Goal: Task Accomplishment & Management: Manage account settings

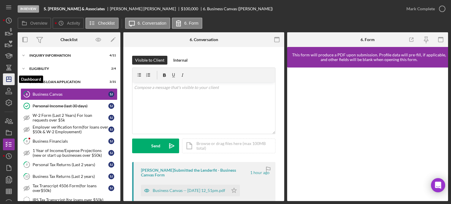
click at [11, 77] on icon "Icon/Dashboard" at bounding box center [8, 79] width 15 height 15
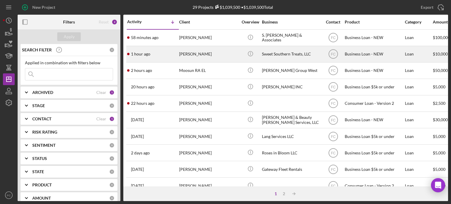
click at [160, 56] on div "1 hour ago Tiffany Lewis" at bounding box center [152, 54] width 51 height 16
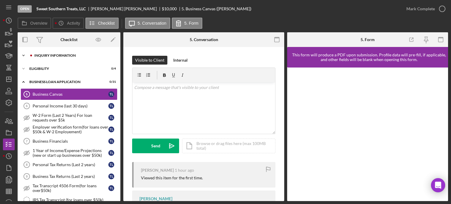
click at [49, 56] on div "INQUIRY INFORMATION" at bounding box center [73, 56] width 79 height 4
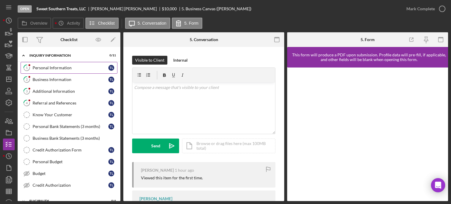
click at [46, 67] on div "Personal Information" at bounding box center [71, 67] width 76 height 5
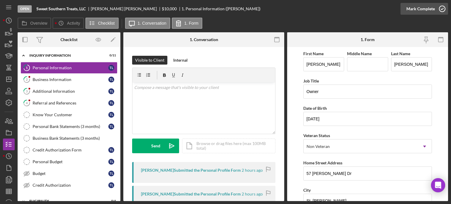
click at [443, 8] on icon "button" at bounding box center [442, 8] width 15 height 15
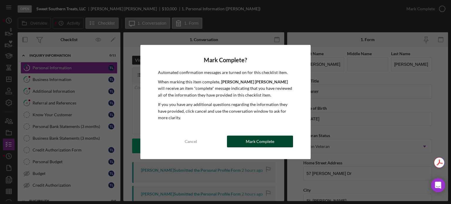
click at [236, 143] on button "Mark Complete" at bounding box center [260, 142] width 66 height 12
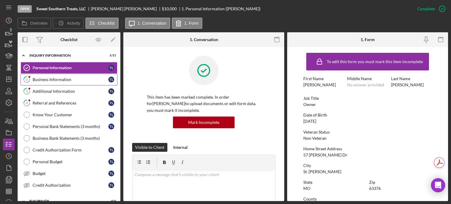
click at [47, 78] on div "Business Information" at bounding box center [71, 79] width 76 height 5
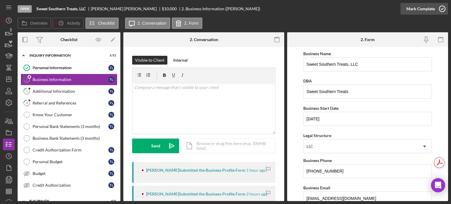
drag, startPoint x: 441, startPoint y: 7, endPoint x: 437, endPoint y: 9, distance: 4.6
click at [0, 0] on icon "button" at bounding box center [0, 0] width 0 height 0
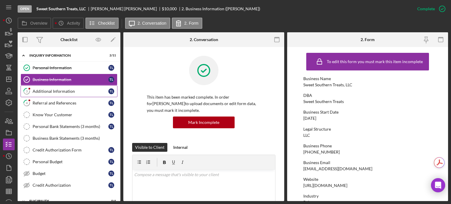
click at [68, 93] on div "Additional Information" at bounding box center [71, 91] width 76 height 5
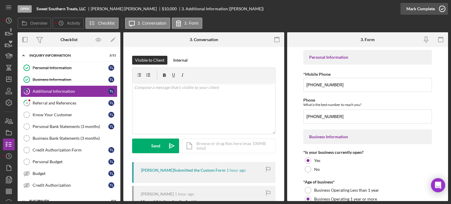
click at [443, 7] on icon "button" at bounding box center [442, 8] width 15 height 15
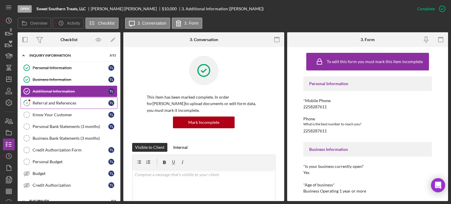
click at [43, 105] on div "Referral and References" at bounding box center [71, 103] width 76 height 5
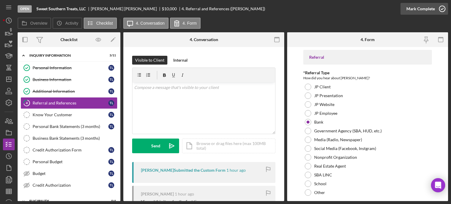
click at [443, 11] on g "button" at bounding box center [442, 9] width 6 height 6
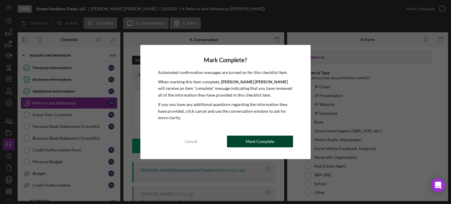
click at [248, 142] on div "Mark Complete" at bounding box center [260, 142] width 28 height 12
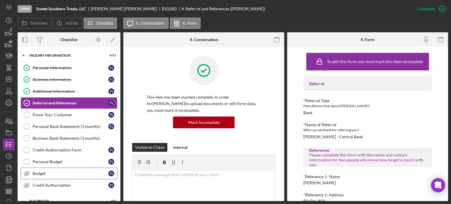
click at [51, 174] on div "Budget" at bounding box center [71, 173] width 76 height 5
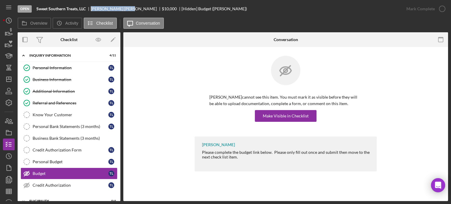
drag, startPoint x: 91, startPoint y: 6, endPoint x: 117, endPoint y: 8, distance: 26.5
click at [117, 8] on div "Sweet Southern Treats, LLC Tiffany Lewis $10,000 $10,000 [Hidden] Budget (Tiffa…" at bounding box center [141, 8] width 211 height 5
copy div "Tiffany Lewis"
click at [286, 114] on div "Make Visible in Checklist" at bounding box center [286, 116] width 46 height 12
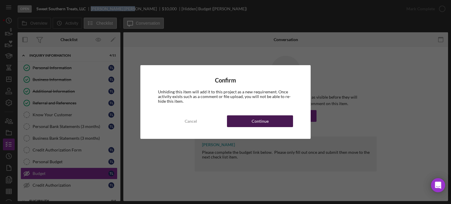
click at [255, 120] on div "Continue" at bounding box center [260, 121] width 17 height 12
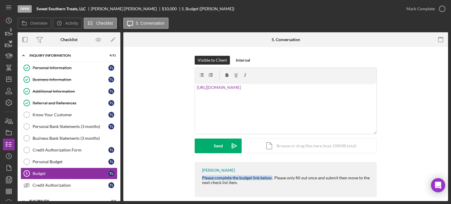
drag, startPoint x: 200, startPoint y: 176, endPoint x: 270, endPoint y: 176, distance: 70.5
click at [270, 177] on div "Franchot Cunningham Please complete the budget link below. Please only fill out…" at bounding box center [286, 179] width 182 height 35
copy div "Please complete the budget link below."
click at [196, 87] on div "v Color teal Color pink Remove color Add row above Add row below Add column bef…" at bounding box center [285, 108] width 181 height 51
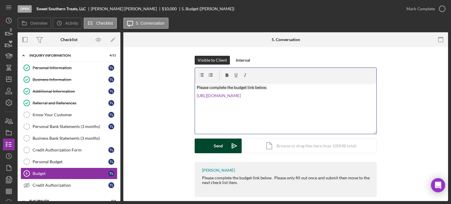
click at [207, 148] on button "Send Icon/icon-invite-send" at bounding box center [218, 146] width 47 height 15
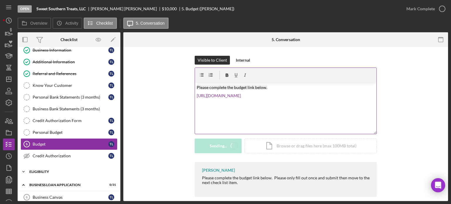
click at [51, 170] on div "ELIGIBILITY" at bounding box center [71, 172] width 84 height 4
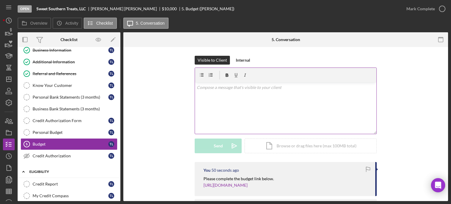
click at [44, 170] on div "ELIGIBILITY" at bounding box center [71, 172] width 84 height 4
click at [45, 182] on div "Credit Report" at bounding box center [71, 184] width 76 height 5
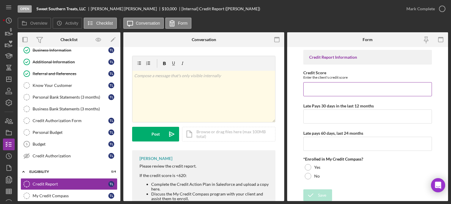
click at [319, 92] on input "Credit Score" at bounding box center [367, 89] width 129 height 14
type input "741"
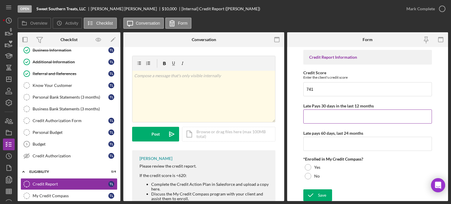
click at [319, 115] on input "Late Pays 30 days in the last 12 months" at bounding box center [367, 117] width 129 height 14
type input "0"
click at [315, 147] on input "Late pays 60 days, last 24 months" at bounding box center [367, 144] width 129 height 14
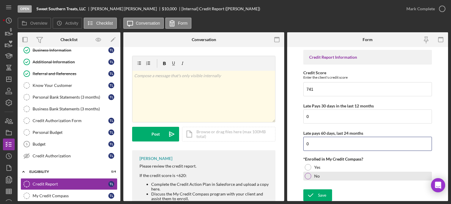
type input "0"
drag, startPoint x: 308, startPoint y: 178, endPoint x: 316, endPoint y: 196, distance: 19.7
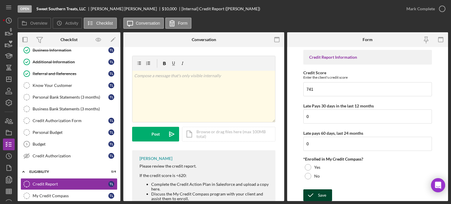
click at [309, 178] on div at bounding box center [308, 176] width 6 height 6
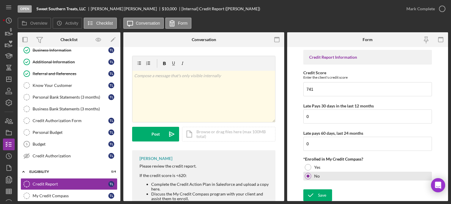
drag, startPoint x: 319, startPoint y: 194, endPoint x: 332, endPoint y: 172, distance: 25.3
click at [320, 193] on div "Save" at bounding box center [322, 195] width 8 height 12
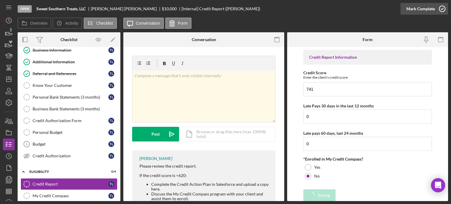
click at [442, 10] on icon "button" at bounding box center [442, 8] width 15 height 15
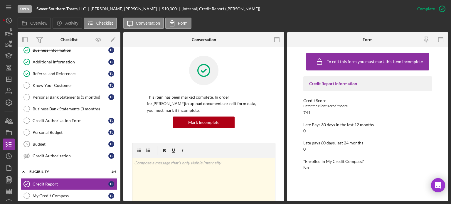
scroll to position [88, 0]
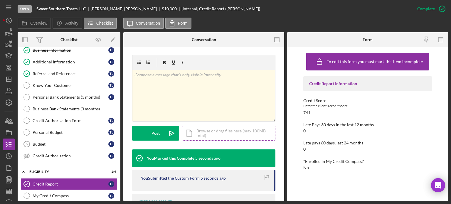
click at [201, 135] on div "Icon/Document Browse or drag files here (max 100MB total) Tap to choose files o…" at bounding box center [228, 133] width 93 height 15
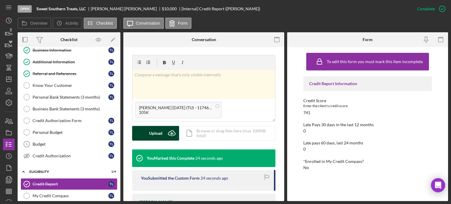
click at [151, 130] on div "Upload" at bounding box center [155, 133] width 13 height 15
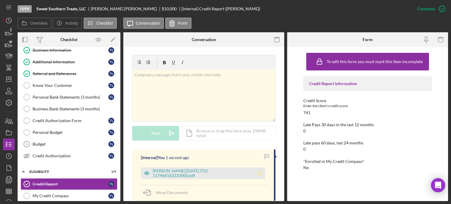
click at [259, 176] on icon "Icon/Star" at bounding box center [259, 173] width 12 height 12
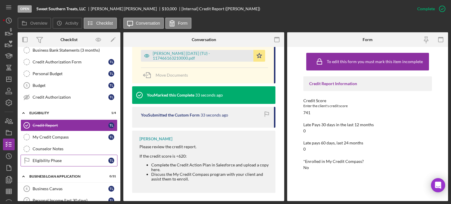
click at [46, 158] on div "Eligibility Phase" at bounding box center [71, 160] width 76 height 5
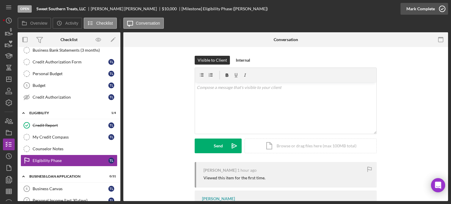
click at [442, 8] on icon "button" at bounding box center [442, 8] width 15 height 15
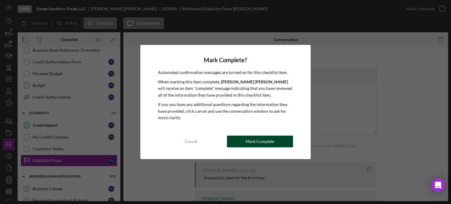
click at [253, 142] on div "Mark Complete" at bounding box center [260, 142] width 28 height 12
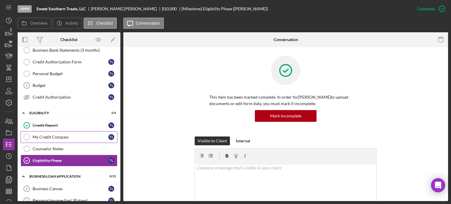
scroll to position [147, 0]
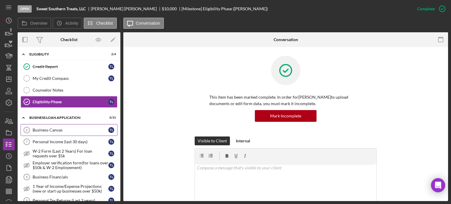
click at [50, 128] on div "Business Canvas" at bounding box center [71, 130] width 76 height 5
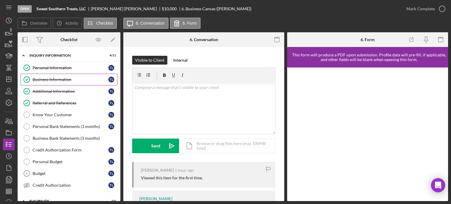
click at [49, 80] on div "Business Information" at bounding box center [71, 79] width 76 height 5
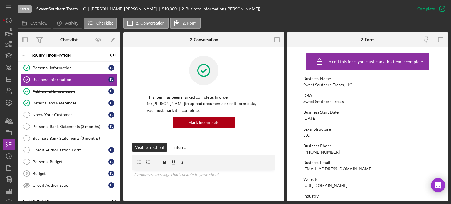
click at [45, 90] on div "Additional Information" at bounding box center [71, 91] width 76 height 5
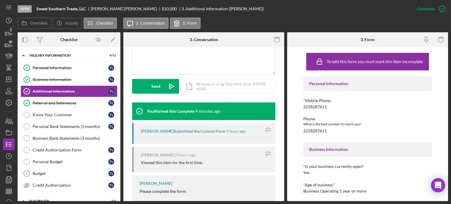
scroll to position [162, 0]
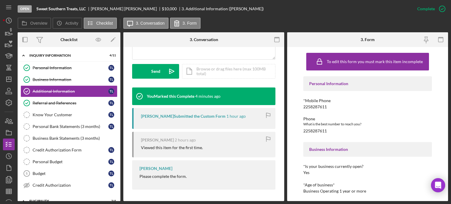
drag, startPoint x: 137, startPoint y: 174, endPoint x: 180, endPoint y: 176, distance: 43.0
click at [193, 178] on div "Franchot Cunningham Please complete the form." at bounding box center [203, 174] width 143 height 29
copy div "Please complete the form."
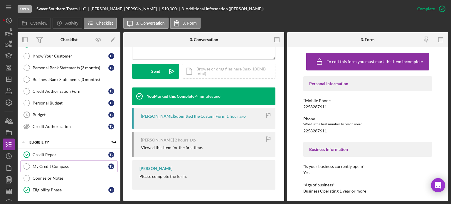
scroll to position [117, 0]
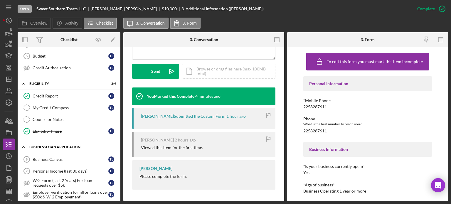
drag, startPoint x: 46, startPoint y: 159, endPoint x: 79, endPoint y: 147, distance: 34.6
click at [46, 158] on div "Business Canvas" at bounding box center [71, 159] width 76 height 5
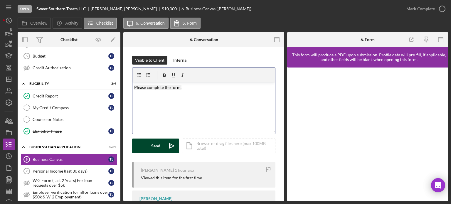
click at [150, 145] on button "Send Icon/icon-invite-send" at bounding box center [155, 146] width 47 height 15
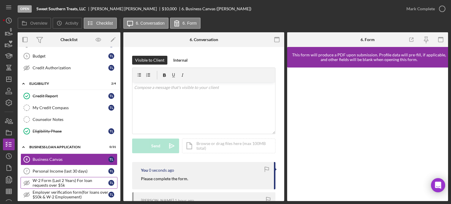
scroll to position [176, 0]
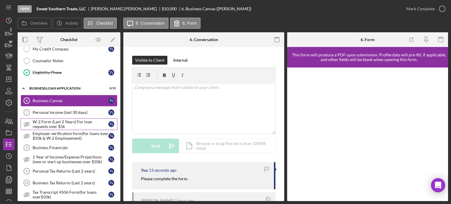
click at [51, 122] on div "W-2 Form (Last 2 Years) For loan requests over $5k" at bounding box center [71, 124] width 76 height 9
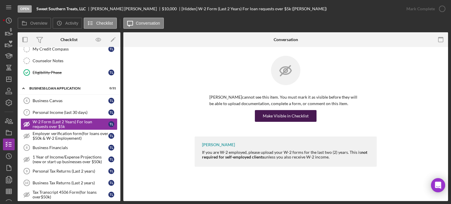
click at [287, 115] on div "Make Visible in Checklist" at bounding box center [286, 116] width 46 height 12
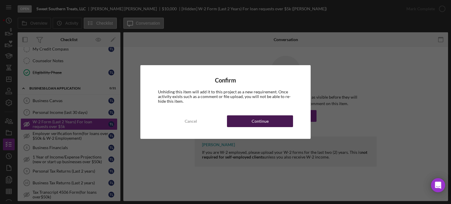
click at [249, 120] on button "Continue" at bounding box center [260, 121] width 66 height 12
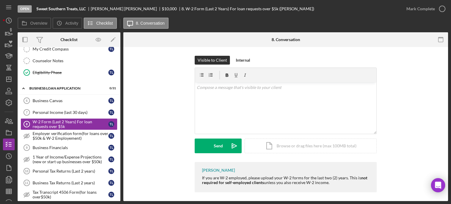
drag, startPoint x: 198, startPoint y: 177, endPoint x: 329, endPoint y: 191, distance: 132.0
click at [341, 194] on div "Franchot Cunningham If you are W-2 employed, please upload your W-2 forms for t…" at bounding box center [286, 178] width 182 height 33
copy div "If you are W-2 employed, please upload your W-2 forms for the last two (2) year…"
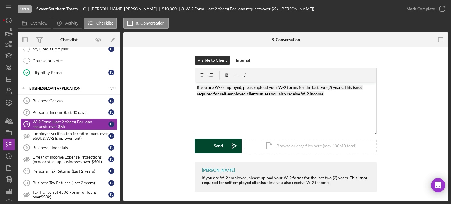
click at [199, 147] on button "Send Icon/icon-invite-send" at bounding box center [218, 146] width 47 height 15
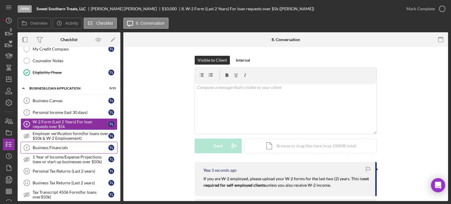
click at [64, 145] on div "Business Financials" at bounding box center [71, 147] width 76 height 5
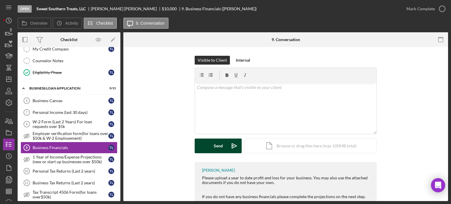
scroll to position [32, 0]
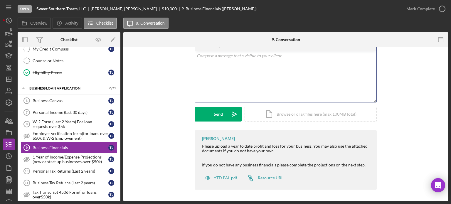
click at [217, 70] on div "v Color teal Color pink Remove color Add row above Add row below Add column bef…" at bounding box center [285, 76] width 181 height 51
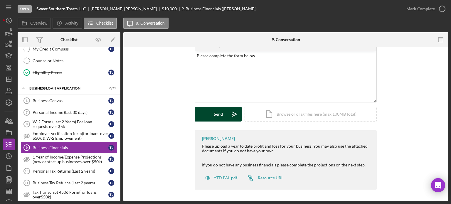
click at [221, 114] on div "Send" at bounding box center [218, 114] width 9 height 15
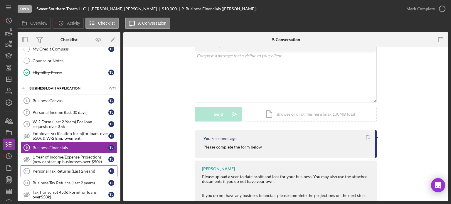
click at [46, 169] on div "Personal Tax Returns (Last 2 years)" at bounding box center [71, 171] width 76 height 5
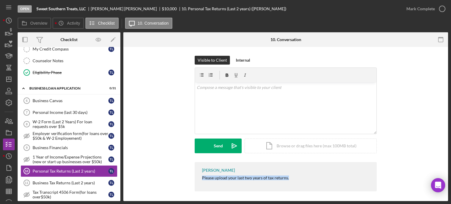
drag, startPoint x: 200, startPoint y: 178, endPoint x: 289, endPoint y: 179, distance: 89.6
click at [289, 180] on div "Franchot Cunningham Please upload your last two years of tax returns." at bounding box center [286, 176] width 182 height 29
copy div "Please upload your last two years of tax returns."
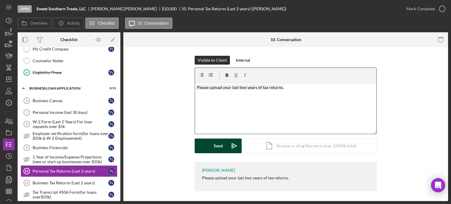
click at [208, 146] on button "Send Icon/icon-invite-send" at bounding box center [218, 146] width 47 height 15
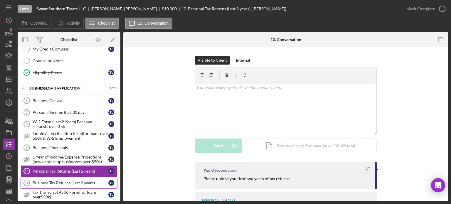
click at [40, 181] on div "Business Tax Returns (Last 2 years)" at bounding box center [71, 183] width 76 height 5
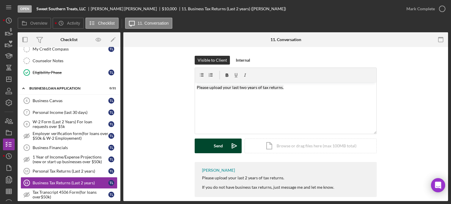
click at [210, 145] on button "Send Icon/icon-invite-send" at bounding box center [218, 146] width 47 height 15
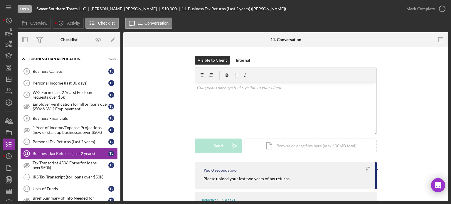
scroll to position [235, 0]
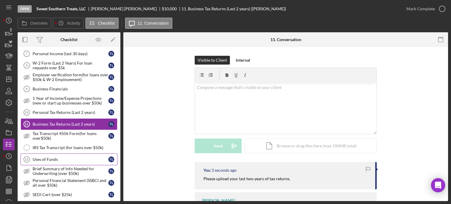
click at [53, 157] on div "Uses of Funds" at bounding box center [71, 159] width 76 height 5
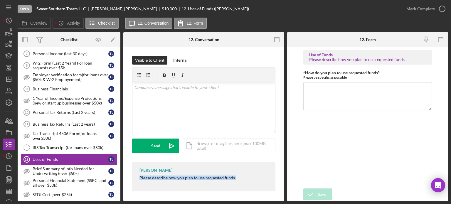
drag, startPoint x: 137, startPoint y: 178, endPoint x: 227, endPoint y: 176, distance: 89.9
click at [243, 179] on div "Franchot Cunningham Please describe how you plan to use requested funds." at bounding box center [203, 176] width 143 height 29
copy div "Please describe how you plan to use requested funds."
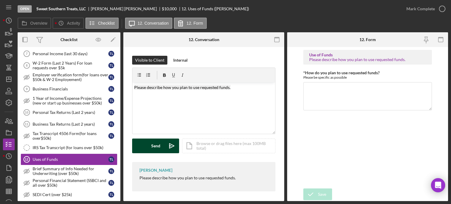
click at [158, 146] on div "Send" at bounding box center [155, 146] width 9 height 15
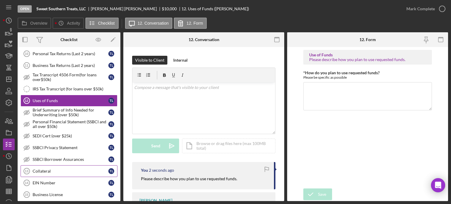
scroll to position [323, 0]
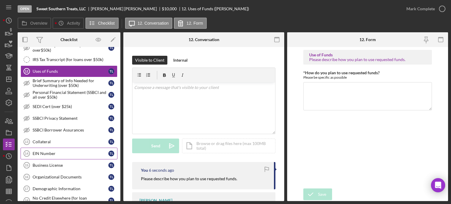
click at [45, 151] on div "EIN Number" at bounding box center [71, 153] width 76 height 5
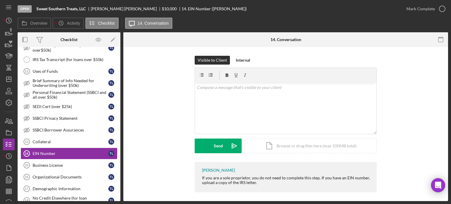
scroll to position [3, 0]
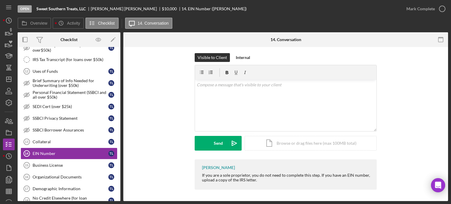
click at [296, 193] on div "Visible to Client Internal v Color teal Color pink Remove color Add row above A…" at bounding box center [285, 122] width 325 height 157
drag, startPoint x: 318, startPoint y: 173, endPoint x: 364, endPoint y: 182, distance: 47.1
click at [364, 182] on div "Franchot Cunningham If you are a sole proprietor, you do not need to complete t…" at bounding box center [286, 174] width 182 height 30
copy div "If you have an EIN number, upload a copy of the IRS letter."
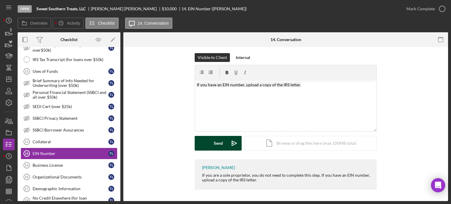
click at [204, 145] on button "Send Icon/icon-invite-send" at bounding box center [218, 143] width 47 height 15
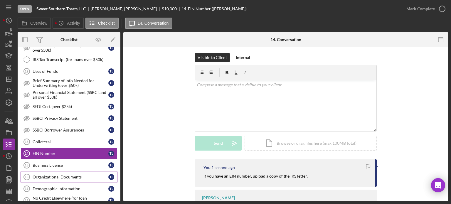
click at [68, 171] on link "Organizational Documents 16 Organizational Documents T L" at bounding box center [69, 177] width 97 height 12
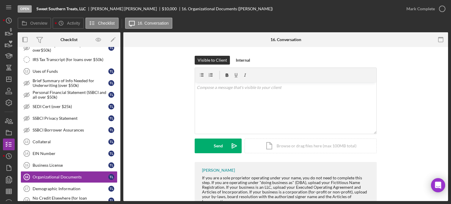
scroll to position [21, 0]
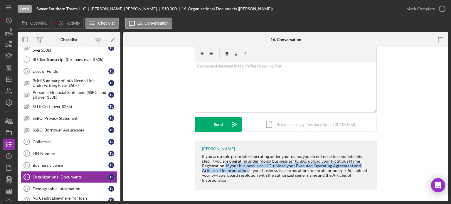
drag, startPoint x: 224, startPoint y: 165, endPoint x: 247, endPoint y: 170, distance: 24.1
click at [247, 170] on div "If you are a sole proprietor operating under your name, you do not need to comp…" at bounding box center [286, 168] width 169 height 28
copy div "If your business is an LLC, upload your Executed Operating Agreement and Articl…"
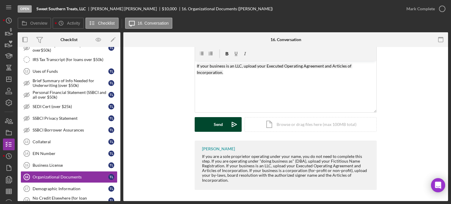
click at [209, 120] on button "Send Icon/icon-invite-send" at bounding box center [218, 124] width 47 height 15
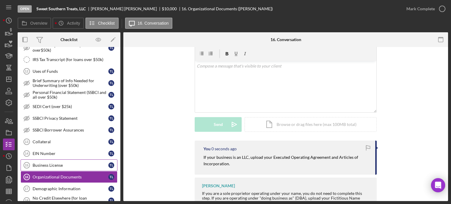
scroll to position [352, 0]
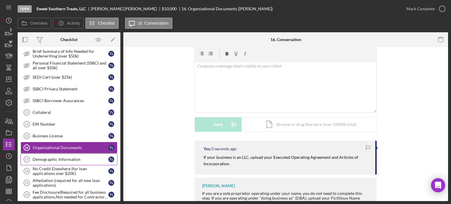
click at [65, 157] on div "Demographic Information" at bounding box center [71, 159] width 76 height 5
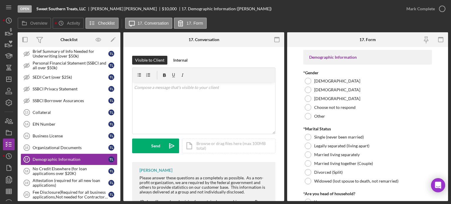
scroll to position [29, 0]
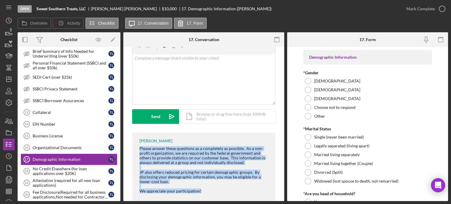
drag, startPoint x: 139, startPoint y: 149, endPoint x: 206, endPoint y: 191, distance: 78.6
click at [206, 191] on div "Please answer these questions as a completely as possible. As a non-profit orga…" at bounding box center [204, 169] width 130 height 47
copy div "Please answer these questions as a completely as possible. As a non-profit orga…"
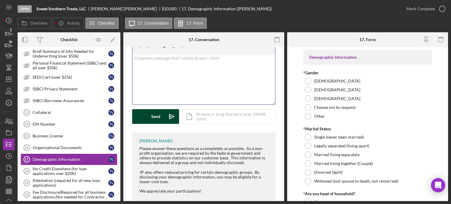
scroll to position [16, 0]
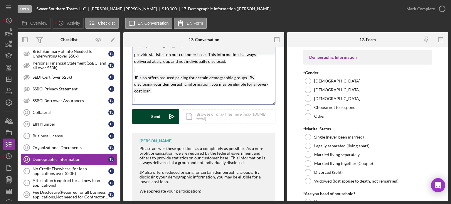
click at [168, 119] on icon "Icon/icon-invite-send" at bounding box center [171, 116] width 15 height 15
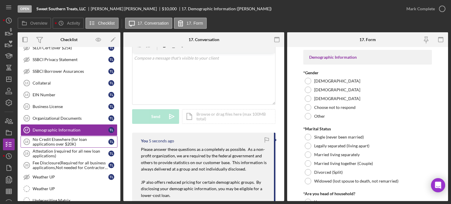
scroll to position [411, 0]
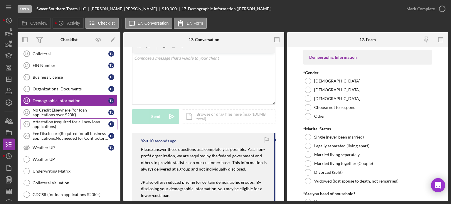
drag, startPoint x: 49, startPoint y: 116, endPoint x: 43, endPoint y: 116, distance: 6.5
click at [43, 120] on div "Attestation (required for all new loan applications)" at bounding box center [71, 124] width 76 height 9
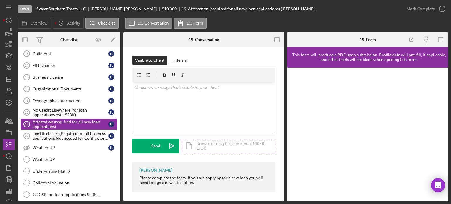
scroll to position [3, 0]
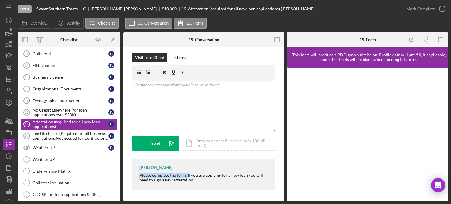
drag, startPoint x: 137, startPoint y: 172, endPoint x: 186, endPoint y: 174, distance: 49.1
click at [186, 174] on div "Franchot Cunningham Please complete the form. If you are applying for a new loa…" at bounding box center [203, 174] width 143 height 30
copy div "Please complete the form."
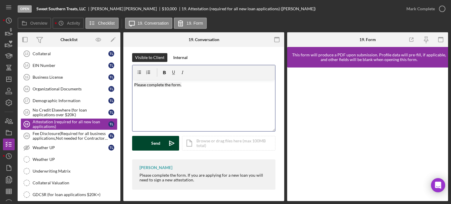
click at [156, 144] on div "Send" at bounding box center [155, 143] width 9 height 15
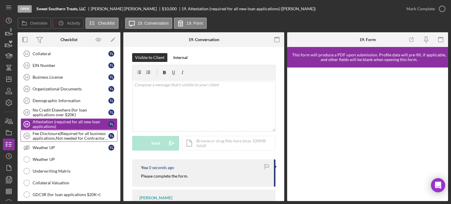
click at [57, 133] on div "Fee Disclosure(Required for all business applications,Not needed for Contractor…" at bounding box center [71, 135] width 76 height 9
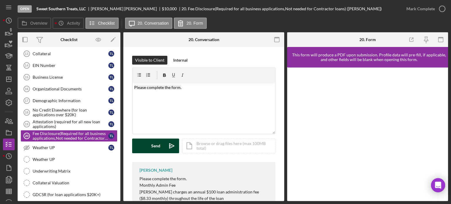
click at [164, 141] on button "Send Icon/icon-invite-send" at bounding box center [155, 146] width 47 height 15
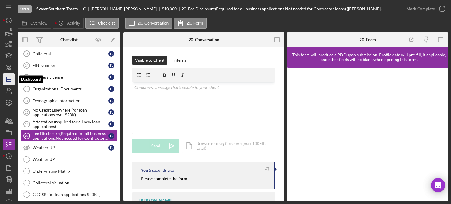
click at [8, 82] on icon "Icon/Dashboard" at bounding box center [8, 79] width 15 height 15
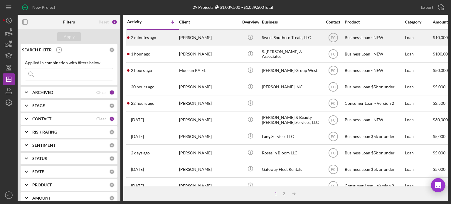
click at [169, 31] on div "2 minutes ago Tiffany Lewis" at bounding box center [152, 38] width 51 height 16
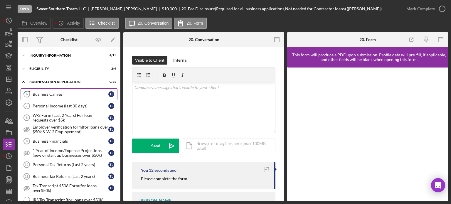
click at [59, 93] on div "Business Canvas" at bounding box center [71, 94] width 76 height 5
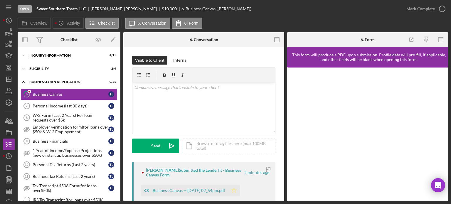
click at [240, 193] on icon "Icon/Star" at bounding box center [234, 191] width 12 height 12
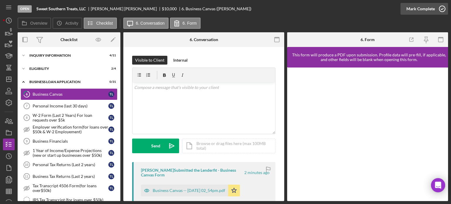
click at [443, 8] on icon "button" at bounding box center [442, 8] width 15 height 15
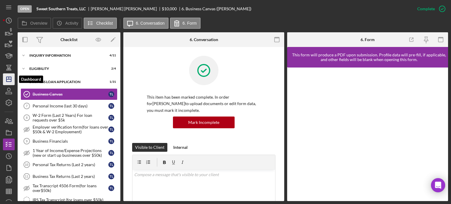
click at [8, 80] on icon "Icon/Dashboard" at bounding box center [8, 79] width 15 height 15
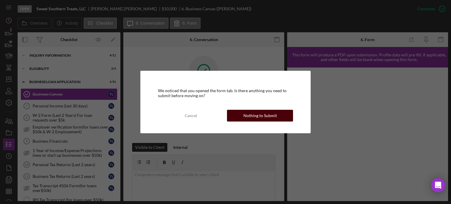
click at [255, 116] on div "Nothing to Submit" at bounding box center [259, 116] width 33 height 12
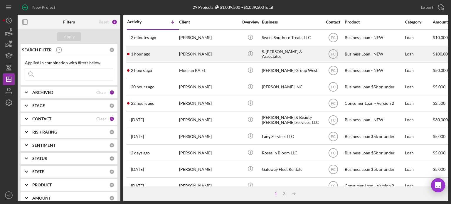
click at [155, 58] on div "1 hour ago Samuel Jones" at bounding box center [152, 54] width 51 height 16
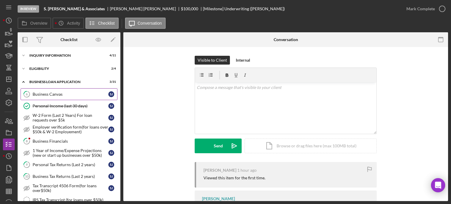
click at [49, 92] on div "Business Canvas" at bounding box center [71, 94] width 76 height 5
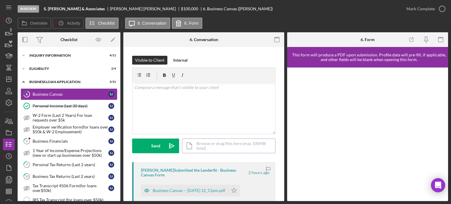
scroll to position [29, 0]
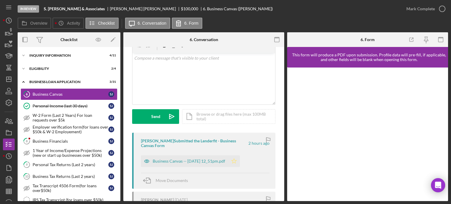
click at [237, 160] on polygon "button" at bounding box center [234, 161] width 5 height 5
click at [442, 8] on icon "button" at bounding box center [442, 8] width 15 height 15
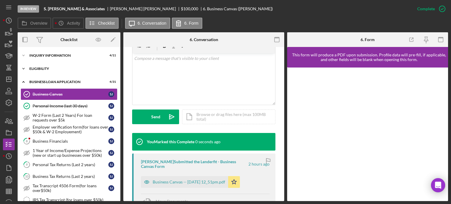
scroll to position [116, 0]
click at [43, 139] on div "Business Financials" at bounding box center [71, 141] width 76 height 5
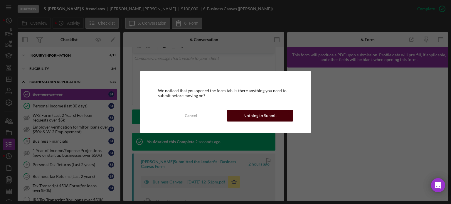
click at [248, 116] on div "Nothing to Submit" at bounding box center [259, 116] width 33 height 12
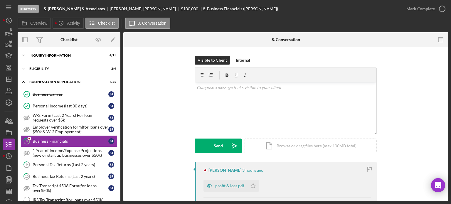
scroll to position [59, 0]
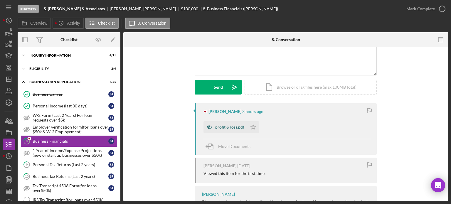
click at [231, 126] on div "profit & loss.pdf" at bounding box center [229, 127] width 29 height 5
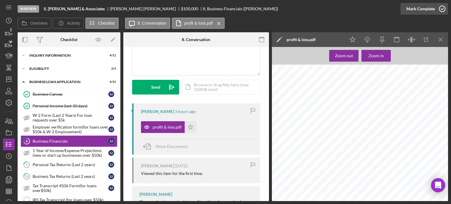
click at [443, 9] on icon "button" at bounding box center [442, 8] width 15 height 15
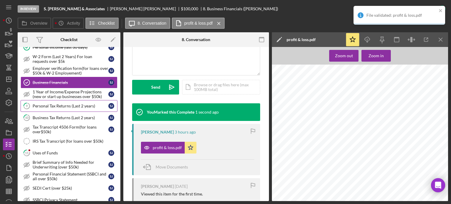
click at [44, 108] on link "9 Personal Tax Returns (Last 2 years) S J" at bounding box center [69, 106] width 97 height 12
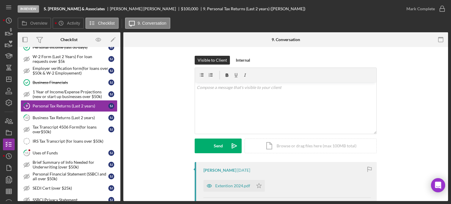
scroll to position [59, 0]
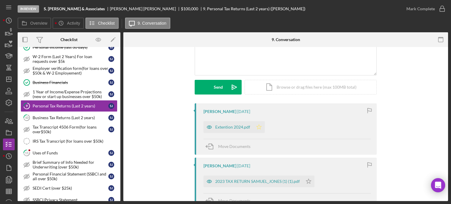
click at [259, 127] on icon "Icon/Star" at bounding box center [259, 127] width 12 height 12
click at [306, 179] on icon "Icon/Star" at bounding box center [309, 182] width 12 height 12
click at [442, 7] on icon "button" at bounding box center [442, 8] width 15 height 15
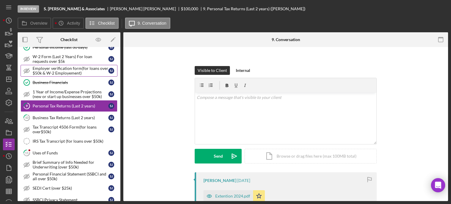
scroll to position [139, 0]
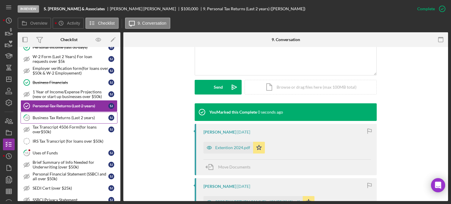
click at [40, 116] on div "Business Tax Returns (Last 2 years)" at bounding box center [71, 117] width 76 height 5
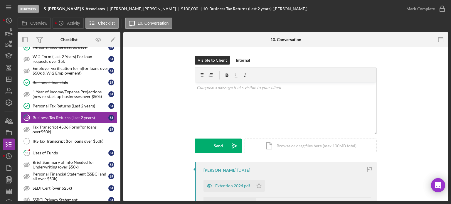
scroll to position [29, 0]
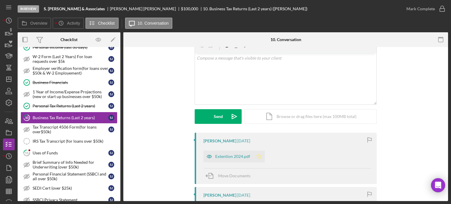
click at [258, 157] on polygon "button" at bounding box center [259, 156] width 5 height 5
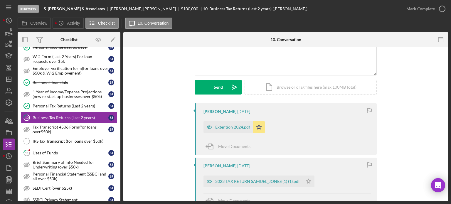
scroll to position [88, 0]
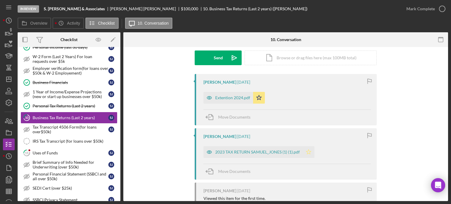
click at [308, 152] on icon "Icon/Star" at bounding box center [309, 152] width 12 height 12
click at [441, 8] on icon "button" at bounding box center [442, 8] width 15 height 15
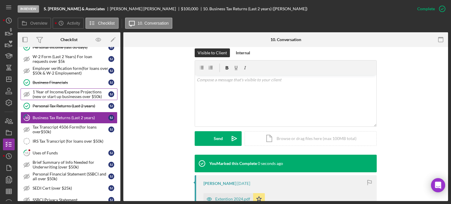
scroll to position [169, 0]
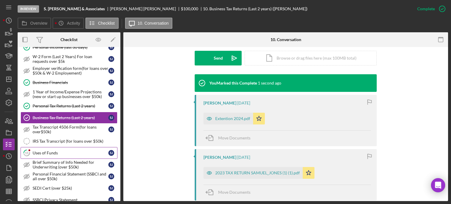
click at [48, 151] on div "Uses of Funds" at bounding box center [71, 153] width 76 height 5
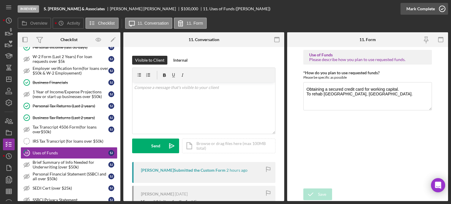
click at [443, 7] on icon "button" at bounding box center [442, 8] width 15 height 15
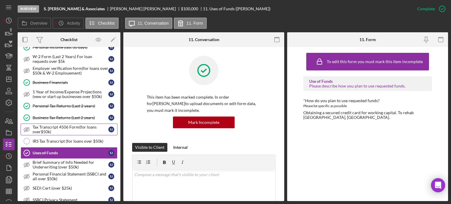
click at [54, 130] on div "Tax Transcript 4506 Form(for loans over$50k)" at bounding box center [71, 129] width 76 height 9
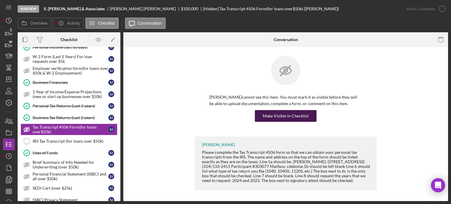
click at [269, 115] on div "Make Visible in Checklist" at bounding box center [286, 116] width 46 height 12
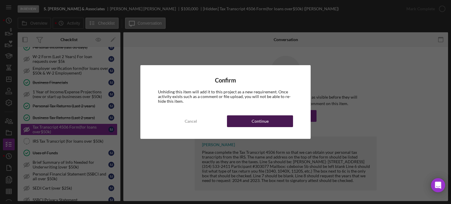
click at [258, 120] on div "Continue" at bounding box center [260, 121] width 17 height 12
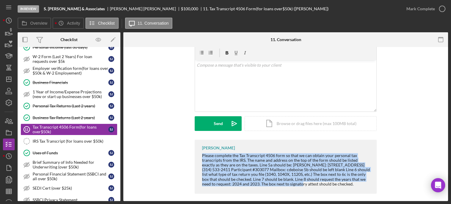
scroll to position [26, 0]
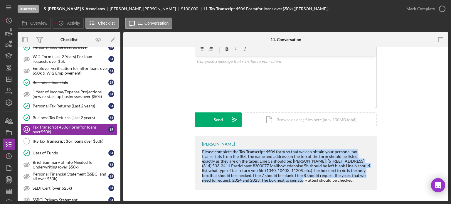
drag, startPoint x: 201, startPoint y: 179, endPoint x: 371, endPoint y: 186, distance: 170.2
click at [371, 186] on div "Franchot Cunningham Please complete the Tax Transcript 4506 form so that we can…" at bounding box center [286, 163] width 182 height 54
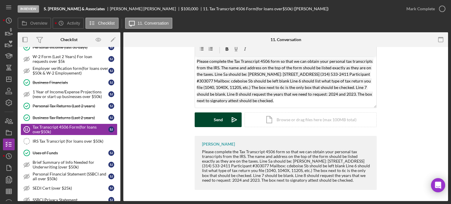
click at [215, 118] on div "Send" at bounding box center [218, 119] width 9 height 15
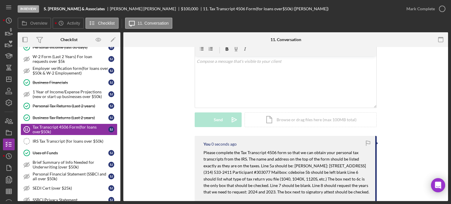
scroll to position [0, 0]
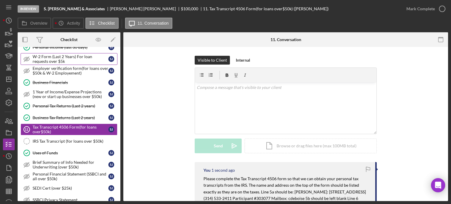
click at [60, 60] on div "W-2 Form (Last 2 Years) For loan requests over $5k" at bounding box center [71, 58] width 76 height 9
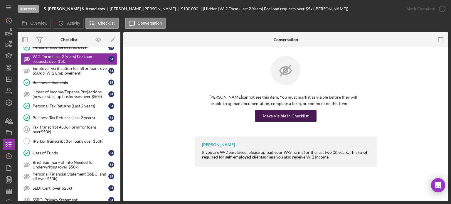
click at [295, 117] on div "Make Visible in Checklist" at bounding box center [286, 116] width 46 height 12
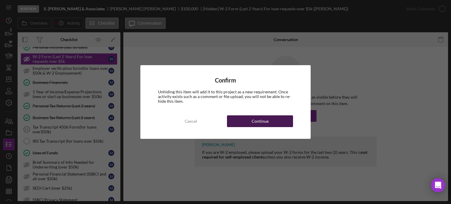
click at [249, 121] on button "Continue" at bounding box center [260, 121] width 66 height 12
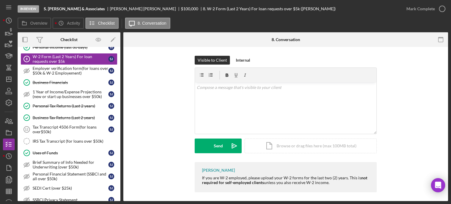
drag, startPoint x: 199, startPoint y: 175, endPoint x: 336, endPoint y: 186, distance: 137.6
click at [349, 188] on div "Franchot Cunningham If you are W-2 employed, please upload your W-2 forms for t…" at bounding box center [286, 177] width 182 height 30
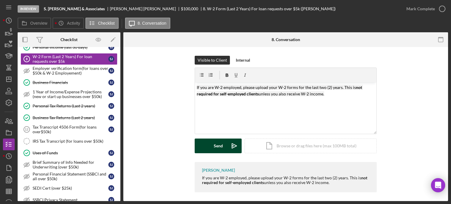
click at [214, 144] on div "Send" at bounding box center [218, 146] width 9 height 15
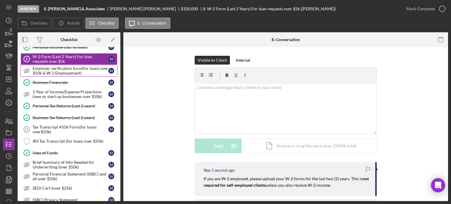
click at [62, 69] on div "Employer verification form(for loans over $50k & W-2 Employement)" at bounding box center [71, 70] width 76 height 9
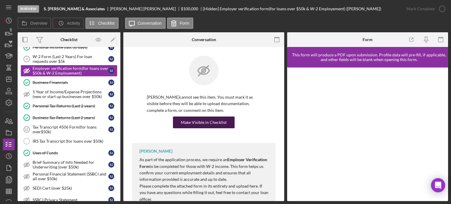
click at [185, 122] on div "Make Visible in Checklist" at bounding box center [204, 123] width 46 height 12
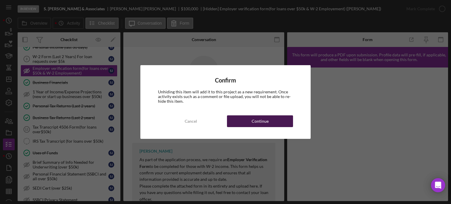
click at [273, 119] on button "Continue" at bounding box center [260, 121] width 66 height 12
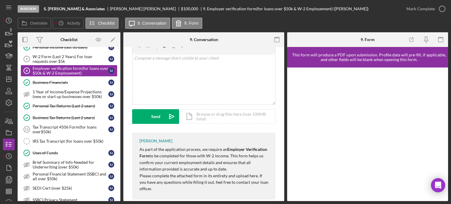
scroll to position [39, 0]
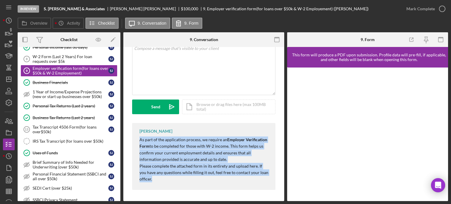
drag, startPoint x: 138, startPoint y: 135, endPoint x: 258, endPoint y: 181, distance: 129.0
click at [258, 181] on div "Franchot Cunningham As part of the application process, we require an Employer …" at bounding box center [203, 156] width 143 height 67
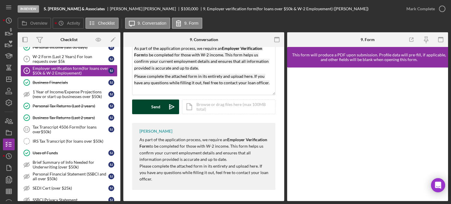
click at [158, 106] on div "Send" at bounding box center [155, 107] width 9 height 15
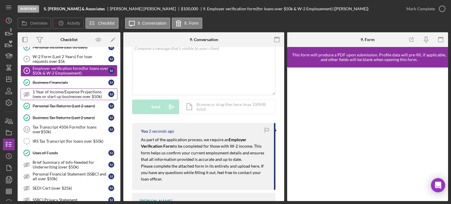
click at [59, 95] on div "1 Year of Income/Expense Projections (new or start up businesses over $50k)" at bounding box center [71, 94] width 76 height 9
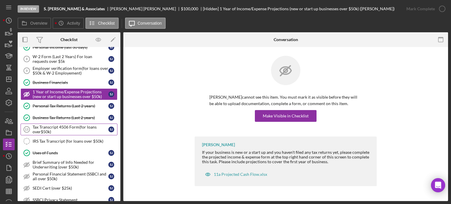
click at [61, 127] on div "Tax Transcript 4506 Form(for loans over$50k)" at bounding box center [71, 129] width 76 height 9
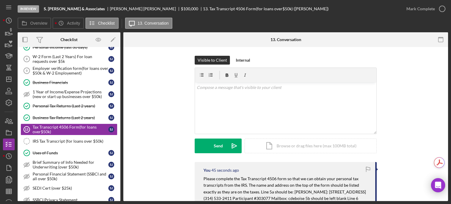
scroll to position [29, 0]
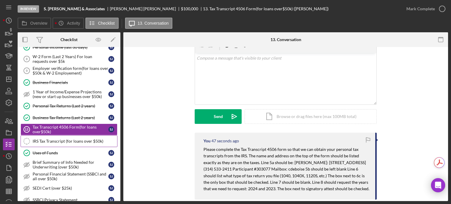
click at [61, 137] on link "IRS Tax Transcript (for loans over $50k) IRS Tax Transcript (for loans over $50…" at bounding box center [69, 141] width 97 height 12
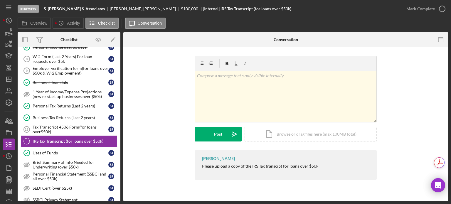
drag, startPoint x: 199, startPoint y: 166, endPoint x: 329, endPoint y: 170, distance: 130.4
click at [329, 170] on div "Franchot Cunningham Please upload a copy of the IRS Tax transcipt for loans ove…" at bounding box center [286, 164] width 182 height 29
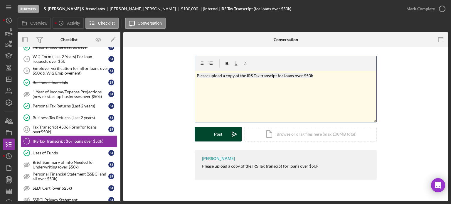
click at [226, 132] on button "Post Icon/icon-invite-send" at bounding box center [218, 134] width 47 height 15
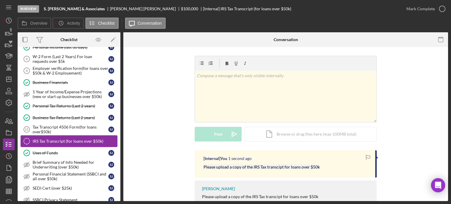
scroll to position [88, 0]
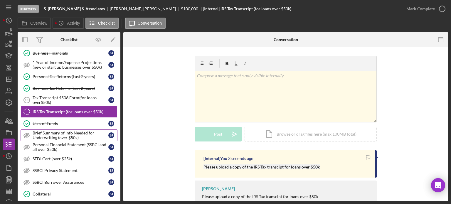
click at [64, 134] on div "Brief Summary of Info Needed for Underwriting (over $50k)" at bounding box center [71, 135] width 76 height 9
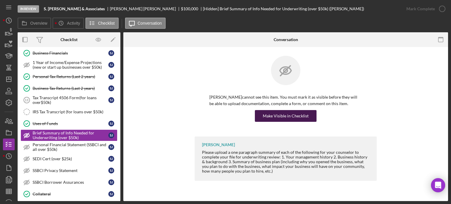
click at [290, 118] on div "Make Visible in Checklist" at bounding box center [286, 116] width 46 height 12
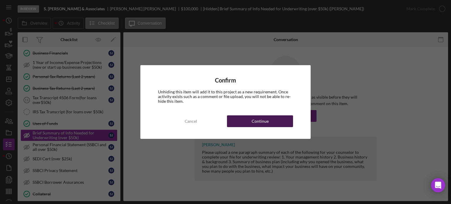
click at [269, 122] on button "Continue" at bounding box center [260, 121] width 66 height 12
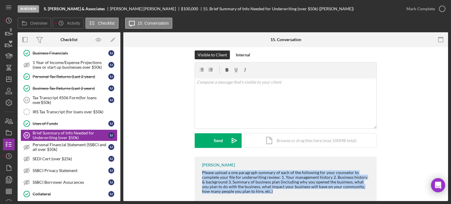
scroll to position [8, 0]
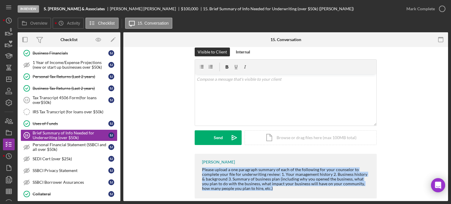
drag, startPoint x: 211, startPoint y: 178, endPoint x: 279, endPoint y: 195, distance: 70.8
click at [279, 195] on div "Franchot Cunningham Please upload a one paragraph summary of each of the follow…" at bounding box center [286, 176] width 182 height 45
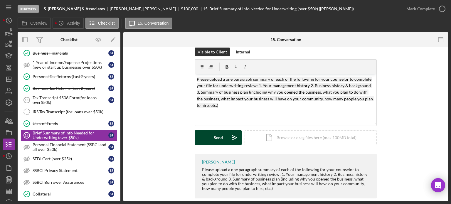
click at [216, 134] on div "Send" at bounding box center [218, 137] width 9 height 15
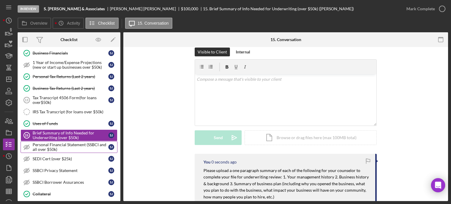
click at [49, 143] on div "Personal Financial Statement (SSBCI and all over $50k)" at bounding box center [71, 146] width 76 height 9
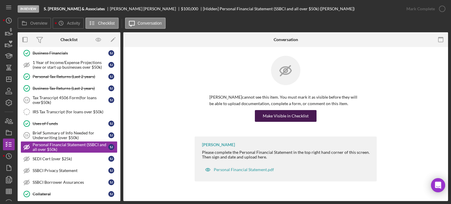
click at [289, 116] on div "Make Visible in Checklist" at bounding box center [286, 116] width 46 height 12
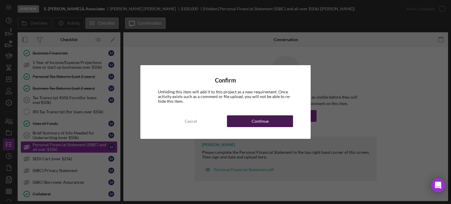
click at [258, 122] on div "Continue" at bounding box center [260, 121] width 17 height 12
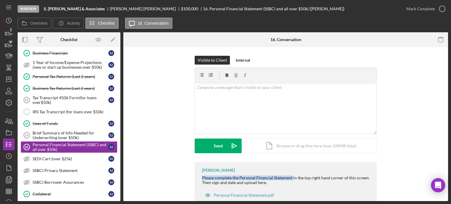
drag, startPoint x: 200, startPoint y: 175, endPoint x: 291, endPoint y: 177, distance: 90.8
click at [291, 177] on div "Franchot Cunningham Please complete the Personal Financial Statement in the top…" at bounding box center [286, 184] width 182 height 45
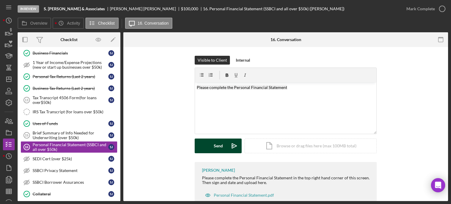
click at [216, 145] on div "Send" at bounding box center [218, 146] width 9 height 15
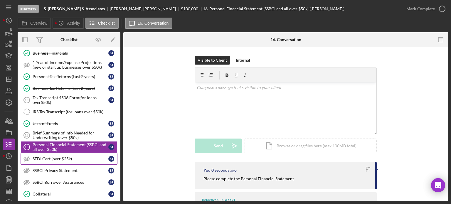
click at [70, 157] on div "SEDI Cert (over $25k)" at bounding box center [71, 159] width 76 height 5
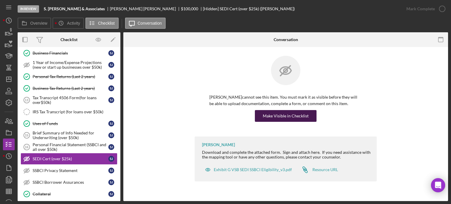
click at [285, 118] on div "Make Visible in Checklist" at bounding box center [286, 116] width 46 height 12
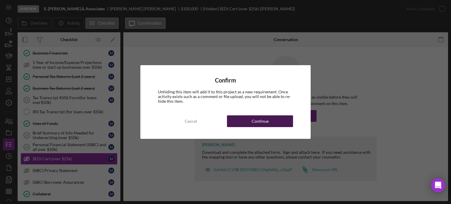
click at [263, 120] on div "Continue" at bounding box center [260, 121] width 17 height 12
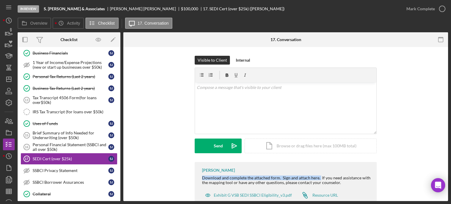
drag, startPoint x: 200, startPoint y: 176, endPoint x: 318, endPoint y: 177, distance: 118.6
click at [318, 177] on div "Franchot Cunningham Download and complete the attached form. Sign and attach he…" at bounding box center [286, 184] width 182 height 45
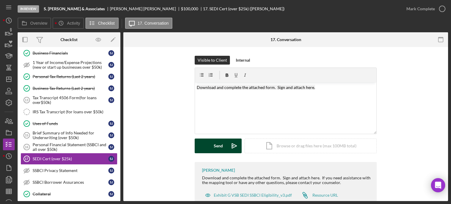
click at [215, 145] on div "Send" at bounding box center [218, 146] width 9 height 15
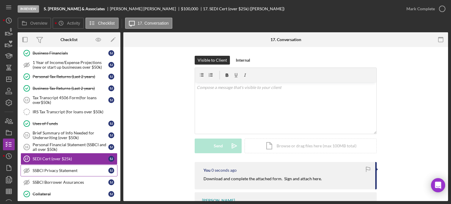
click at [63, 170] on div "SSBCI Privacy Statement" at bounding box center [71, 170] width 76 height 5
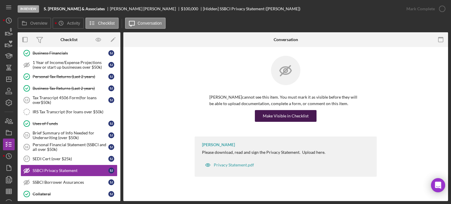
click at [272, 117] on div "Make Visible in Checklist" at bounding box center [286, 116] width 46 height 12
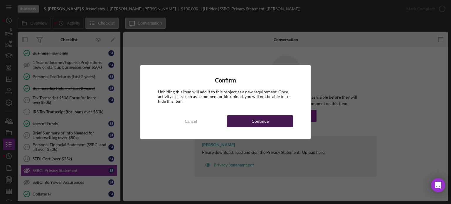
click at [270, 121] on button "Continue" at bounding box center [260, 121] width 66 height 12
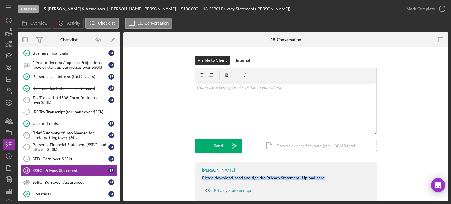
drag, startPoint x: 199, startPoint y: 177, endPoint x: 316, endPoint y: 176, distance: 116.9
click at [320, 177] on div "Franchot Cunningham Please download, read and sign the Privacy Statement. Uploa…" at bounding box center [286, 182] width 182 height 40
click at [234, 182] on div "Privacy Statement.pdf" at bounding box center [231, 189] width 58 height 15
drag, startPoint x: 200, startPoint y: 176, endPoint x: 328, endPoint y: 174, distance: 128.1
click at [330, 173] on div "Franchot Cunningham Please download, read and sign the Privacy Statement. Uploa…" at bounding box center [286, 182] width 182 height 40
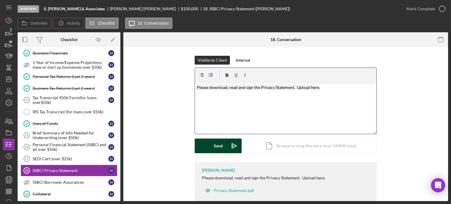
click at [215, 145] on div "Send" at bounding box center [218, 146] width 9 height 15
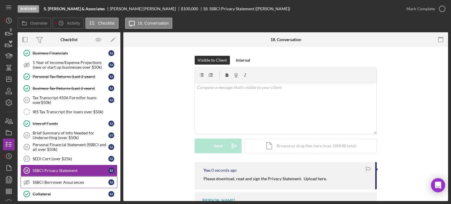
click at [75, 181] on div "SSBCI Borrower Assurances" at bounding box center [71, 182] width 76 height 5
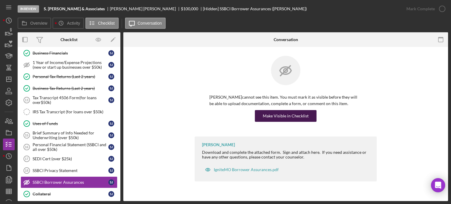
click at [279, 117] on div "Make Visible in Checklist" at bounding box center [286, 116] width 46 height 12
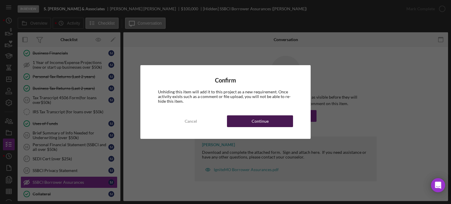
click at [248, 121] on button "Continue" at bounding box center [260, 121] width 66 height 12
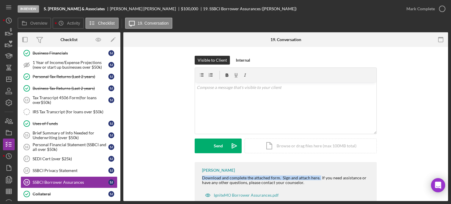
drag, startPoint x: 197, startPoint y: 176, endPoint x: 318, endPoint y: 177, distance: 121.0
click at [318, 177] on div "Franchot Cunningham Download and complete the attached form. Sign and attach he…" at bounding box center [286, 184] width 182 height 45
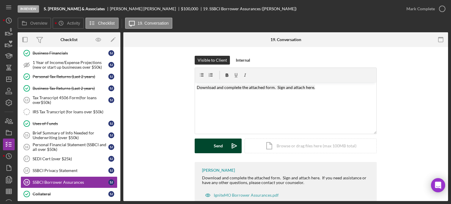
click at [207, 151] on button "Send Icon/icon-invite-send" at bounding box center [218, 146] width 47 height 15
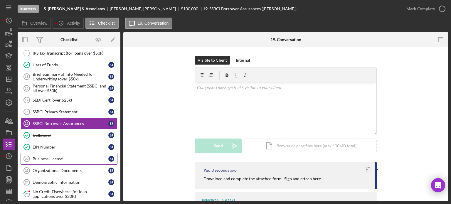
scroll to position [176, 0]
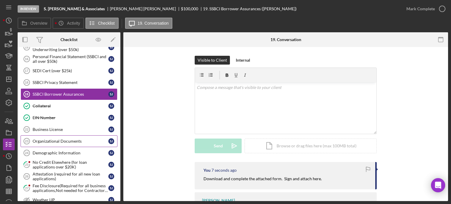
click at [47, 140] on div "Organizational Documents" at bounding box center [71, 141] width 76 height 5
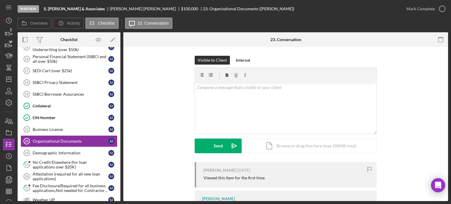
scroll to position [50, 0]
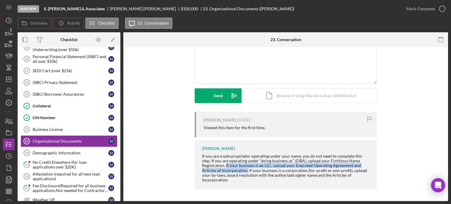
drag, startPoint x: 225, startPoint y: 164, endPoint x: 246, endPoint y: 171, distance: 22.3
click at [246, 171] on div "If you are a sole proprietor operating under your name, you do not need to comp…" at bounding box center [286, 168] width 169 height 28
click at [65, 151] on div "Demographic Information" at bounding box center [71, 153] width 76 height 5
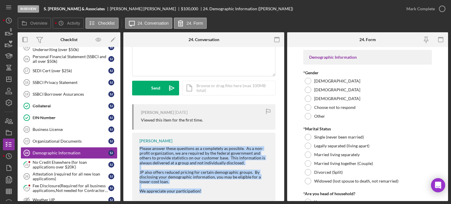
scroll to position [69, 0]
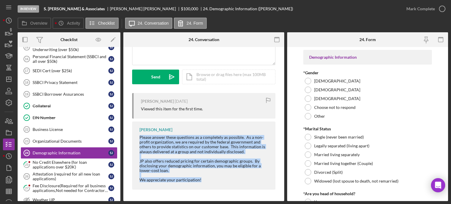
drag, startPoint x: 136, startPoint y: 174, endPoint x: 218, endPoint y: 197, distance: 85.1
click at [218, 198] on div "Visible to Client Internal v Color teal Color pink Remove color Add row above A…" at bounding box center [203, 89] width 161 height 223
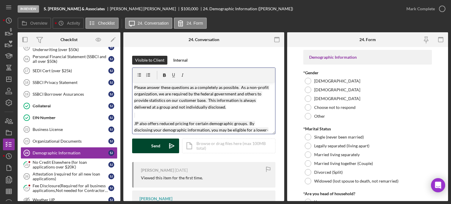
scroll to position [16, 0]
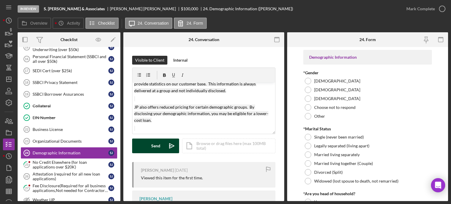
click at [155, 148] on div "Send" at bounding box center [155, 146] width 9 height 15
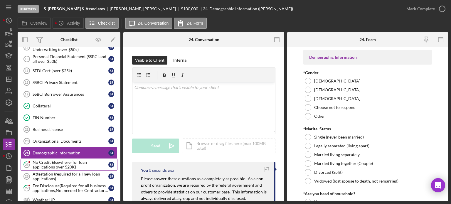
scroll to position [0, 0]
click at [61, 160] on div "No Credit Elsewhere (for loan applications over $20K)" at bounding box center [71, 164] width 76 height 9
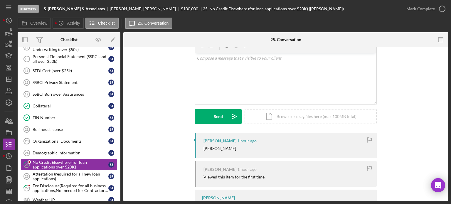
scroll to position [59, 0]
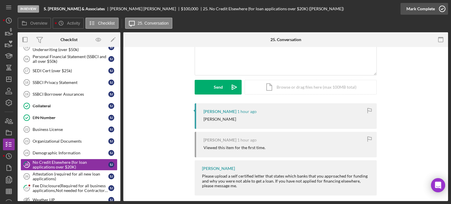
click at [442, 6] on icon "button" at bounding box center [442, 8] width 15 height 15
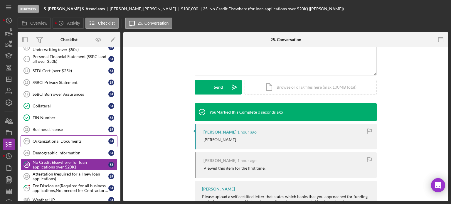
scroll to position [139, 0]
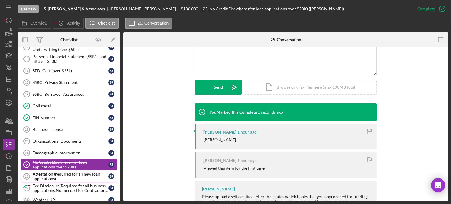
click at [47, 172] on div "Attestation (required for all new loan applications)" at bounding box center [71, 176] width 76 height 9
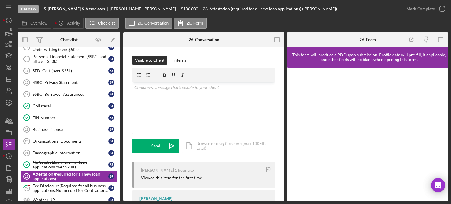
scroll to position [31, 0]
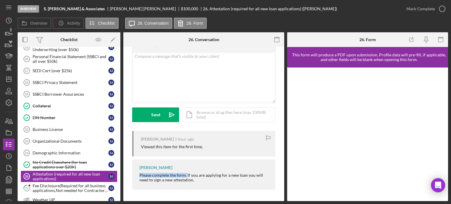
drag, startPoint x: 135, startPoint y: 174, endPoint x: 186, endPoint y: 175, distance: 51.4
click at [186, 175] on div "Franchot Cunningham Please complete the form. If you are applying for a new loa…" at bounding box center [203, 174] width 143 height 30
drag, startPoint x: 187, startPoint y: 93, endPoint x: 143, endPoint y: 79, distance: 45.8
click at [143, 79] on div "v Color teal Color pink Remove color Add row above Add row below Add column bef…" at bounding box center [203, 76] width 143 height 51
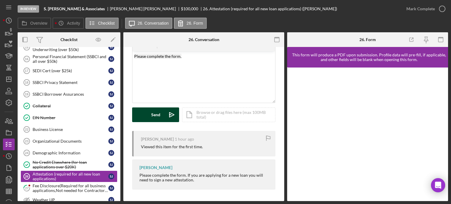
click at [146, 112] on button "Send Icon/icon-invite-send" at bounding box center [155, 114] width 47 height 15
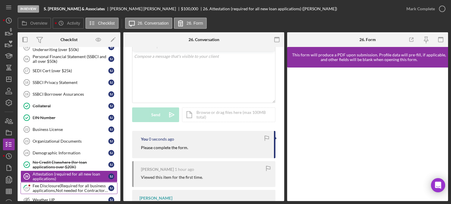
click at [47, 184] on div "Fee Disclosure(Required for all business applications,Not needed for Contractor…" at bounding box center [71, 188] width 76 height 9
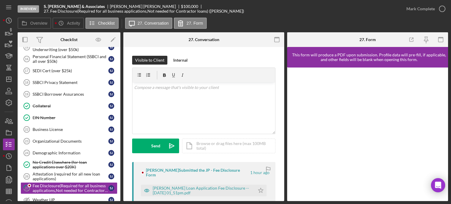
scroll to position [29, 0]
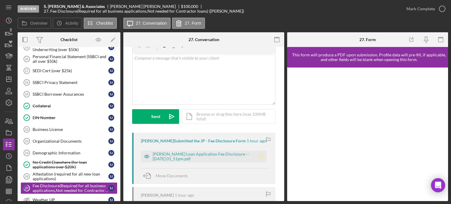
click at [258, 155] on polygon "button" at bounding box center [260, 156] width 5 height 5
click at [443, 7] on icon "button" at bounding box center [442, 8] width 15 height 15
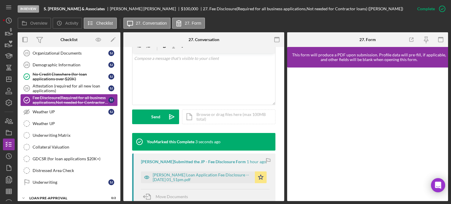
scroll to position [206, 0]
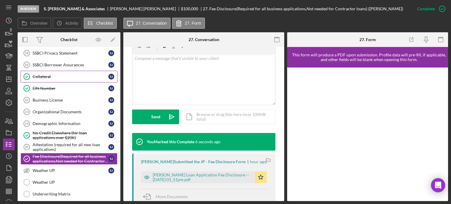
click at [47, 76] on div "Collateral" at bounding box center [71, 76] width 76 height 5
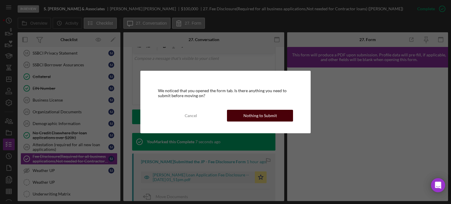
click at [243, 116] on button "Nothing to Submit" at bounding box center [260, 116] width 66 height 12
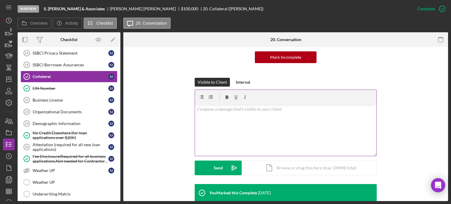
scroll to position [123, 0]
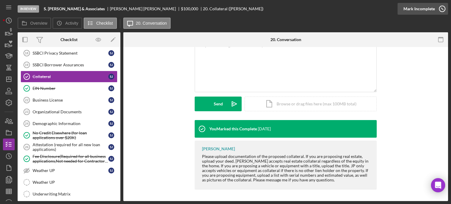
click at [440, 7] on circle "button" at bounding box center [442, 9] width 6 height 6
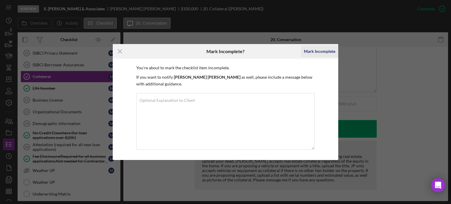
click at [329, 53] on div "Mark Incomplete" at bounding box center [319, 52] width 31 height 12
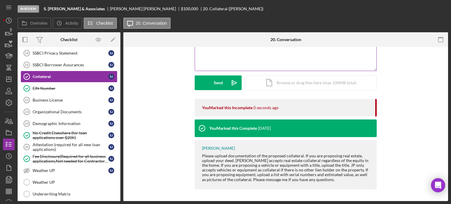
scroll to position [42, 0]
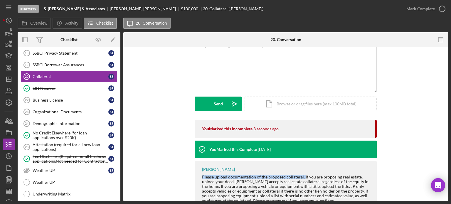
drag, startPoint x: 197, startPoint y: 174, endPoint x: 303, endPoint y: 178, distance: 106.1
click at [303, 178] on div "Franchot Cunningham Please upload documentation of the proposed collateral. If …" at bounding box center [286, 185] width 182 height 49
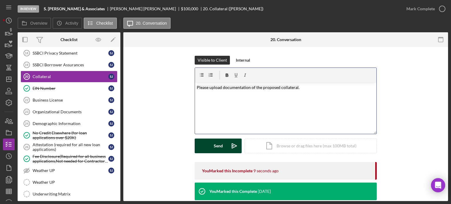
click at [208, 145] on button "Send Icon/icon-invite-send" at bounding box center [218, 146] width 47 height 15
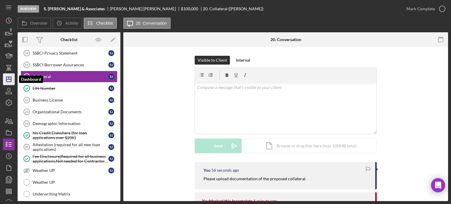
click at [10, 77] on polygon "button" at bounding box center [8, 79] width 5 height 5
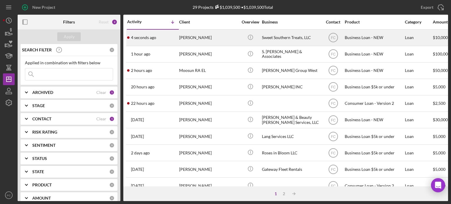
click at [171, 38] on div "4 seconds ago Tiffany Lewis" at bounding box center [152, 38] width 51 height 16
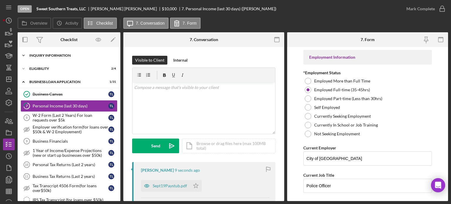
click at [53, 57] on div "Icon/Expander INQUIRY INFORMATION 4 / 11" at bounding box center [69, 56] width 103 height 12
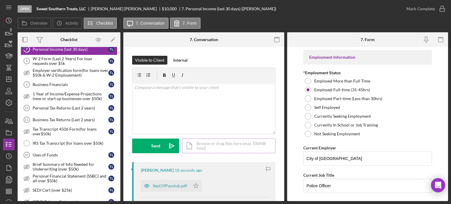
scroll to position [59, 0]
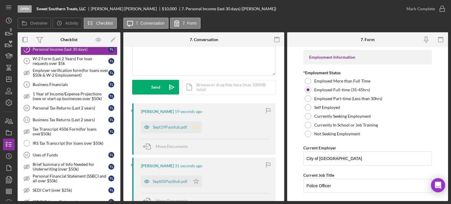
click at [195, 126] on icon "Icon/Star" at bounding box center [196, 127] width 12 height 12
click at [196, 181] on polygon "button" at bounding box center [196, 181] width 5 height 5
click at [195, 127] on icon "Icon/Star" at bounding box center [192, 127] width 12 height 12
drag, startPoint x: 196, startPoint y: 181, endPoint x: 196, endPoint y: 175, distance: 6.2
click at [196, 181] on icon "Icon/Star" at bounding box center [196, 182] width 12 height 12
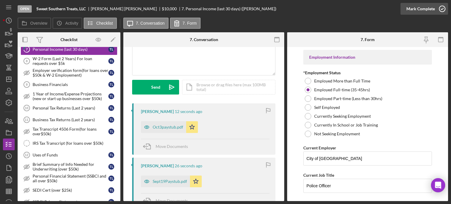
click at [441, 9] on icon "button" at bounding box center [442, 8] width 15 height 15
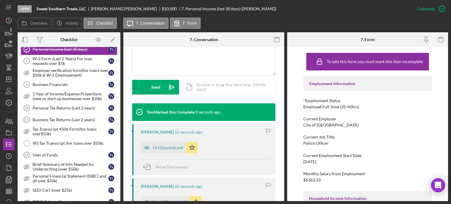
scroll to position [130, 0]
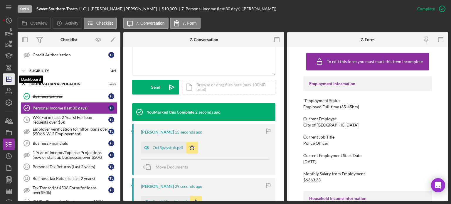
click at [9, 77] on polygon "button" at bounding box center [8, 79] width 5 height 5
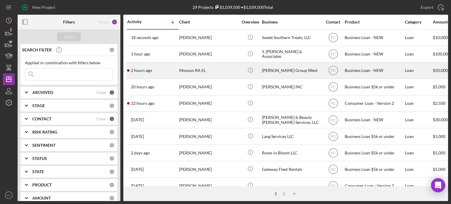
click at [163, 73] on div "2 hours ago Moosun RA EL" at bounding box center [152, 71] width 51 height 16
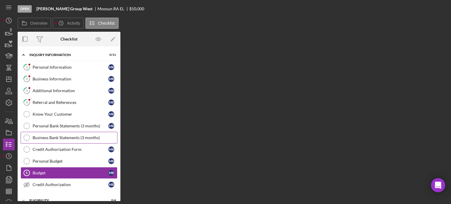
scroll to position [48, 0]
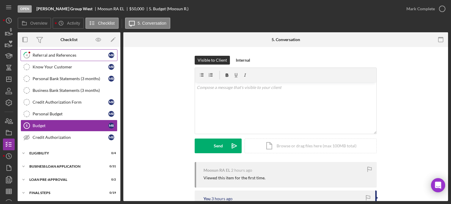
click at [55, 58] on link "4 Referral and References M R" at bounding box center [69, 55] width 97 height 12
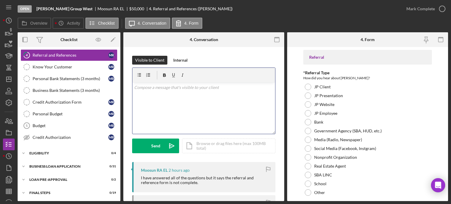
click at [168, 105] on div "v Color teal Color pink Remove color Add row above Add row below Add column bef…" at bounding box center [203, 108] width 143 height 51
click at [146, 86] on p "Just write the information here and hit send" at bounding box center [203, 87] width 139 height 6
click at [238, 101] on div "v Color teal Color pink Remove color Add row above Add row below Add column bef…" at bounding box center [203, 108] width 143 height 51
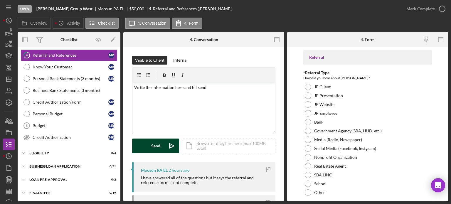
click at [157, 147] on div "Send" at bounding box center [155, 146] width 9 height 15
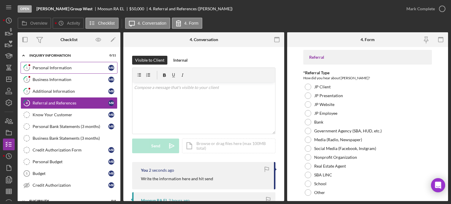
click at [46, 68] on div "Personal Information" at bounding box center [71, 67] width 76 height 5
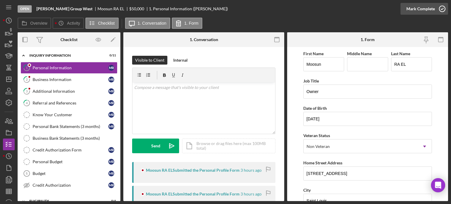
click at [441, 8] on icon "button" at bounding box center [442, 8] width 15 height 15
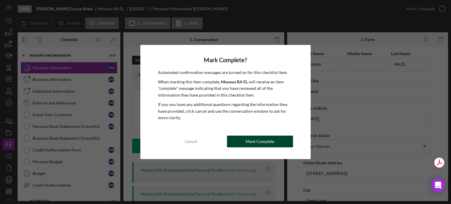
click at [270, 142] on div "Mark Complete" at bounding box center [260, 142] width 28 height 12
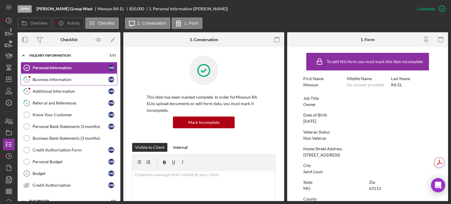
click at [39, 78] on div "Business Information" at bounding box center [71, 79] width 76 height 5
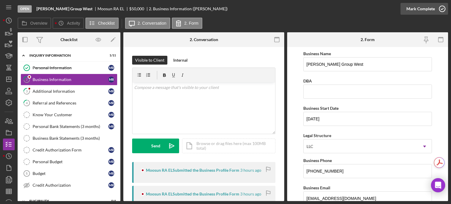
click at [442, 6] on icon "button" at bounding box center [442, 8] width 15 height 15
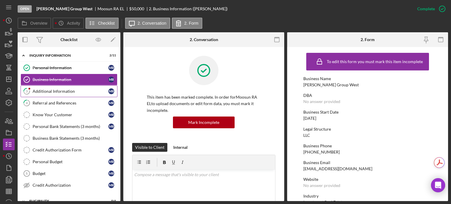
click at [48, 93] on div "Additional Information" at bounding box center [71, 91] width 76 height 5
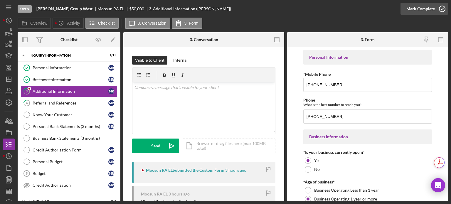
click at [444, 6] on icon "button" at bounding box center [442, 8] width 15 height 15
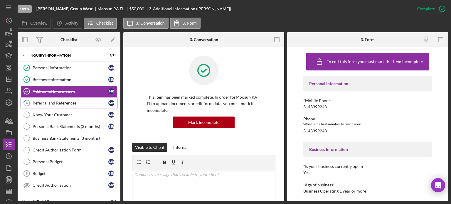
click at [43, 103] on div "Referral and References" at bounding box center [71, 103] width 76 height 5
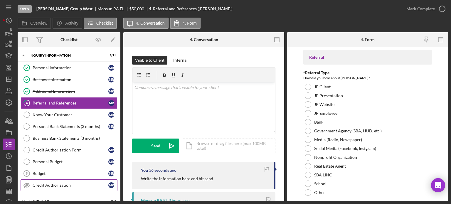
scroll to position [29, 0]
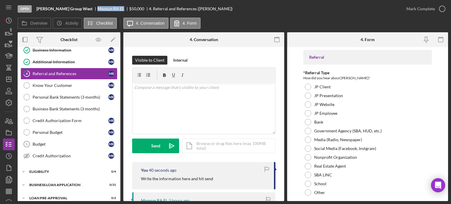
drag, startPoint x: 81, startPoint y: 7, endPoint x: 108, endPoint y: 10, distance: 27.2
click at [108, 10] on div "Moosun RA EL" at bounding box center [113, 8] width 32 height 5
click at [442, 8] on icon "button" at bounding box center [442, 8] width 15 height 15
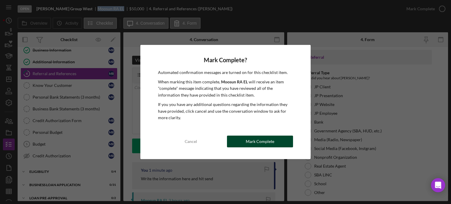
click at [240, 138] on button "Mark Complete" at bounding box center [260, 142] width 66 height 12
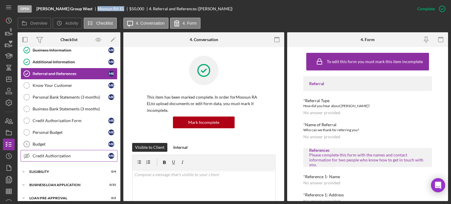
scroll to position [59, 0]
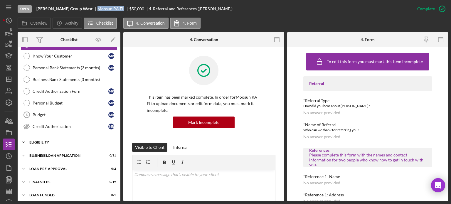
click at [50, 141] on div "ELIGIBILITY" at bounding box center [71, 143] width 84 height 4
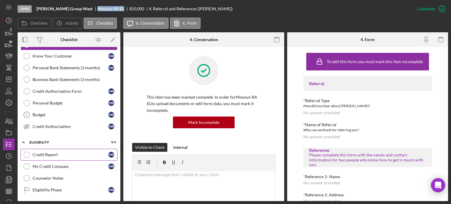
click at [48, 152] on div "Credit Report" at bounding box center [71, 154] width 76 height 5
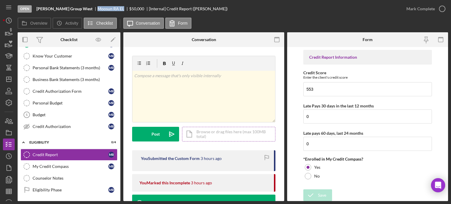
scroll to position [59, 0]
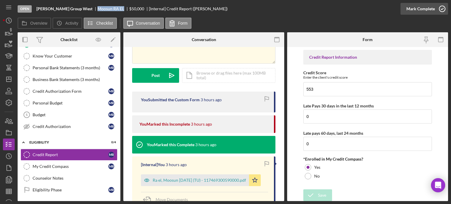
click at [442, 8] on icon "button" at bounding box center [442, 8] width 15 height 15
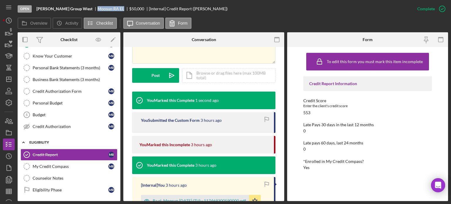
scroll to position [88, 0]
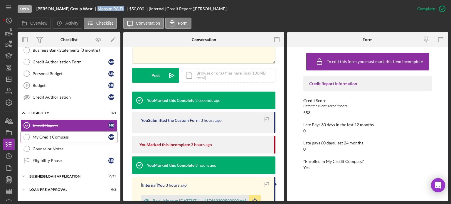
click at [54, 139] on link "My Credit Compass My Credit Compass M R" at bounding box center [69, 137] width 97 height 12
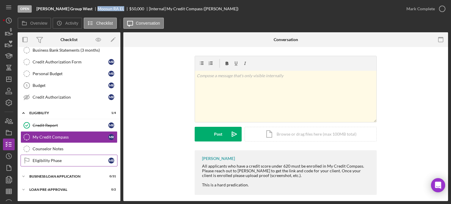
drag, startPoint x: 49, startPoint y: 162, endPoint x: 60, endPoint y: 155, distance: 12.7
click at [48, 162] on link "Eligibility Phase Eligibility Phase M R" at bounding box center [69, 161] width 97 height 12
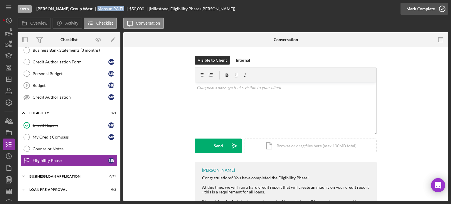
click at [443, 7] on icon "button" at bounding box center [442, 8] width 15 height 15
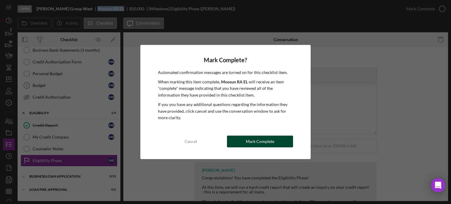
click at [241, 141] on button "Mark Complete" at bounding box center [260, 142] width 66 height 12
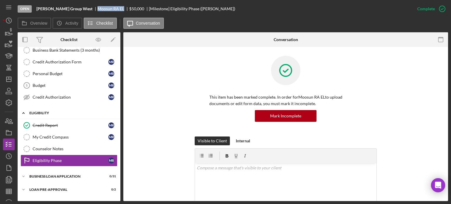
scroll to position [110, 0]
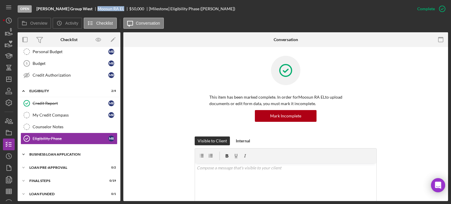
click at [38, 154] on div "Icon/Expander BUSINESS LOAN APPLICATION 0 / 31" at bounding box center [69, 155] width 103 height 12
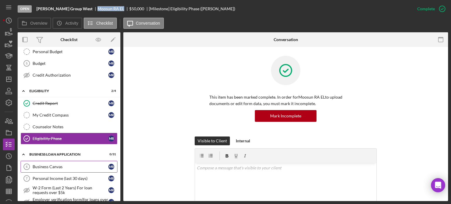
click at [60, 165] on div "Business Canvas" at bounding box center [71, 166] width 76 height 5
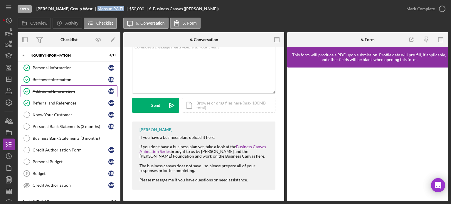
click at [50, 90] on div "Additional Information" at bounding box center [71, 91] width 76 height 5
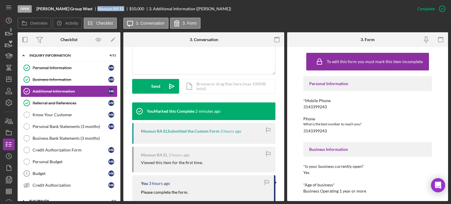
scroll to position [176, 0]
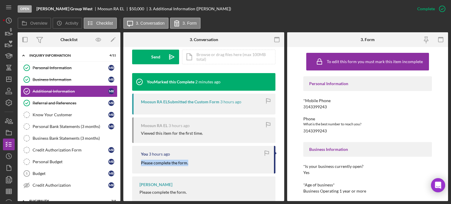
drag, startPoint x: 138, startPoint y: 163, endPoint x: 193, endPoint y: 164, distance: 54.3
click at [193, 164] on div "You 3 hours ago Please complete the form." at bounding box center [203, 159] width 143 height 27
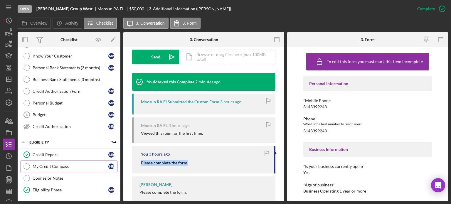
scroll to position [88, 0]
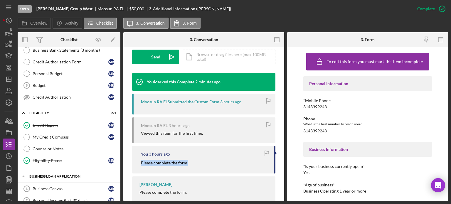
drag, startPoint x: 53, startPoint y: 183, endPoint x: 53, endPoint y: 179, distance: 3.8
click at [53, 183] on link "Business Canvas 6 Business Canvas M R" at bounding box center [69, 189] width 97 height 12
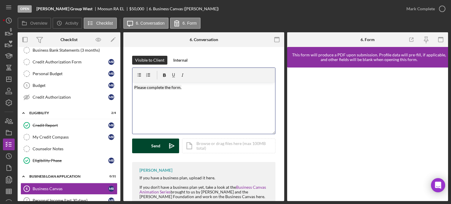
click at [153, 146] on div "Send" at bounding box center [155, 146] width 9 height 15
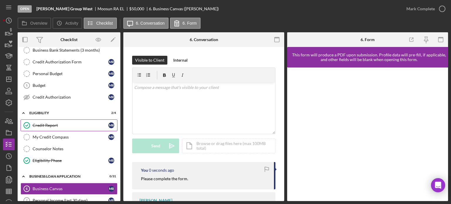
scroll to position [147, 0]
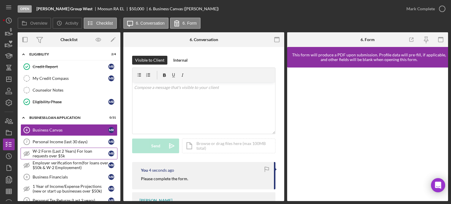
click at [59, 149] on div "W-2 Form (Last 2 Years) For loan requests over $5k" at bounding box center [71, 153] width 76 height 9
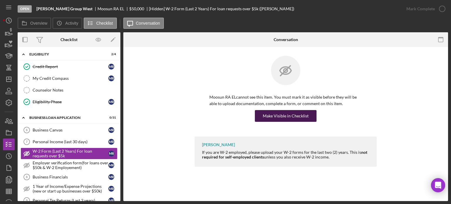
click at [280, 115] on div "Make Visible in Checklist" at bounding box center [286, 116] width 46 height 12
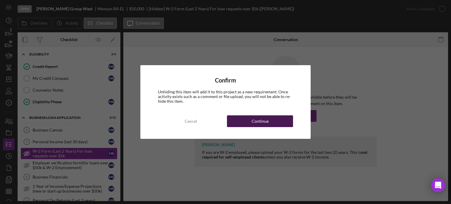
click at [236, 124] on button "Continue" at bounding box center [260, 121] width 66 height 12
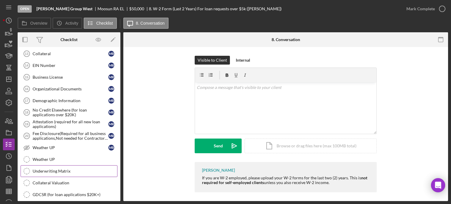
scroll to position [440, 0]
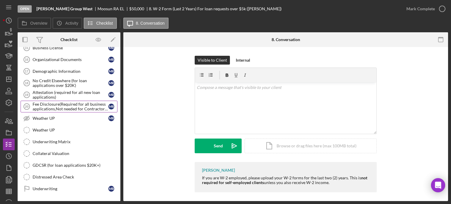
click at [52, 103] on div "Fee Disclosure(Required for all business applications,Not needed for Contractor…" at bounding box center [71, 106] width 76 height 9
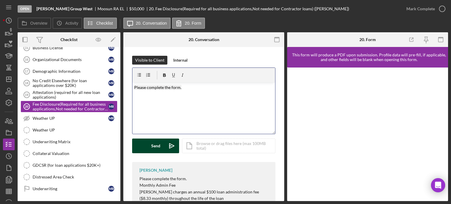
click at [153, 146] on div "Send" at bounding box center [155, 146] width 9 height 15
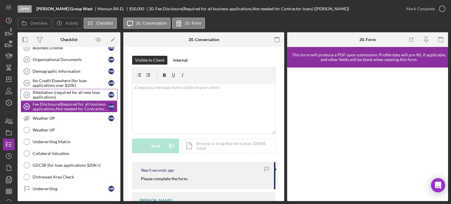
click at [57, 91] on div "Attestation (required for all new loan applications)" at bounding box center [71, 94] width 76 height 9
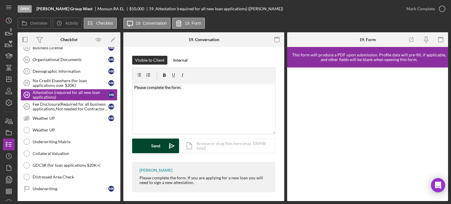
click at [150, 146] on button "Send Icon/icon-invite-send" at bounding box center [155, 146] width 47 height 15
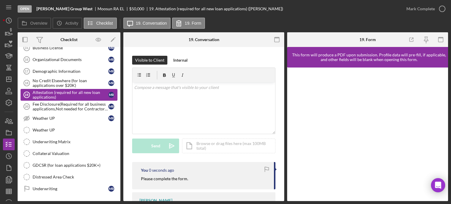
scroll to position [411, 0]
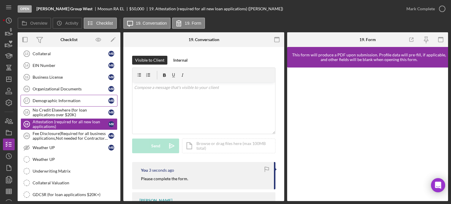
click at [63, 98] on div "Demographic Information" at bounding box center [71, 100] width 76 height 5
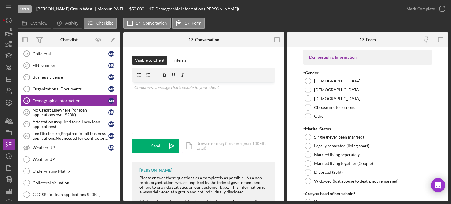
scroll to position [41, 0]
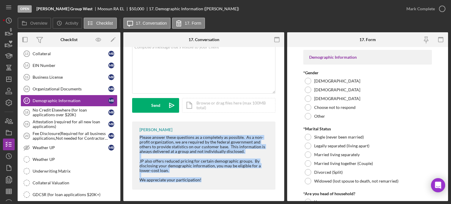
drag, startPoint x: 133, startPoint y: 137, endPoint x: 201, endPoint y: 167, distance: 74.0
click at [214, 176] on div "Franchot Cunningham Please answer these questions as a completely as possible. …" at bounding box center [203, 156] width 143 height 68
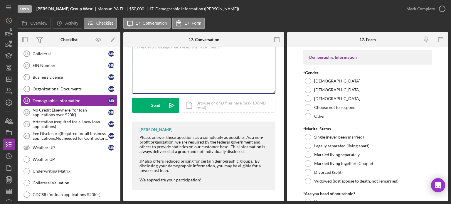
scroll to position [8, 0]
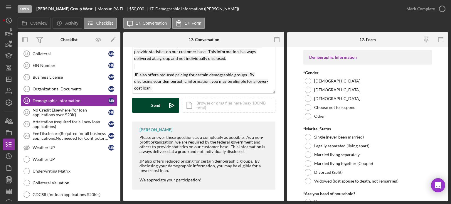
click at [157, 106] on div "Send" at bounding box center [155, 105] width 9 height 15
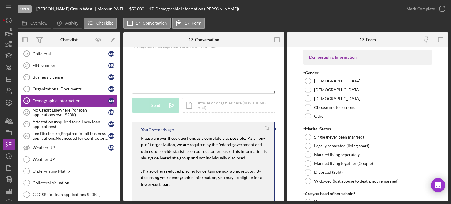
scroll to position [49, 0]
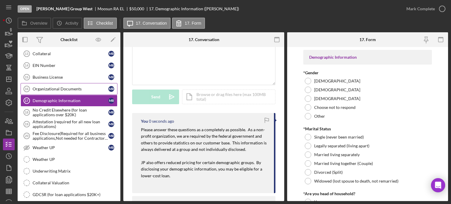
click at [43, 87] on div "Organizational Documents" at bounding box center [71, 89] width 76 height 5
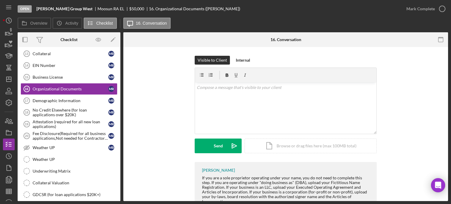
scroll to position [21, 0]
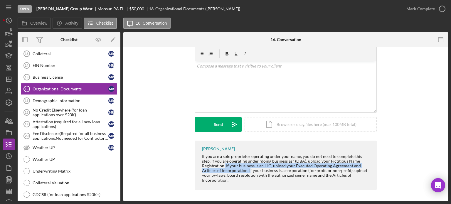
drag, startPoint x: 224, startPoint y: 165, endPoint x: 245, endPoint y: 169, distance: 21.1
click at [247, 170] on div "If you are a sole proprietor operating under your name, you do not need to comp…" at bounding box center [286, 168] width 169 height 28
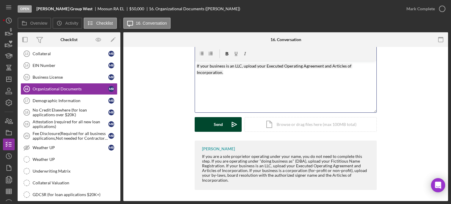
click at [216, 124] on div "Send" at bounding box center [218, 124] width 9 height 15
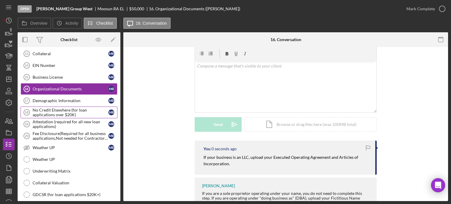
scroll to position [382, 0]
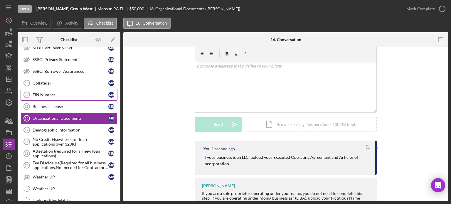
click at [66, 93] on div "EIN Number" at bounding box center [71, 95] width 76 height 5
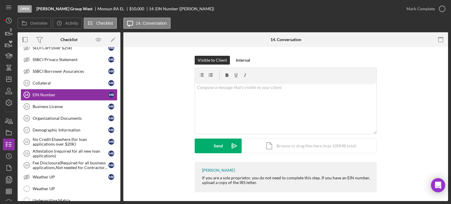
drag, startPoint x: 319, startPoint y: 178, endPoint x: 362, endPoint y: 182, distance: 42.5
click at [362, 182] on div "If you are a sole proprietor, you do not need to complete this step. If you hav…" at bounding box center [286, 180] width 169 height 9
click at [318, 176] on div "If you are a sole proprietor, you do not need to complete this step. If you hav…" at bounding box center [286, 180] width 169 height 9
drag, startPoint x: 318, startPoint y: 176, endPoint x: 356, endPoint y: 188, distance: 39.7
click at [358, 189] on div "Franchot Cunningham If you are a sole proprietor, you do not need to complete t…" at bounding box center [286, 177] width 182 height 30
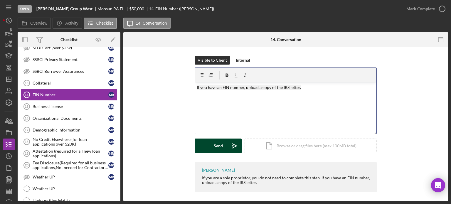
click at [218, 146] on div "Send" at bounding box center [218, 146] width 9 height 15
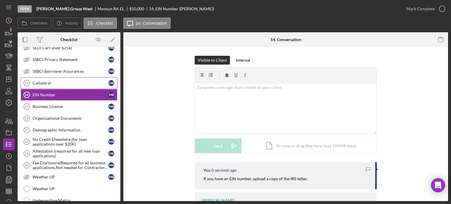
click at [63, 81] on div "Collateral" at bounding box center [71, 83] width 76 height 5
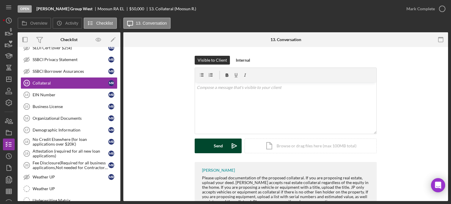
scroll to position [21, 0]
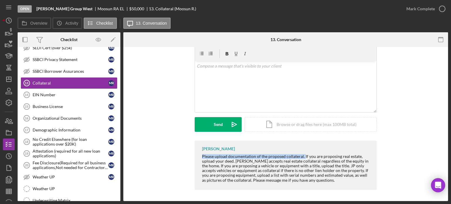
drag, startPoint x: 201, startPoint y: 155, endPoint x: 302, endPoint y: 156, distance: 101.0
click at [302, 156] on div "Please upload documentation of the proposed collateral. If you are proposing re…" at bounding box center [286, 168] width 169 height 28
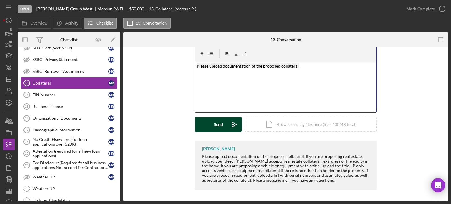
click at [218, 125] on div "Send" at bounding box center [218, 124] width 9 height 15
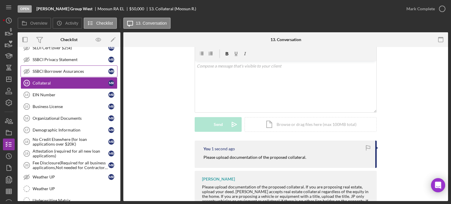
scroll to position [352, 0]
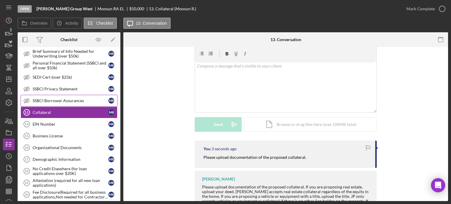
click at [63, 98] on div "SSBCI Borrower Assurances" at bounding box center [71, 100] width 76 height 5
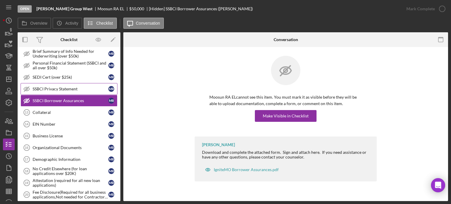
click at [61, 87] on div "SSBCI Privacy Statement" at bounding box center [71, 89] width 76 height 5
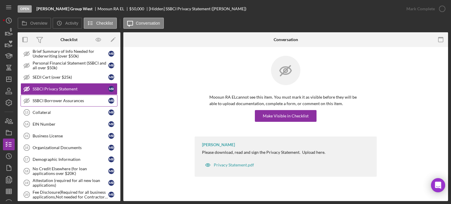
click at [60, 98] on div "SSBCI Borrower Assurances" at bounding box center [71, 100] width 76 height 5
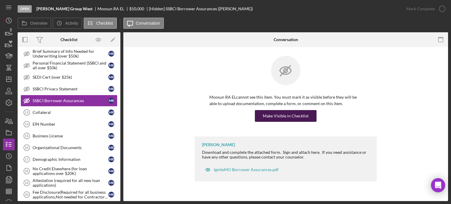
click at [287, 115] on div "Make Visible in Checklist" at bounding box center [286, 116] width 46 height 12
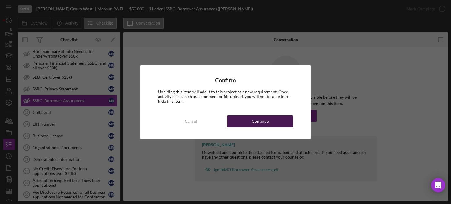
click at [248, 119] on button "Continue" at bounding box center [260, 121] width 66 height 12
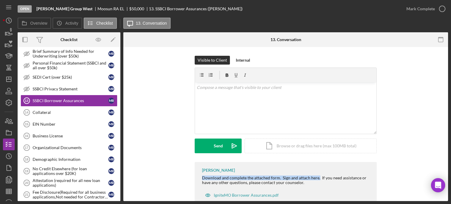
drag, startPoint x: 200, startPoint y: 178, endPoint x: 316, endPoint y: 177, distance: 116.3
click at [317, 177] on div "Franchot Cunningham Download and complete the attached form. Sign and attach he…" at bounding box center [286, 184] width 182 height 45
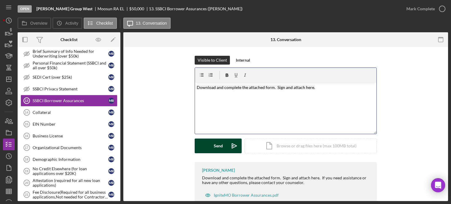
click at [224, 149] on button "Send Icon/icon-invite-send" at bounding box center [218, 146] width 47 height 15
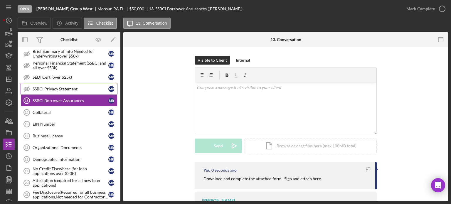
click at [81, 87] on div "SSBCI Privacy Statement" at bounding box center [71, 89] width 76 height 5
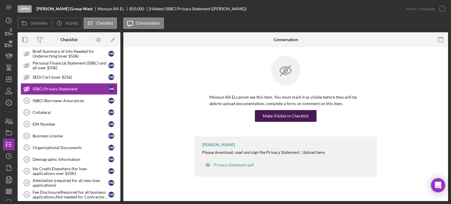
click at [288, 114] on div "Make Visible in Checklist" at bounding box center [286, 116] width 46 height 12
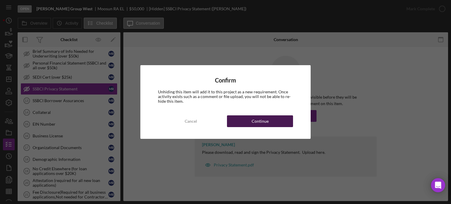
click at [242, 122] on button "Continue" at bounding box center [260, 121] width 66 height 12
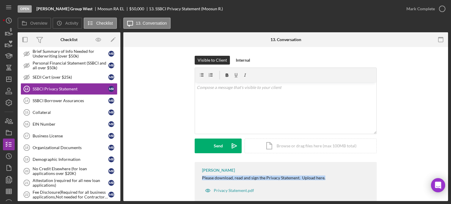
drag, startPoint x: 199, startPoint y: 174, endPoint x: 325, endPoint y: 179, distance: 127.0
click at [325, 179] on div "Franchot Cunningham Please download, read and sign the Privacy Statement. Uploa…" at bounding box center [286, 182] width 182 height 40
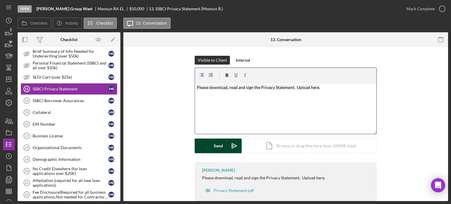
click at [226, 149] on button "Send Icon/icon-invite-send" at bounding box center [218, 146] width 47 height 15
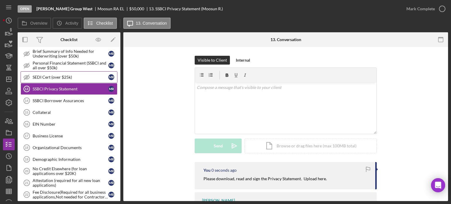
click at [45, 75] on div "SEDI Cert (over $25k)" at bounding box center [71, 77] width 76 height 5
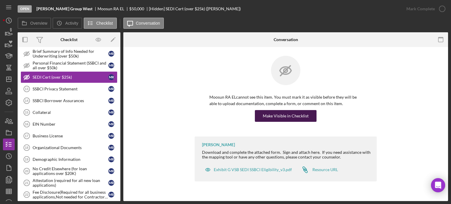
click at [284, 115] on div "Make Visible in Checklist" at bounding box center [286, 116] width 46 height 12
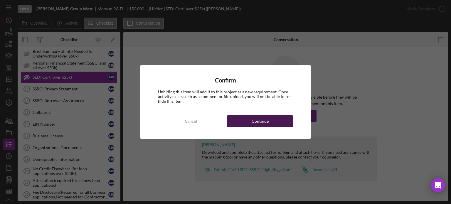
click at [243, 119] on button "Continue" at bounding box center [260, 121] width 66 height 12
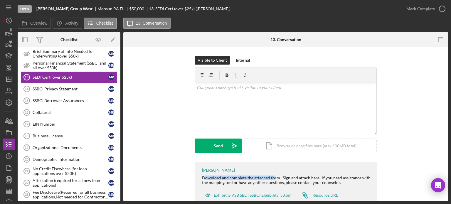
drag, startPoint x: 215, startPoint y: 175, endPoint x: 257, endPoint y: 173, distance: 42.6
click at [260, 173] on div "Franchot Cunningham Download and complete the attached form. Sign and attach he…" at bounding box center [286, 184] width 182 height 45
click at [221, 162] on div "Franchot Cunningham Download and complete the attached form. Sign and attach he…" at bounding box center [286, 184] width 182 height 45
drag, startPoint x: 204, startPoint y: 177, endPoint x: 310, endPoint y: 176, distance: 105.7
click at [315, 176] on div "Franchot Cunningham Download and complete the attached form. Sign and attach he…" at bounding box center [286, 184] width 182 height 45
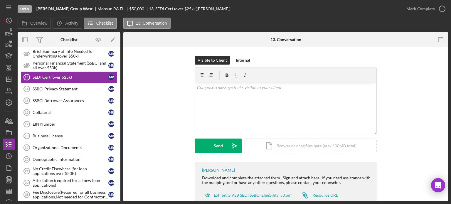
drag, startPoint x: 309, startPoint y: 177, endPoint x: 189, endPoint y: 172, distance: 119.3
click at [203, 174] on div "Franchot Cunningham Download and complete the attached form. Sign and attach he…" at bounding box center [286, 184] width 182 height 45
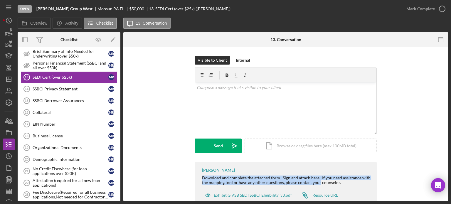
drag, startPoint x: 201, startPoint y: 175, endPoint x: 317, endPoint y: 181, distance: 116.7
click at [317, 181] on div "Franchot Cunningham Download and complete the attached form. Sign and attach he…" at bounding box center [286, 184] width 182 height 45
click at [315, 164] on div "Franchot Cunningham Download and complete the attached form. Sign and attach he…" at bounding box center [286, 184] width 182 height 45
drag, startPoint x: 204, startPoint y: 176, endPoint x: 310, endPoint y: 177, distance: 106.0
click at [316, 178] on div "Franchot Cunningham Download and complete the attached form. Sign and attach he…" at bounding box center [286, 184] width 182 height 45
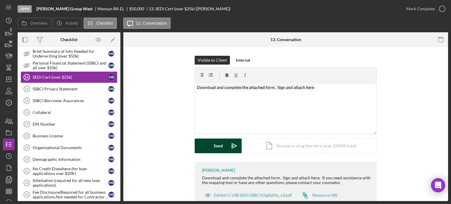
drag, startPoint x: 225, startPoint y: 144, endPoint x: 223, endPoint y: 141, distance: 3.8
click at [225, 143] on button "Send Icon/icon-invite-send" at bounding box center [218, 146] width 47 height 15
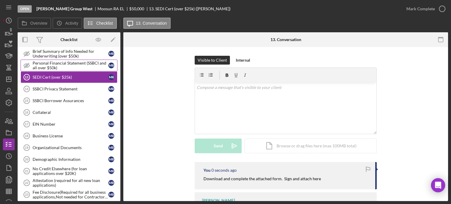
click at [50, 63] on div "Personal Financial Statement (SSBCI and all over $50k)" at bounding box center [71, 65] width 76 height 9
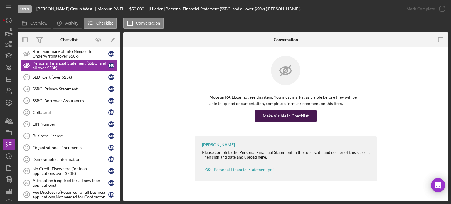
click at [278, 115] on div "Make Visible in Checklist" at bounding box center [286, 116] width 46 height 12
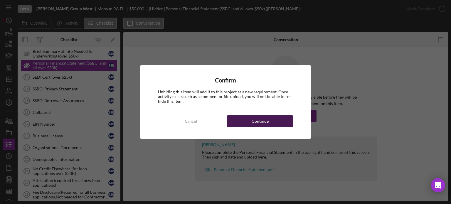
click at [270, 122] on button "Continue" at bounding box center [260, 121] width 66 height 12
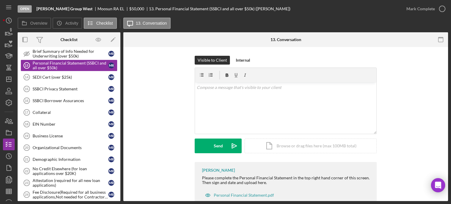
drag, startPoint x: 199, startPoint y: 174, endPoint x: 211, endPoint y: 175, distance: 12.4
click at [216, 175] on div "Franchot Cunningham Please complete the Personal Financial Statement in the top…" at bounding box center [286, 184] width 182 height 45
drag, startPoint x: 200, startPoint y: 177, endPoint x: 289, endPoint y: 178, distance: 89.3
click at [289, 178] on div "Franchot Cunningham Please complete the Personal Financial Statement in the top…" at bounding box center [286, 184] width 182 height 45
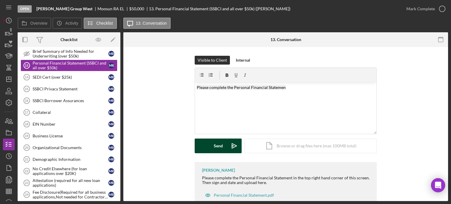
drag, startPoint x: 217, startPoint y: 148, endPoint x: 107, endPoint y: 121, distance: 113.1
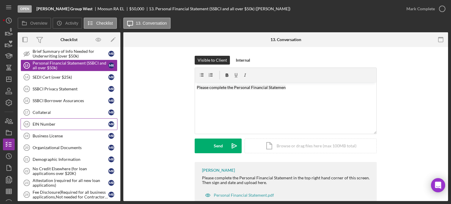
click at [217, 147] on div "Send" at bounding box center [218, 146] width 9 height 15
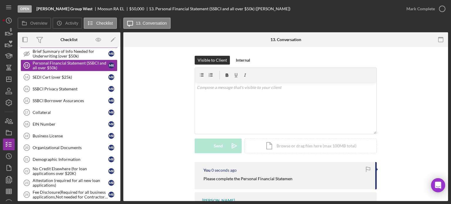
scroll to position [294, 0]
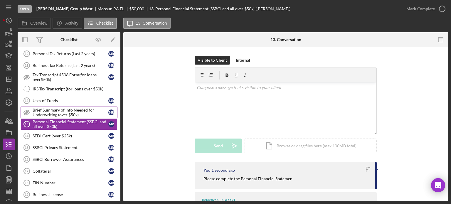
click at [51, 108] on div "Brief Summary of Info Needed for Underwriting (over $50k)" at bounding box center [71, 112] width 76 height 9
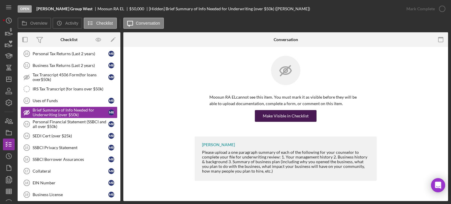
click at [282, 114] on div "Make Visible in Checklist" at bounding box center [286, 116] width 46 height 12
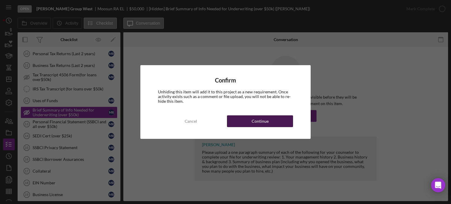
click at [262, 123] on div "Continue" at bounding box center [260, 121] width 17 height 12
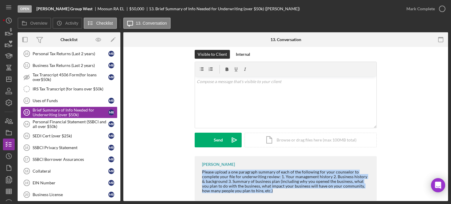
scroll to position [7, 0]
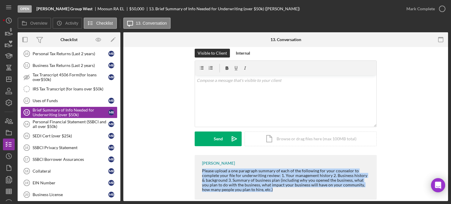
drag, startPoint x: 198, startPoint y: 175, endPoint x: 258, endPoint y: 191, distance: 62.1
click at [261, 195] on div "Franchot Cunningham Please upload a one paragraph summary of each of the follow…" at bounding box center [286, 177] width 182 height 45
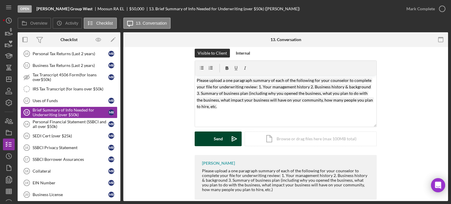
drag, startPoint x: 211, startPoint y: 139, endPoint x: 175, endPoint y: 121, distance: 40.8
click at [210, 137] on button "Send Icon/icon-invite-send" at bounding box center [218, 139] width 47 height 15
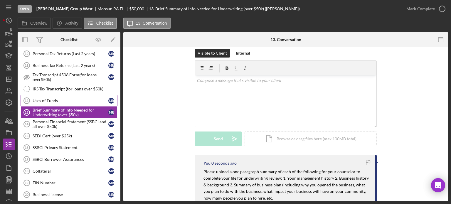
click at [71, 98] on div "Uses of Funds" at bounding box center [71, 100] width 76 height 5
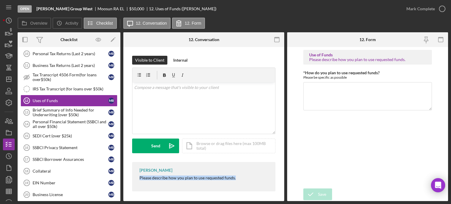
drag, startPoint x: 133, startPoint y: 176, endPoint x: 247, endPoint y: 181, distance: 114.1
click at [247, 181] on div "Franchot Cunningham Please describe how you plan to use requested funds." at bounding box center [203, 176] width 143 height 29
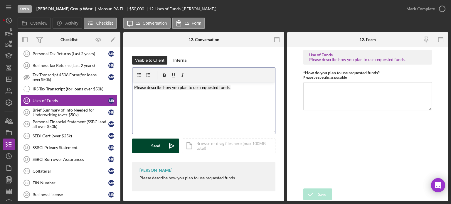
drag, startPoint x: 158, startPoint y: 149, endPoint x: 156, endPoint y: 146, distance: 4.0
click at [158, 148] on div "Send" at bounding box center [155, 146] width 9 height 15
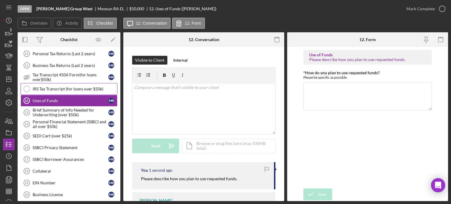
click at [55, 87] on div "IRS Tax Transcript (for loans over $50k)" at bounding box center [75, 89] width 85 height 5
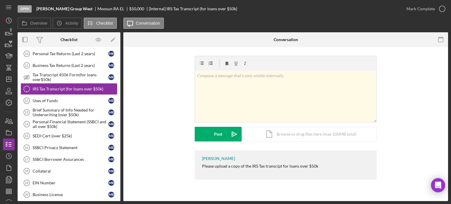
drag, startPoint x: 204, startPoint y: 164, endPoint x: 318, endPoint y: 164, distance: 113.9
click at [321, 165] on div "Franchot Cunningham Please upload a copy of the IRS Tax transcipt for loans ove…" at bounding box center [286, 164] width 182 height 29
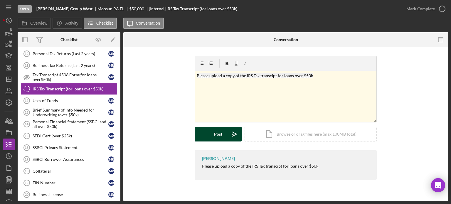
click at [213, 137] on button "Post Icon/icon-invite-send" at bounding box center [218, 134] width 47 height 15
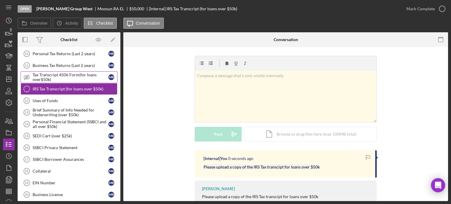
click at [66, 73] on div "Tax Transcript 4506 Form(for loans over$50k)" at bounding box center [71, 77] width 76 height 9
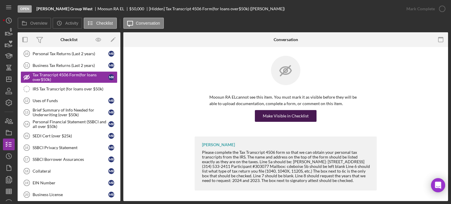
click at [273, 116] on div "Make Visible in Checklist" at bounding box center [286, 116] width 46 height 12
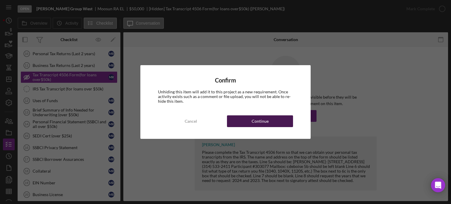
click at [242, 120] on button "Continue" at bounding box center [260, 121] width 66 height 12
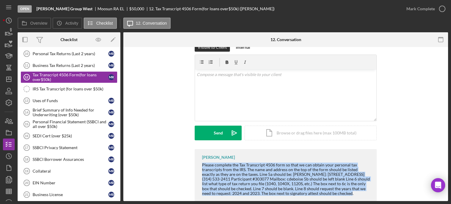
scroll to position [20, 0]
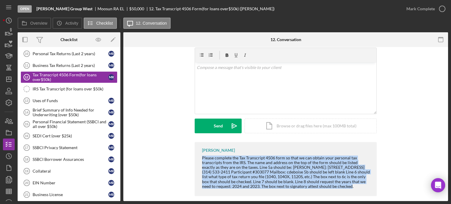
drag, startPoint x: 206, startPoint y: 176, endPoint x: 371, endPoint y: 189, distance: 165.8
click at [371, 189] on div "Franchot Cunningham Please complete the Tax Transcript 4506 form so that we can…" at bounding box center [286, 169] width 182 height 54
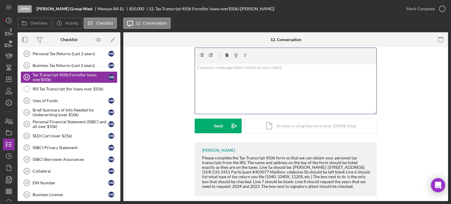
drag, startPoint x: 214, startPoint y: 71, endPoint x: 135, endPoint y: 110, distance: 88.0
click at [135, 110] on div "Visible to Client Internal v Color teal Color pink Remove color Add row above A…" at bounding box center [285, 89] width 307 height 106
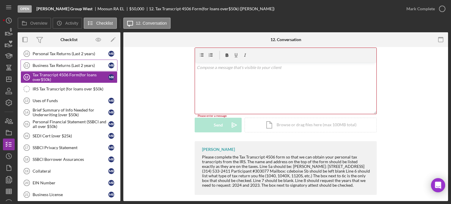
scroll to position [264, 0]
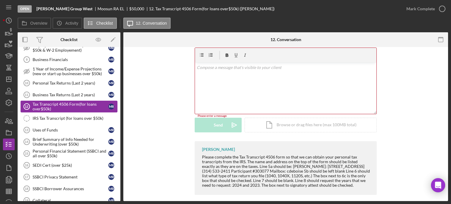
drag, startPoint x: 54, startPoint y: 69, endPoint x: 44, endPoint y: 100, distance: 32.6
click at [45, 102] on div "Tax Transcript 4506 Form(for loans over$50k)" at bounding box center [71, 106] width 76 height 9
drag, startPoint x: 203, startPoint y: 155, endPoint x: 373, endPoint y: 188, distance: 172.9
click at [381, 191] on div "Franchot Cunningham Please complete the Tax Transcript 4506 form so that we can…" at bounding box center [285, 169] width 307 height 57
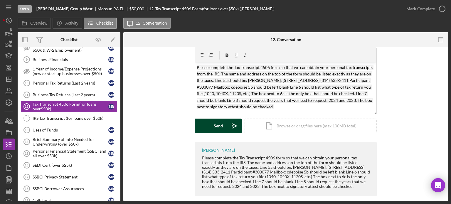
click at [222, 125] on button "Send Icon/icon-invite-send" at bounding box center [218, 126] width 47 height 15
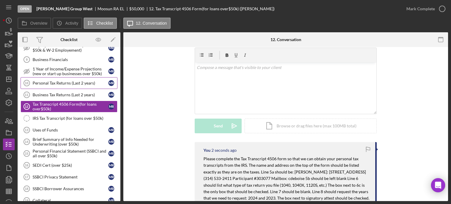
scroll to position [235, 0]
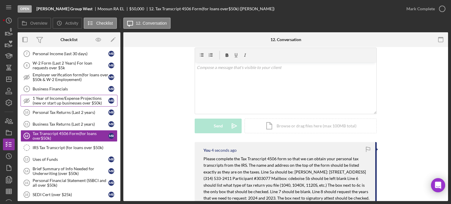
click at [63, 96] on div "1 Year of Income/Expense Projections (new or start up businesses over $50k)" at bounding box center [71, 100] width 76 height 9
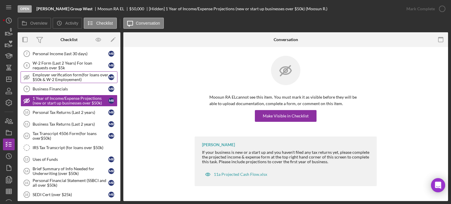
click at [66, 75] on div "Employer verification form(for loans over $50k & W-2 Employement)" at bounding box center [71, 77] width 76 height 9
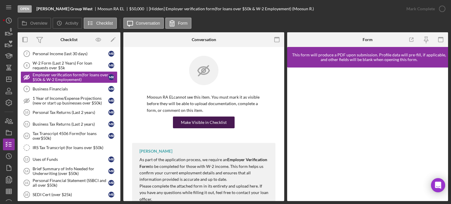
click at [189, 121] on div "Make Visible in Checklist" at bounding box center [204, 123] width 46 height 12
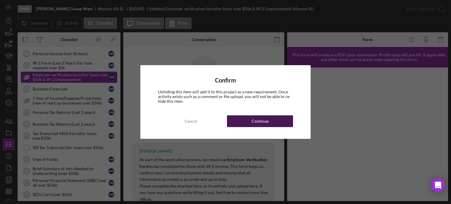
click at [248, 121] on button "Continue" at bounding box center [260, 121] width 66 height 12
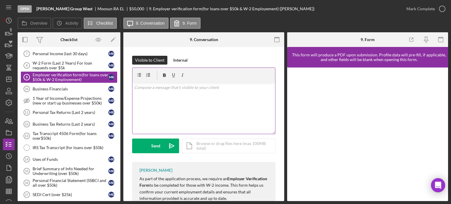
scroll to position [39, 0]
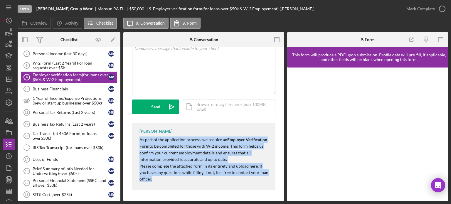
drag, startPoint x: 138, startPoint y: 137, endPoint x: 260, endPoint y: 180, distance: 129.1
click at [263, 182] on div "Franchot Cunningham As part of the application process, we require an Employer …" at bounding box center [203, 156] width 143 height 67
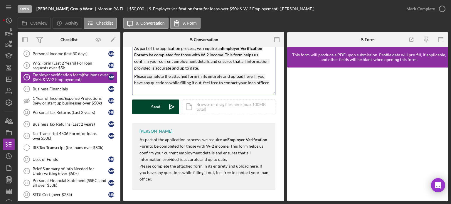
click at [167, 108] on icon "Icon/icon-invite-send" at bounding box center [171, 107] width 15 height 15
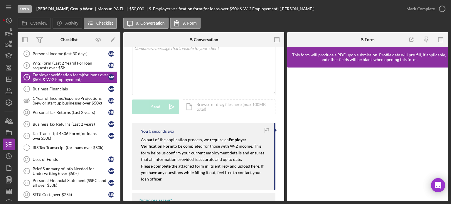
scroll to position [176, 0]
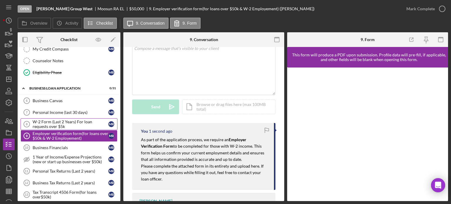
click at [56, 120] on div "W-2 Form (Last 2 Years) For loan requests over $5k" at bounding box center [71, 124] width 76 height 9
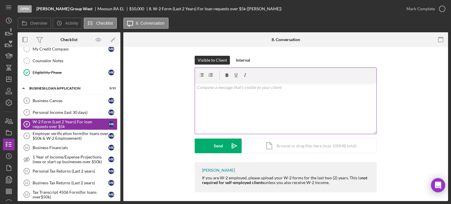
scroll to position [3, 0]
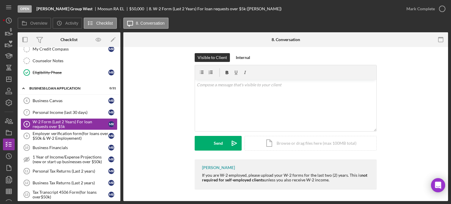
drag, startPoint x: 195, startPoint y: 173, endPoint x: 317, endPoint y: 183, distance: 121.6
click at [343, 186] on div "Franchot Cunningham If you are W-2 employed, please upload your W-2 forms for t…" at bounding box center [286, 174] width 182 height 30
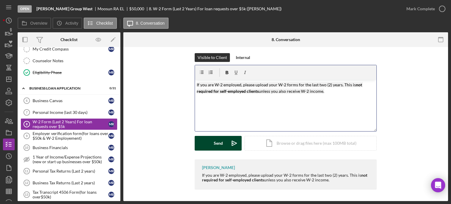
click at [209, 142] on button "Send Icon/icon-invite-send" at bounding box center [218, 143] width 47 height 15
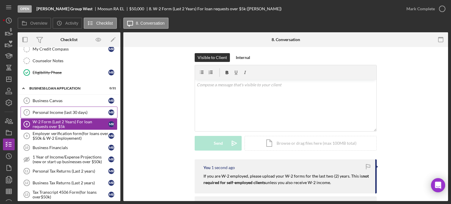
click at [87, 107] on link "Personal Income (last 30 days) 7 Personal Income (last 30 days) M R" at bounding box center [69, 113] width 97 height 12
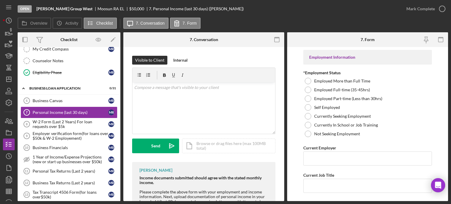
scroll to position [59, 0]
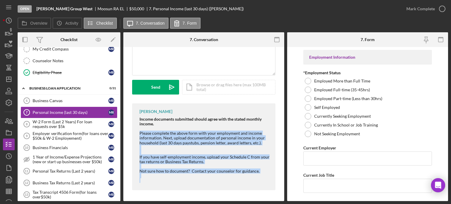
drag, startPoint x: 137, startPoint y: 131, endPoint x: 262, endPoint y: 178, distance: 133.9
click at [262, 178] on div "Franchot Cunningham Income documents submitted should agree with the stated mon…" at bounding box center [203, 146] width 143 height 87
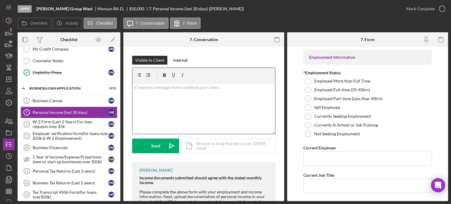
scroll to position [34, 0]
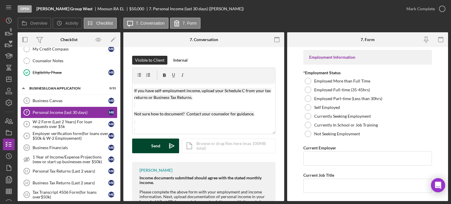
click at [162, 147] on button "Send Icon/icon-invite-send" at bounding box center [155, 146] width 47 height 15
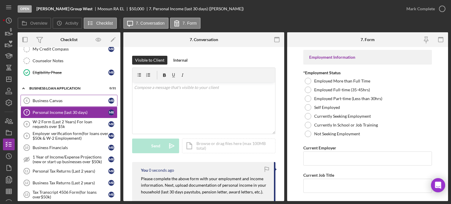
scroll to position [0, 0]
click at [71, 102] on link "Business Canvas 6 Business Canvas M R" at bounding box center [69, 101] width 97 height 12
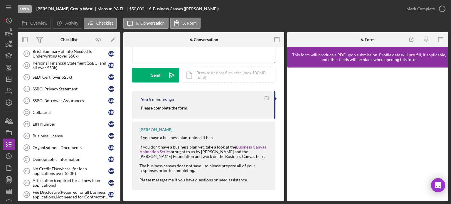
scroll to position [440, 0]
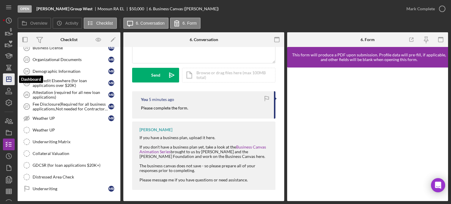
click at [6, 77] on icon "Icon/Dashboard" at bounding box center [8, 79] width 15 height 15
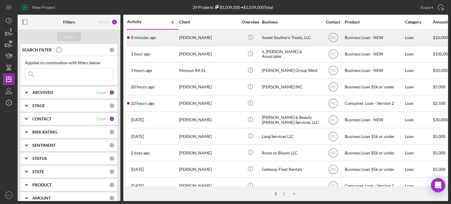
click at [159, 42] on div "8 minutes ago Tiffany Lewis" at bounding box center [152, 38] width 51 height 16
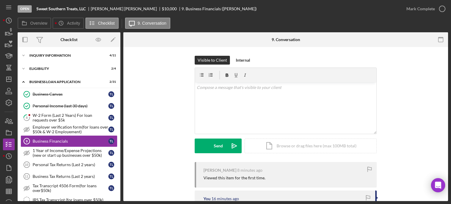
scroll to position [16, 0]
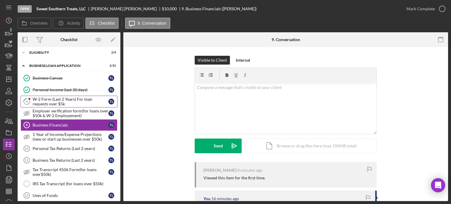
click at [78, 103] on div "W-2 Form (Last 2 Years) For loan requests over $5k" at bounding box center [71, 101] width 76 height 9
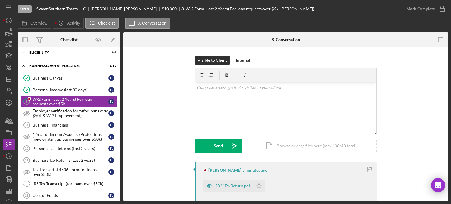
scroll to position [29, 0]
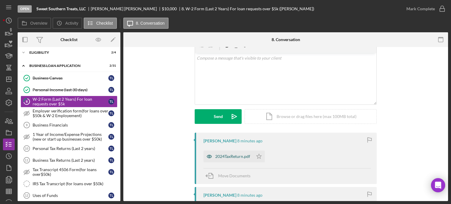
click at [227, 154] on div "2024TaxReturn.pdf" at bounding box center [232, 156] width 35 height 5
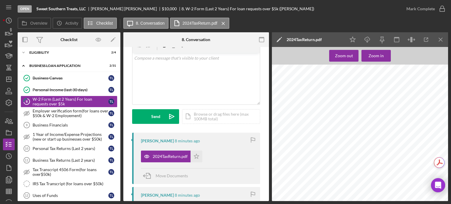
scroll to position [333, 0]
click at [168, 175] on span "Move Documents" at bounding box center [172, 175] width 32 height 5
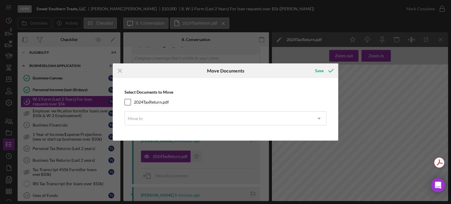
click at [129, 104] on input "2024TaxReturn.pdf" at bounding box center [128, 102] width 6 height 6
checkbox input "true"
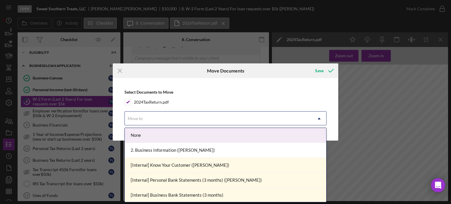
click at [134, 117] on div "Move to" at bounding box center [135, 118] width 15 height 5
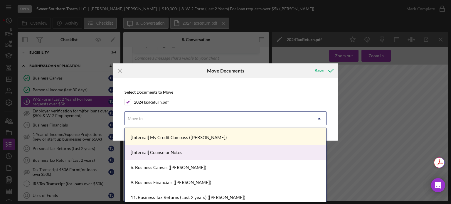
scroll to position [147, 0]
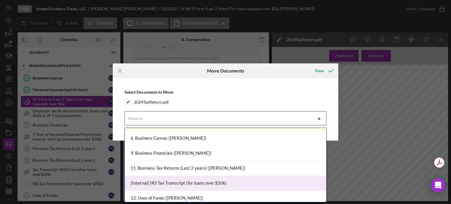
click at [155, 179] on div "[Internal] IRS Tax Transcript (for loans over $50k)" at bounding box center [225, 183] width 201 height 15
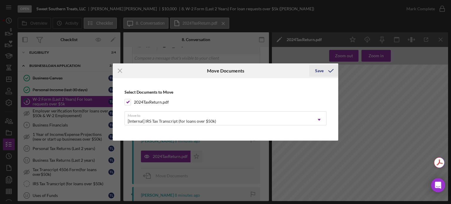
click at [319, 68] on div "Save" at bounding box center [319, 71] width 9 height 12
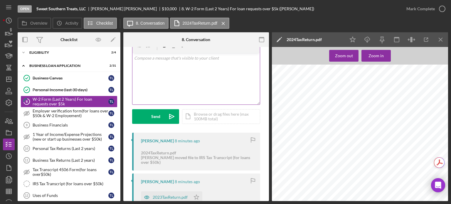
drag, startPoint x: 319, startPoint y: 68, endPoint x: 168, endPoint y: 86, distance: 152.3
click at [168, 86] on div "v Color teal Color pink Remove color Add row above Add row below Add column bef…" at bounding box center [195, 78] width 127 height 51
click at [152, 57] on p "I need the w2 form here" at bounding box center [196, 58] width 124 height 6
click at [186, 56] on p "I need the last 2 years of the w2 form here" at bounding box center [196, 58] width 124 height 6
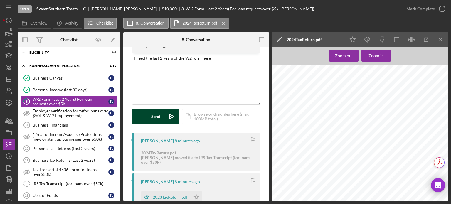
click at [159, 119] on div "Send" at bounding box center [155, 116] width 9 height 15
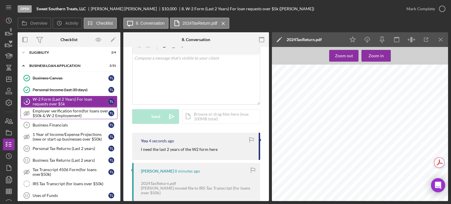
click at [49, 112] on div "Employer verification form(for loans over $50k & W-2 Employement)" at bounding box center [71, 113] width 76 height 9
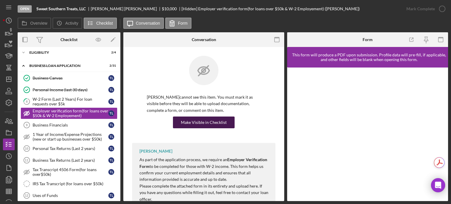
click at [200, 122] on div "Make Visible in Checklist" at bounding box center [204, 123] width 46 height 12
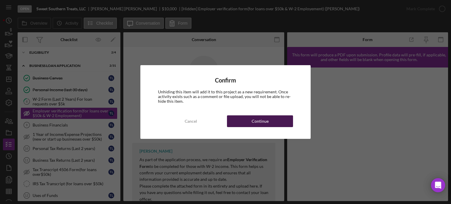
click at [255, 121] on div "Continue" at bounding box center [260, 121] width 17 height 12
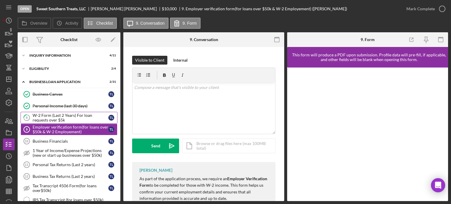
click at [83, 117] on div "W-2 Form (Last 2 Years) For loan requests over $5k" at bounding box center [71, 117] width 76 height 9
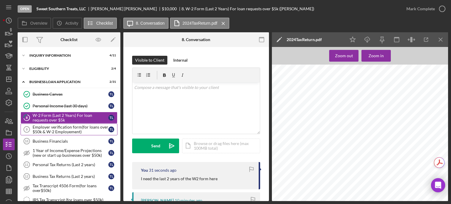
click at [62, 128] on div "Employer verification form(for loans over $50k & W-2 Employement)" at bounding box center [71, 129] width 76 height 9
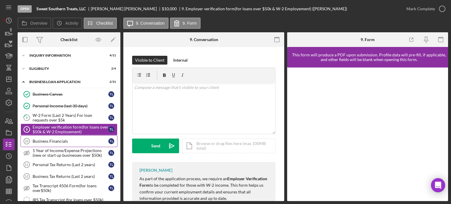
click at [45, 142] on div "Business Financials" at bounding box center [71, 141] width 76 height 5
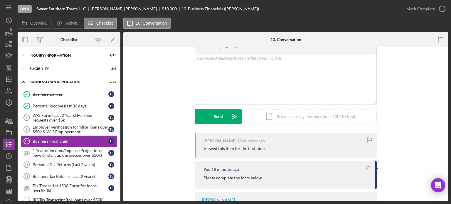
scroll to position [59, 0]
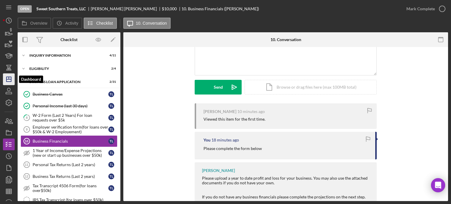
click at [6, 78] on polygon "button" at bounding box center [8, 79] width 5 height 5
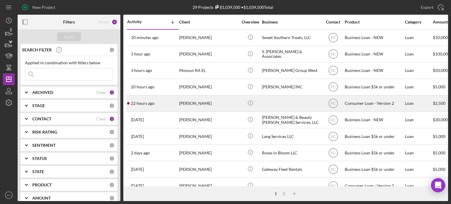
click at [158, 105] on div "22 hours ago Sirluv Boyd" at bounding box center [152, 104] width 51 height 16
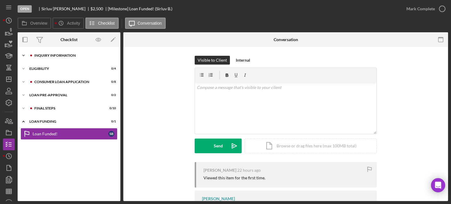
click at [58, 54] on div "Inquiry Information" at bounding box center [73, 56] width 79 height 4
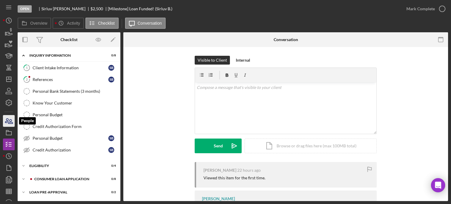
click at [9, 121] on icon "button" at bounding box center [11, 122] width 4 height 4
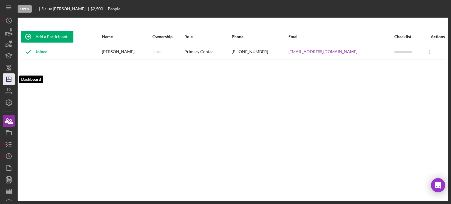
click at [6, 79] on g "button" at bounding box center [8, 79] width 5 height 5
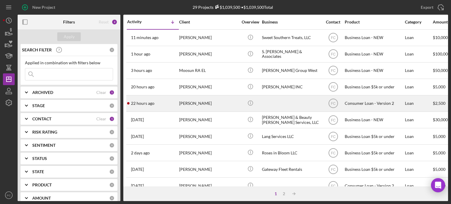
scroll to position [59, 0]
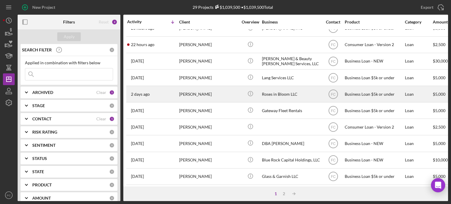
click at [168, 96] on div "2 days ago Crystal Prechard" at bounding box center [152, 94] width 51 height 16
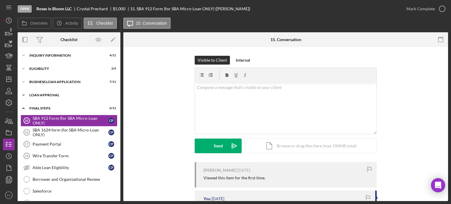
click at [46, 94] on div "Loan Approval" at bounding box center [71, 95] width 84 height 4
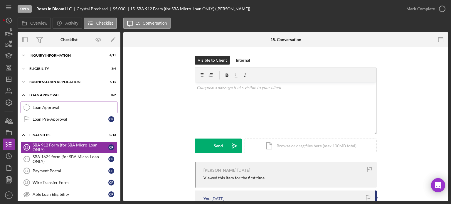
click at [47, 104] on link "Loan Approval Loan Approval" at bounding box center [69, 108] width 97 height 12
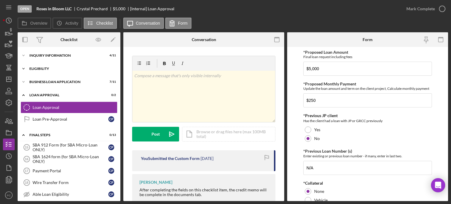
click at [47, 69] on div "Eligibility" at bounding box center [71, 69] width 84 height 4
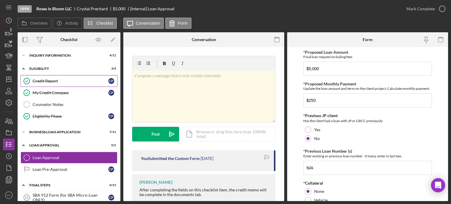
click at [49, 81] on div "Credit Report" at bounding box center [71, 81] width 76 height 5
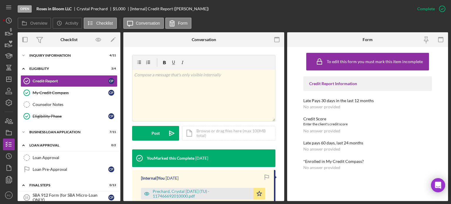
scroll to position [117, 0]
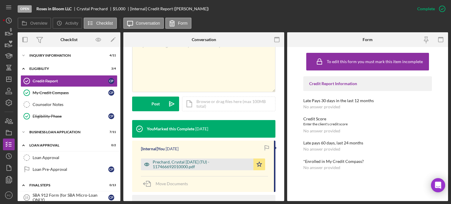
click at [180, 160] on div "Prechard, Crystal 2025-10-06 (TU) - 117466692010000.pdf" at bounding box center [202, 164] width 98 height 9
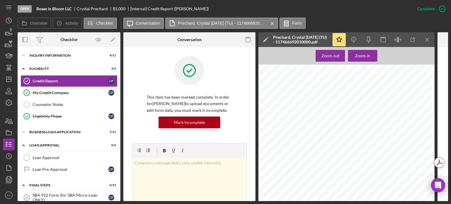
scroll to position [29, 0]
click at [429, 36] on icon "Icon/Menu Close" at bounding box center [427, 39] width 13 height 13
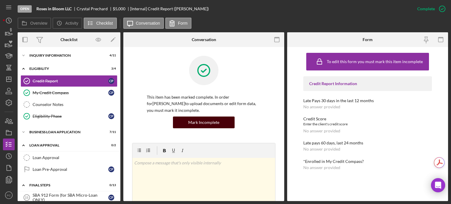
click at [199, 121] on div "Mark Incomplete" at bounding box center [203, 123] width 31 height 12
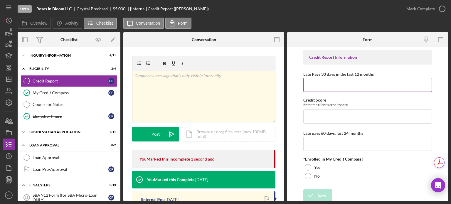
click at [312, 81] on input "Late Pays 30 days in the last 12 months" at bounding box center [367, 85] width 129 height 14
type input "0"
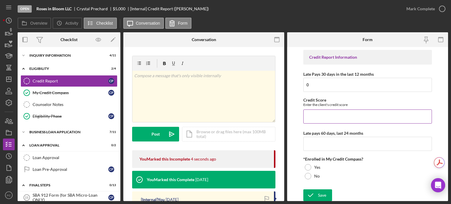
click at [314, 117] on input "Credit Score" at bounding box center [367, 117] width 129 height 14
type input "695"
click at [315, 145] on input "Late pays 60 days, last 24 months" at bounding box center [367, 144] width 129 height 14
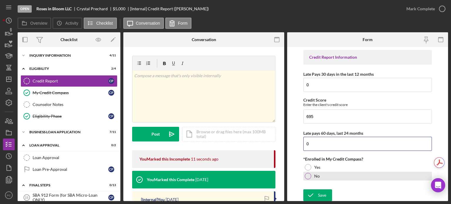
type input "0"
click at [310, 174] on div at bounding box center [308, 176] width 6 height 6
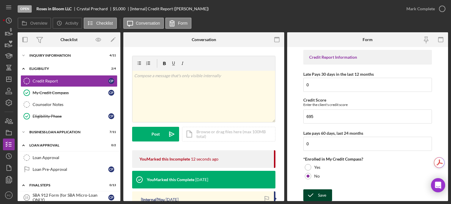
click at [315, 194] on icon "submit" at bounding box center [310, 195] width 15 height 15
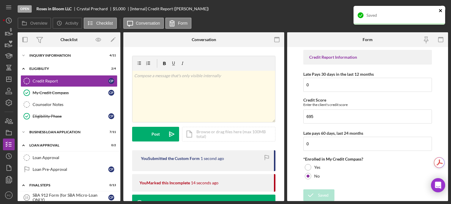
click at [442, 9] on icon "close" at bounding box center [440, 10] width 3 height 3
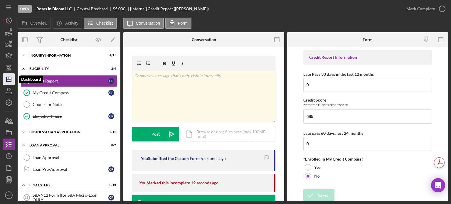
click at [6, 78] on icon "Icon/Dashboard" at bounding box center [8, 79] width 15 height 15
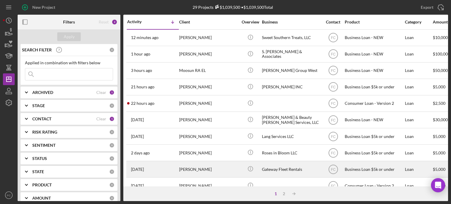
click at [170, 168] on div "4 days ago Raven Ballard" at bounding box center [152, 170] width 51 height 16
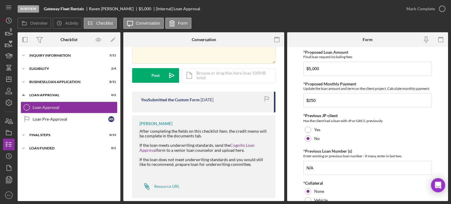
scroll to position [67, 0]
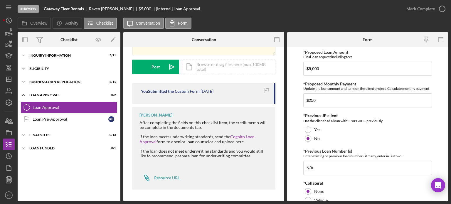
click at [51, 67] on div "Eligibility" at bounding box center [71, 69] width 84 height 4
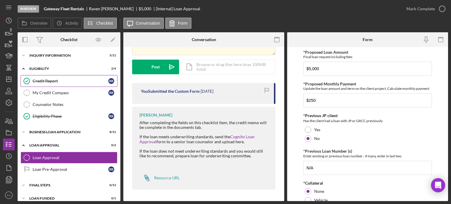
click at [47, 82] on div "Credit Report" at bounding box center [71, 81] width 76 height 5
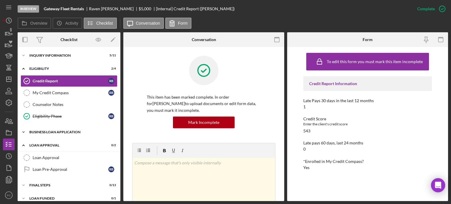
click at [52, 137] on div "Icon/Expander BUSINESS LOAN APPLICATION 8 / 11" at bounding box center [69, 132] width 103 height 12
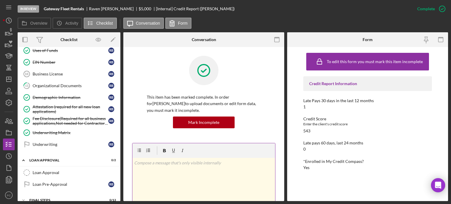
scroll to position [29, 0]
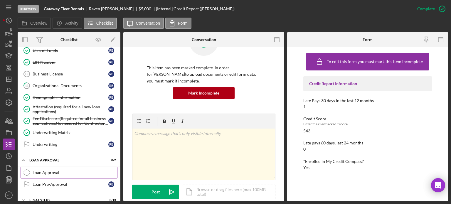
drag, startPoint x: 47, startPoint y: 170, endPoint x: 77, endPoint y: 162, distance: 30.5
click at [47, 170] on div "Loan Approval" at bounding box center [75, 172] width 85 height 5
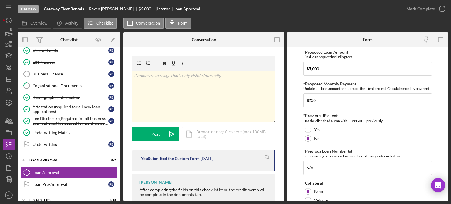
scroll to position [59, 0]
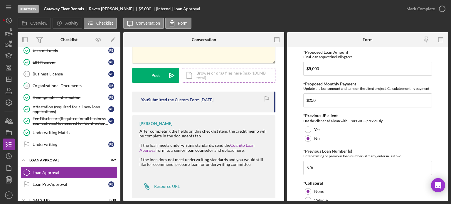
click at [222, 76] on div "Icon/Document Browse or drag files here (max 100MB total) Tap to choose files o…" at bounding box center [228, 75] width 93 height 15
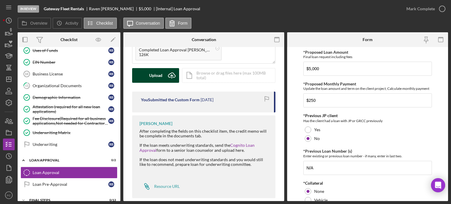
click at [158, 73] on div "Upload" at bounding box center [155, 75] width 13 height 15
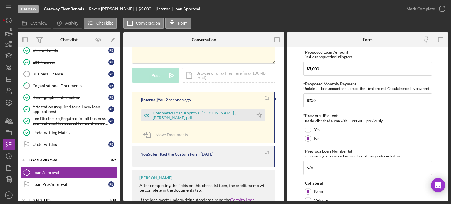
drag, startPoint x: 258, startPoint y: 113, endPoint x: 245, endPoint y: 110, distance: 13.8
click at [245, 111] on button "Completed Loan Approval Cunningham, Franchot , Raven Ballard.pdf Icon/Star" at bounding box center [203, 116] width 124 height 12
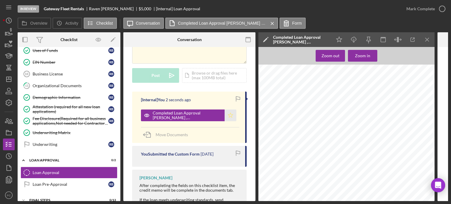
click at [232, 114] on icon "Icon/Star" at bounding box center [231, 116] width 12 height 12
click at [427, 38] on icon "Icon/Menu Close" at bounding box center [427, 39] width 13 height 13
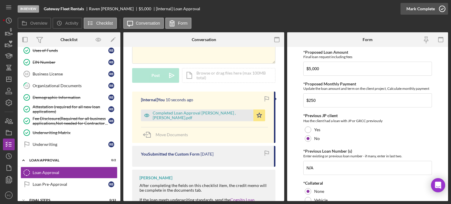
click at [443, 7] on icon "button" at bounding box center [442, 8] width 15 height 15
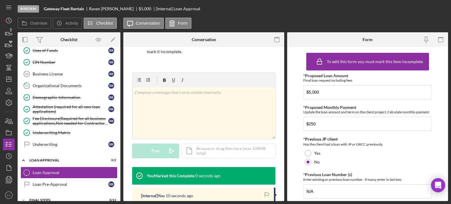
scroll to position [146, 0]
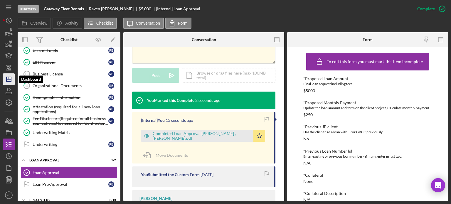
click at [10, 77] on polygon "button" at bounding box center [8, 79] width 5 height 5
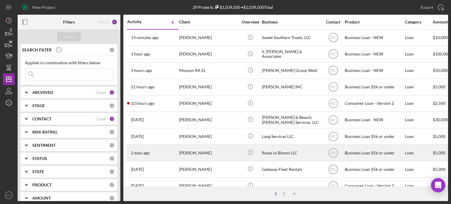
click at [211, 147] on div "[PERSON_NAME]" at bounding box center [208, 153] width 59 height 16
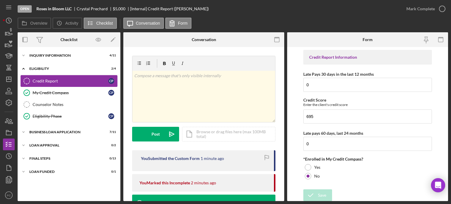
click at [51, 81] on div "Credit Report" at bounding box center [71, 81] width 76 height 5
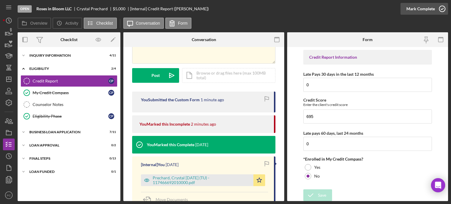
click at [444, 7] on icon "button" at bounding box center [442, 8] width 15 height 15
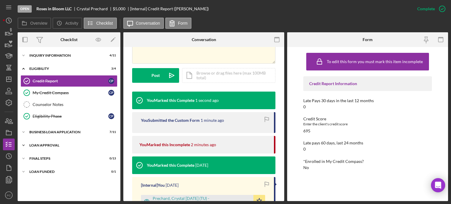
click at [43, 144] on div "Loan Approval" at bounding box center [71, 146] width 84 height 4
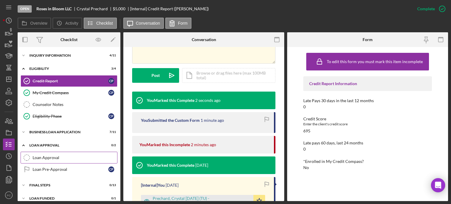
drag, startPoint x: 43, startPoint y: 154, endPoint x: 45, endPoint y: 152, distance: 3.7
click at [43, 154] on link "Loan Approval Loan Approval" at bounding box center [69, 158] width 97 height 12
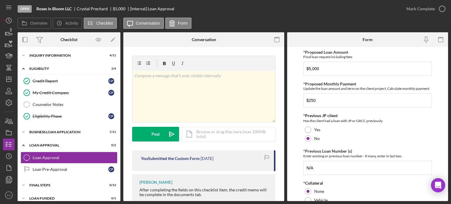
scroll to position [29, 0]
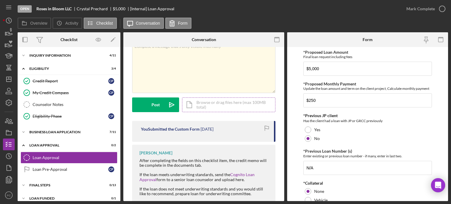
click at [214, 105] on div "Icon/Document Browse or drag files here (max 100MB total) Tap to choose files o…" at bounding box center [228, 104] width 93 height 15
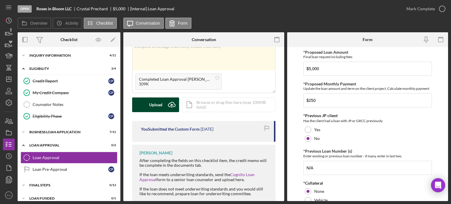
click at [150, 109] on div "Upload" at bounding box center [155, 104] width 13 height 15
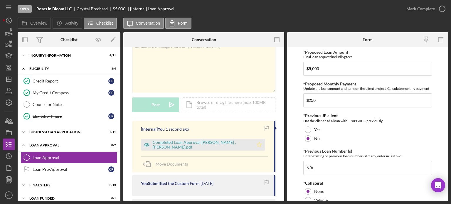
click at [261, 144] on icon "Icon/Star" at bounding box center [259, 145] width 12 height 12
click at [444, 8] on icon "button" at bounding box center [442, 8] width 15 height 15
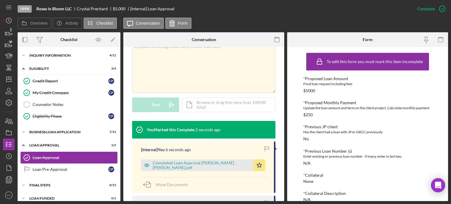
scroll to position [5, 0]
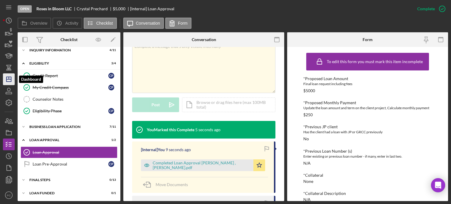
click at [6, 78] on icon "Icon/Dashboard" at bounding box center [8, 79] width 15 height 15
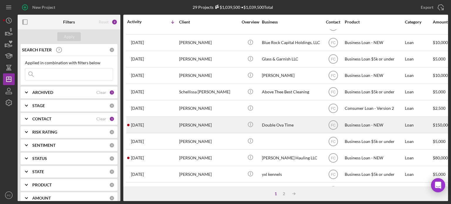
scroll to position [206, 0]
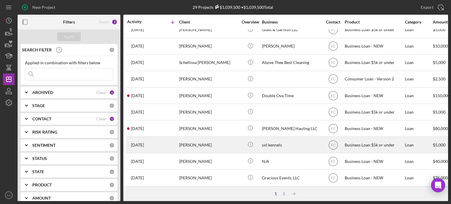
click at [163, 147] on div "4 weeks ago Kyon Swift" at bounding box center [152, 145] width 51 height 16
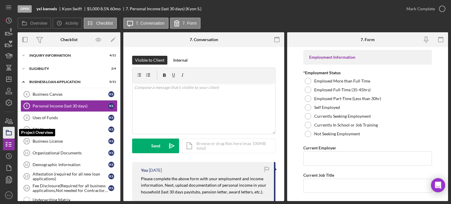
click at [9, 133] on icon "button" at bounding box center [8, 132] width 15 height 15
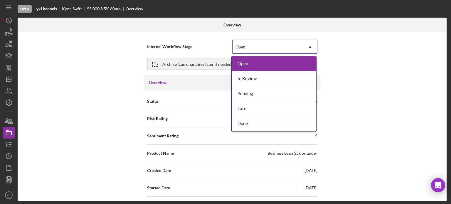
click at [255, 44] on div "Open" at bounding box center [268, 47] width 70 height 14
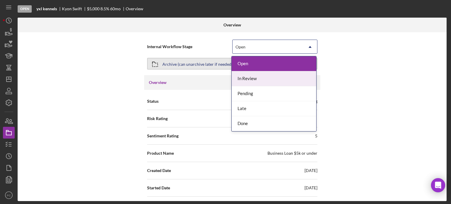
click at [186, 65] on div "Archive (can unarchive later if needed)" at bounding box center [197, 63] width 70 height 11
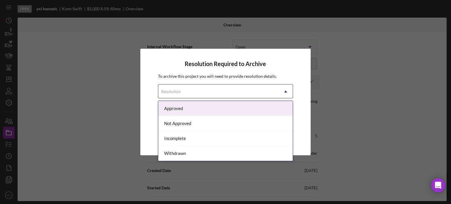
click at [188, 91] on div "Resolution" at bounding box center [218, 92] width 121 height 14
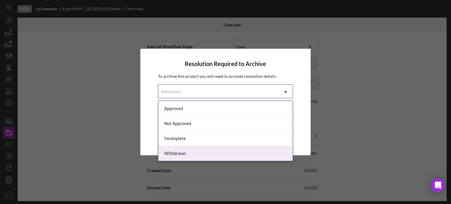
click at [172, 155] on div "Withdrawn" at bounding box center [225, 153] width 135 height 15
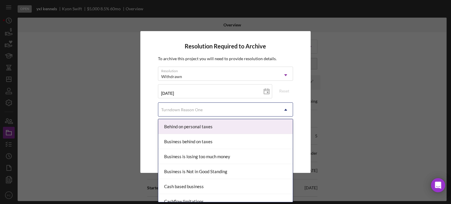
click at [197, 108] on div "Turndown Reason One" at bounding box center [181, 109] width 41 height 5
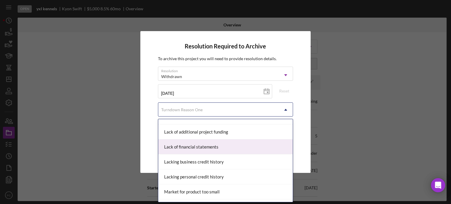
scroll to position [294, 0]
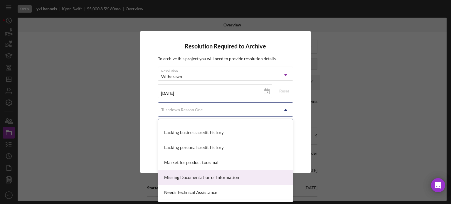
click at [187, 173] on div "Missing Documentation or Information" at bounding box center [225, 177] width 135 height 15
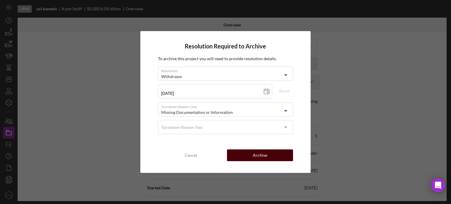
click at [247, 158] on button "Archive" at bounding box center [260, 155] width 66 height 12
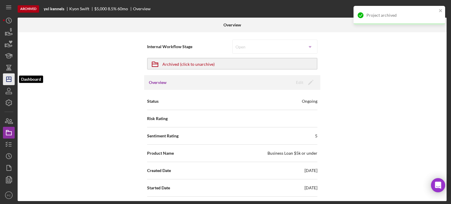
click at [11, 79] on line "button" at bounding box center [8, 79] width 5 height 0
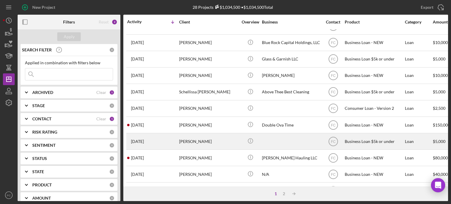
scroll to position [206, 0]
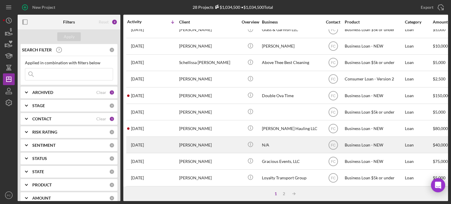
click at [164, 144] on div "4 weeks ago TRACY GIVENS" at bounding box center [152, 145] width 51 height 16
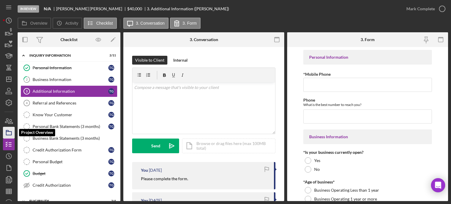
click at [8, 132] on icon "button" at bounding box center [8, 132] width 15 height 15
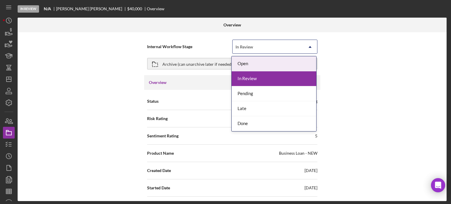
click at [255, 48] on div "In Review" at bounding box center [268, 47] width 70 height 14
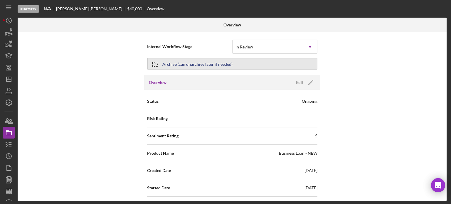
click at [217, 66] on div "Archive (can unarchive later if needed)" at bounding box center [197, 63] width 70 height 11
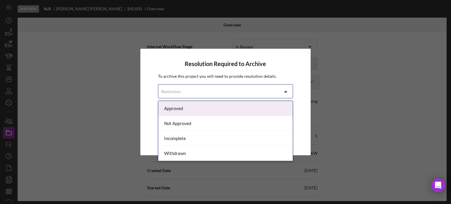
click at [188, 94] on div "Resolution" at bounding box center [218, 92] width 121 height 14
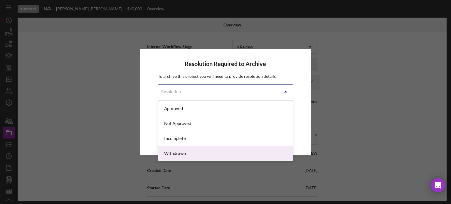
click at [168, 153] on div "Withdrawn" at bounding box center [225, 153] width 135 height 15
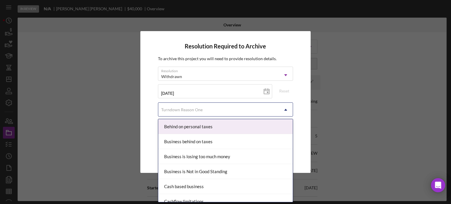
click at [192, 108] on div "Turndown Reason One" at bounding box center [181, 109] width 41 height 5
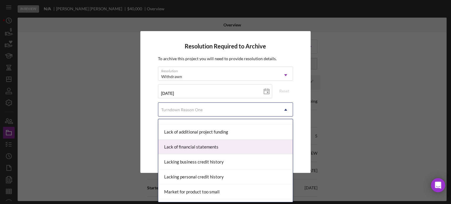
scroll to position [294, 0]
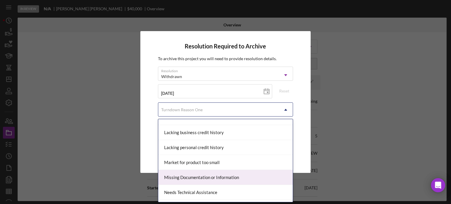
click at [184, 175] on div "Missing Documentation or Information" at bounding box center [225, 177] width 135 height 15
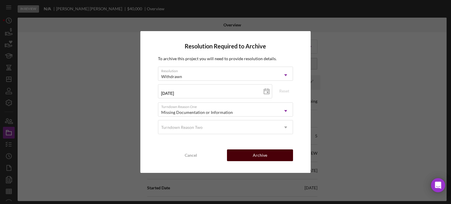
click at [236, 154] on button "Archive" at bounding box center [260, 155] width 66 height 12
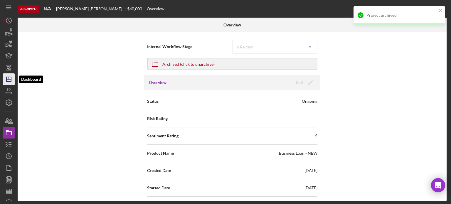
click at [8, 81] on icon "Icon/Dashboard" at bounding box center [8, 79] width 15 height 15
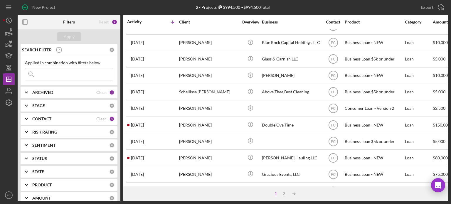
scroll to position [206, 0]
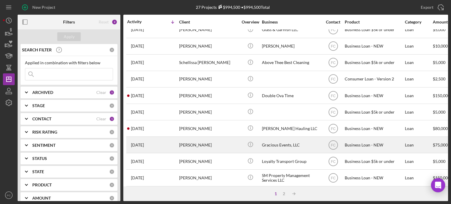
click at [177, 146] on div "1 month ago JENNIFER WHITE" at bounding box center [152, 145] width 51 height 16
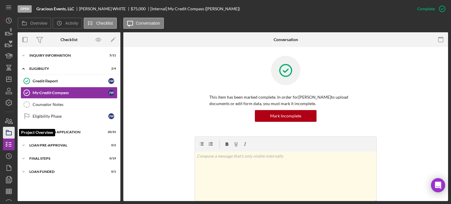
click at [8, 131] on polygon "button" at bounding box center [7, 130] width 3 height 1
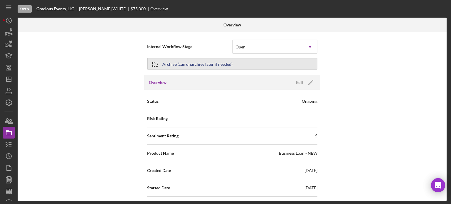
click at [192, 63] on div "Archive (can unarchive later if needed)" at bounding box center [197, 63] width 70 height 11
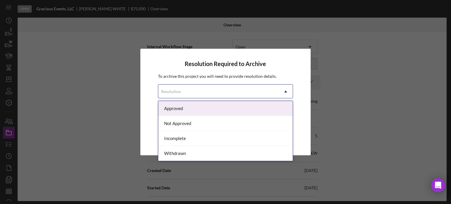
click at [190, 91] on div "Resolution" at bounding box center [218, 92] width 121 height 14
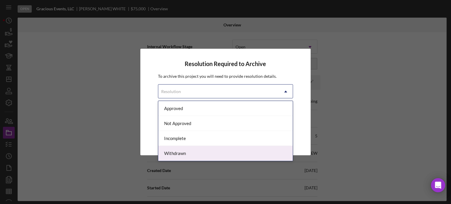
click at [174, 154] on div "Withdrawn" at bounding box center [225, 153] width 135 height 15
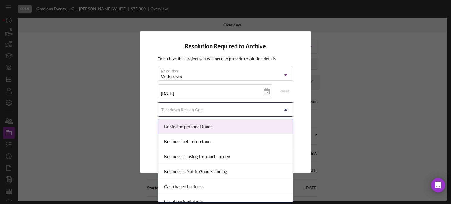
click at [189, 110] on div "Turndown Reason One" at bounding box center [181, 109] width 41 height 5
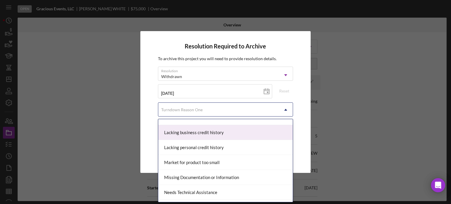
scroll to position [323, 0]
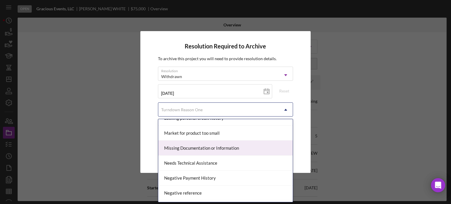
click at [181, 146] on div "Missing Documentation or Information" at bounding box center [225, 148] width 135 height 15
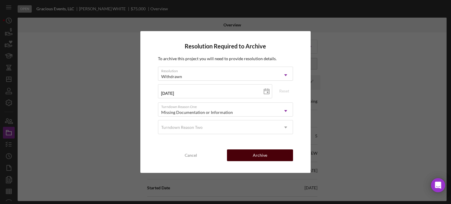
click at [248, 157] on button "Archive" at bounding box center [260, 155] width 66 height 12
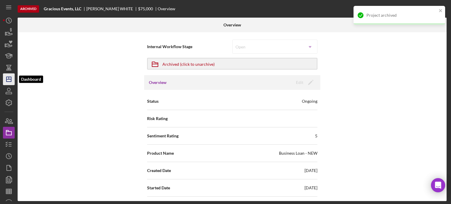
click at [9, 78] on line "button" at bounding box center [9, 78] width 0 height 2
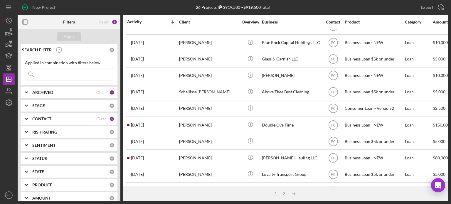
scroll to position [206, 0]
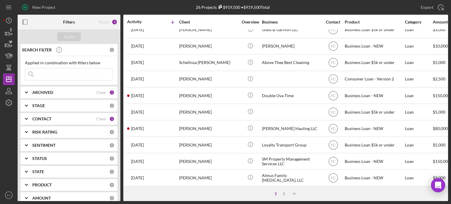
click at [212, 139] on div "Carolyn Noble" at bounding box center [208, 145] width 59 height 16
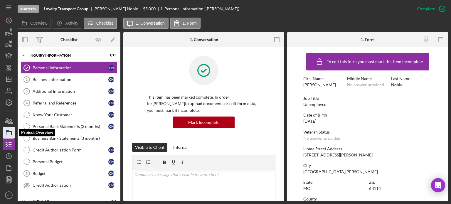
click at [9, 132] on icon "button" at bounding box center [8, 132] width 15 height 15
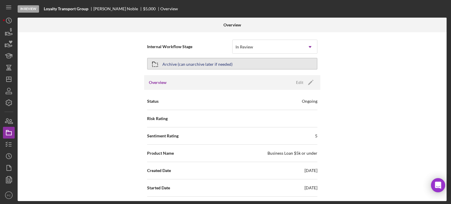
click at [196, 63] on div "Archive (can unarchive later if needed)" at bounding box center [197, 63] width 70 height 11
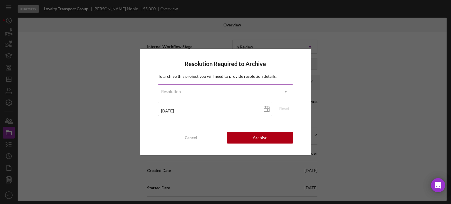
click at [169, 91] on div "Resolution" at bounding box center [171, 91] width 20 height 5
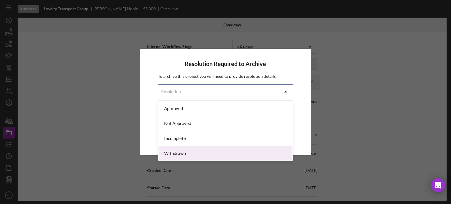
click at [171, 153] on div "Withdrawn" at bounding box center [225, 153] width 135 height 15
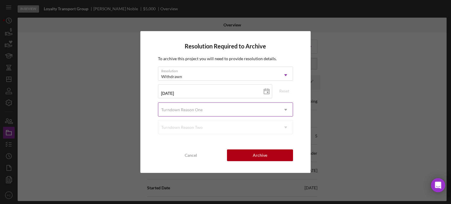
click at [179, 111] on div "Turndown Reason One" at bounding box center [181, 109] width 41 height 5
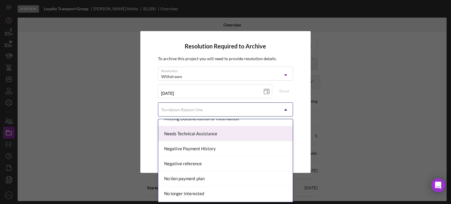
scroll to position [323, 0]
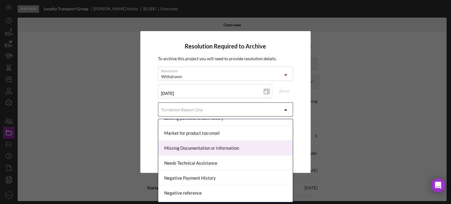
click at [186, 144] on div "Missing Documentation or Information" at bounding box center [225, 148] width 135 height 15
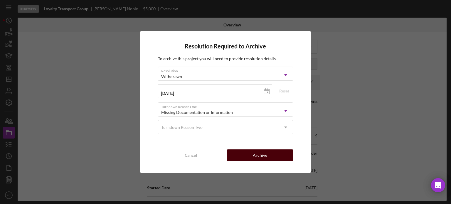
drag, startPoint x: 260, startPoint y: 158, endPoint x: 247, endPoint y: 154, distance: 13.7
click at [260, 158] on div "Archive" at bounding box center [260, 155] width 14 height 12
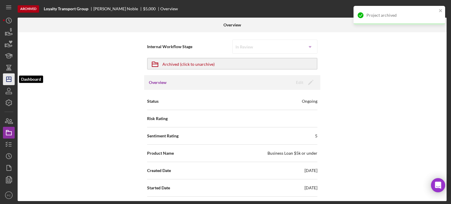
click at [9, 82] on polygon "button" at bounding box center [8, 79] width 5 height 5
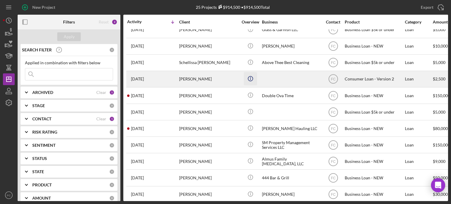
scroll to position [247, 0]
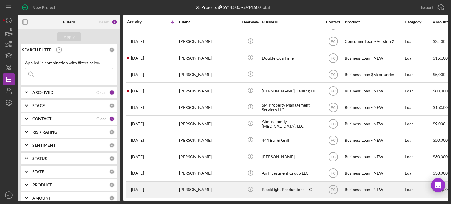
click at [211, 185] on div "Darryl Jones" at bounding box center [208, 190] width 59 height 16
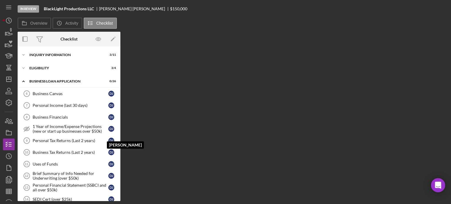
scroll to position [179, 0]
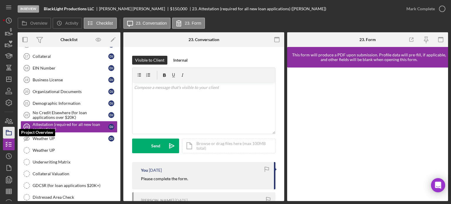
click at [9, 132] on icon "button" at bounding box center [8, 132] width 15 height 15
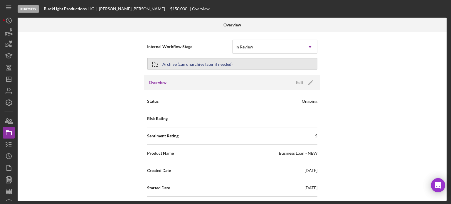
click at [218, 63] on div "Archive (can unarchive later if needed)" at bounding box center [197, 63] width 70 height 11
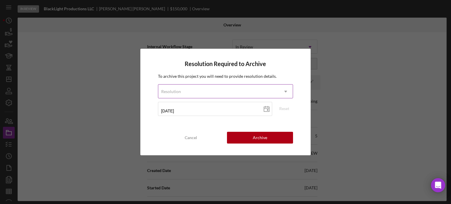
click at [183, 90] on div "Resolution" at bounding box center [218, 92] width 121 height 14
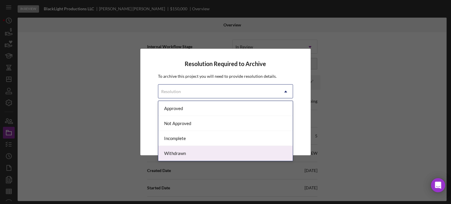
click at [171, 152] on div "Withdrawn" at bounding box center [225, 153] width 135 height 15
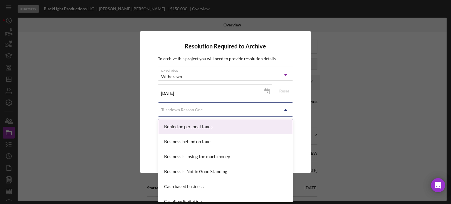
click at [181, 108] on div "Turndown Reason One" at bounding box center [181, 109] width 41 height 5
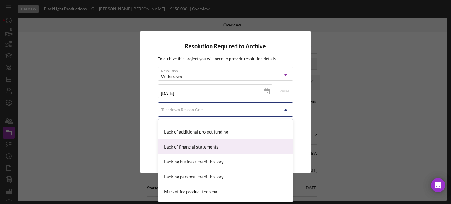
scroll to position [323, 0]
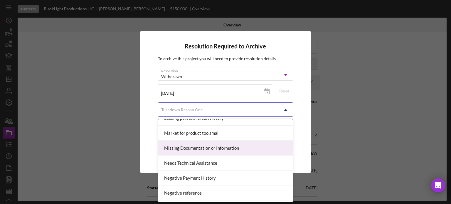
click at [182, 145] on div "Missing Documentation or Information" at bounding box center [225, 148] width 135 height 15
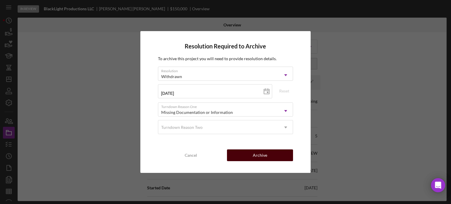
drag, startPoint x: 256, startPoint y: 156, endPoint x: 246, endPoint y: 151, distance: 11.0
click at [256, 155] on div "Archive" at bounding box center [260, 155] width 14 height 12
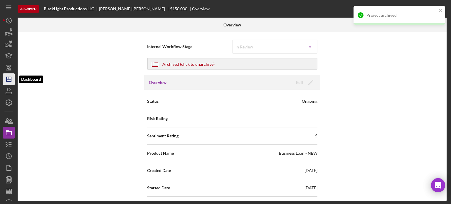
click at [7, 80] on icon "Icon/Dashboard" at bounding box center [8, 79] width 15 height 15
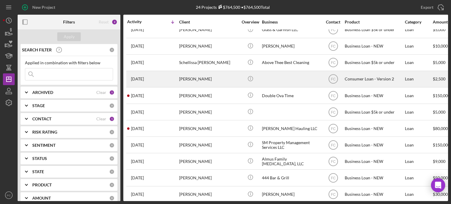
scroll to position [231, 0]
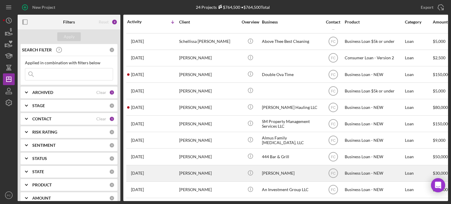
click at [170, 171] on div "3 months ago Tanesha Burgin" at bounding box center [152, 174] width 51 height 16
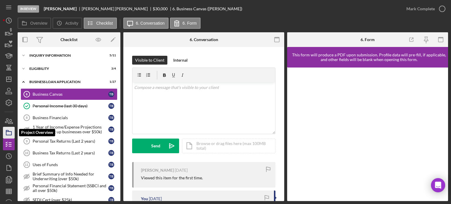
click at [9, 131] on polygon "button" at bounding box center [7, 130] width 3 height 1
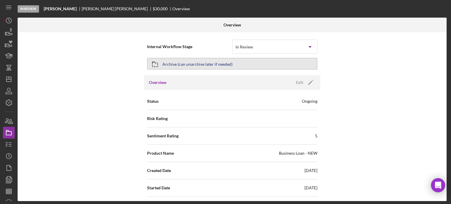
click at [188, 64] on div "Archive (can unarchive later if needed)" at bounding box center [197, 63] width 70 height 11
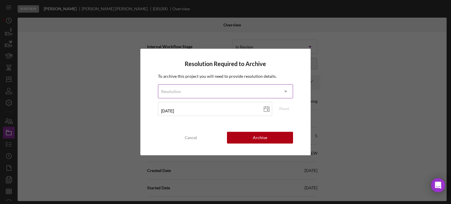
click at [173, 94] on div "Resolution" at bounding box center [171, 91] width 20 height 5
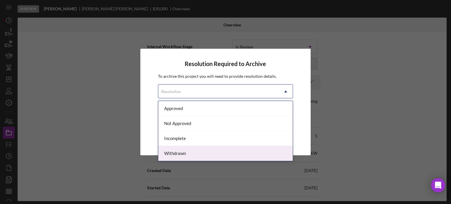
click at [175, 151] on div "Withdrawn" at bounding box center [225, 153] width 135 height 15
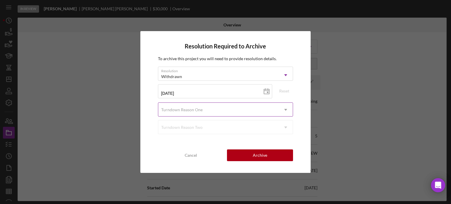
click at [186, 110] on div "Turndown Reason One" at bounding box center [181, 109] width 41 height 5
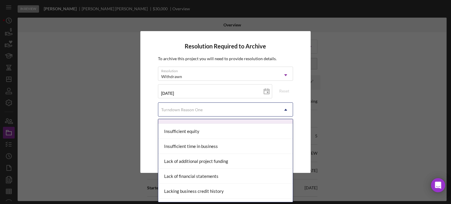
scroll to position [294, 0]
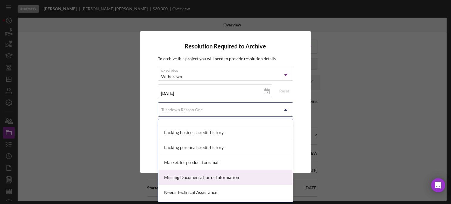
click at [171, 176] on div "Missing Documentation or Information" at bounding box center [225, 177] width 135 height 15
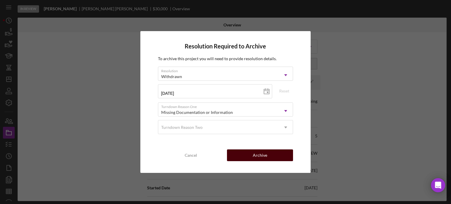
click at [236, 157] on button "Archive" at bounding box center [260, 155] width 66 height 12
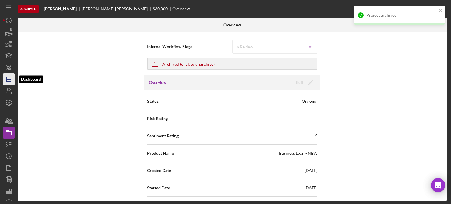
click at [13, 82] on icon "Icon/Dashboard" at bounding box center [8, 79] width 15 height 15
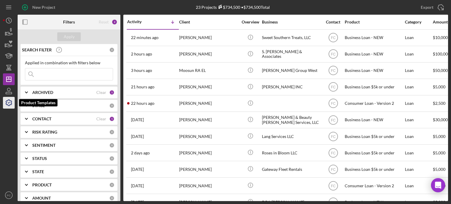
click at [9, 101] on icon "button" at bounding box center [8, 102] width 15 height 15
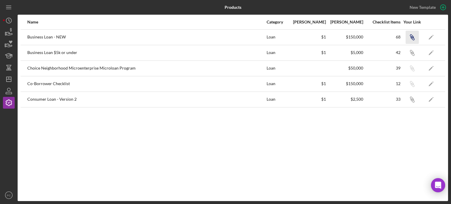
click at [413, 38] on icon "button" at bounding box center [413, 38] width 4 height 4
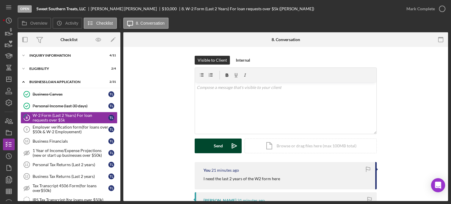
scroll to position [29, 0]
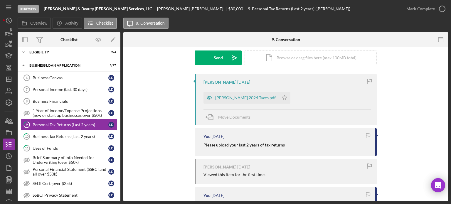
scroll to position [29, 0]
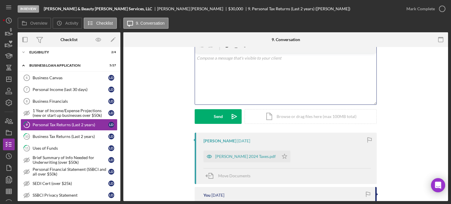
click at [218, 75] on div "v Color teal Color pink Remove color Add row above Add row below Add column bef…" at bounding box center [285, 78] width 181 height 51
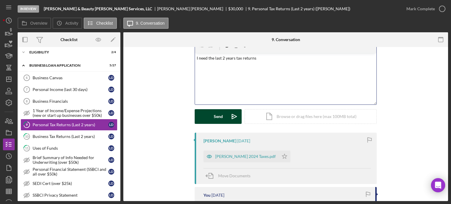
click at [208, 120] on button "Send Icon/icon-invite-send" at bounding box center [218, 116] width 47 height 15
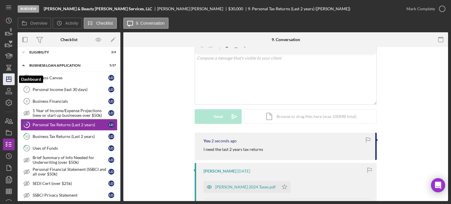
click at [9, 76] on icon "Icon/Dashboard" at bounding box center [8, 79] width 15 height 15
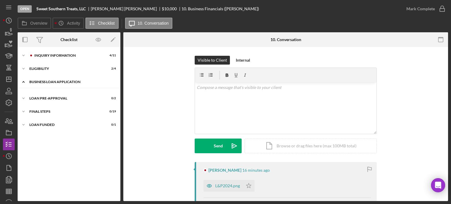
scroll to position [16, 0]
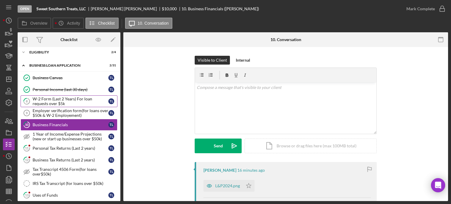
click at [46, 100] on div "W-2 Form (Last 2 Years) For loan requests over $5k" at bounding box center [71, 101] width 76 height 9
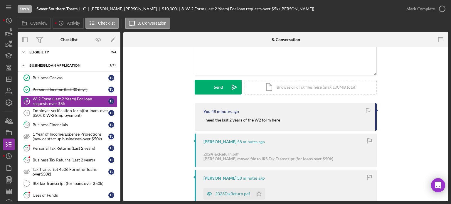
scroll to position [117, 0]
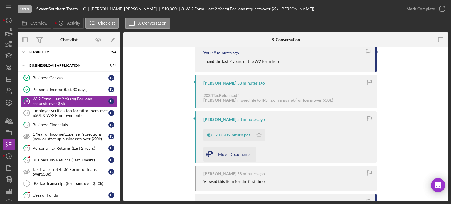
click at [223, 149] on div "Move Documents" at bounding box center [234, 154] width 32 height 15
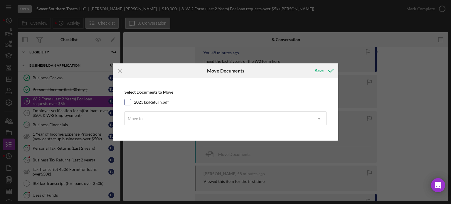
click at [129, 101] on input "2023TaxReturn.pdf" at bounding box center [128, 102] width 6 height 6
checkbox input "true"
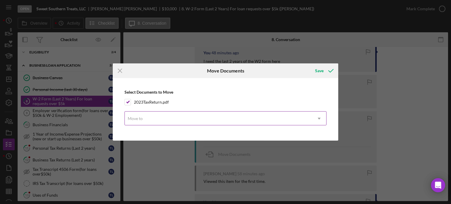
click at [142, 117] on div "Move to" at bounding box center [135, 118] width 15 height 5
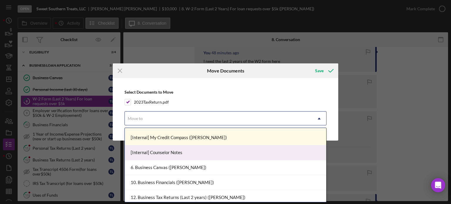
scroll to position [147, 0]
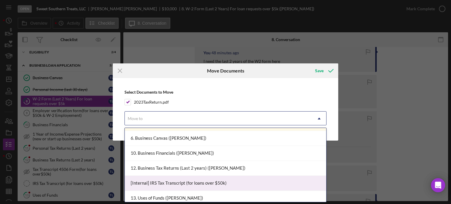
click at [149, 182] on div "[Internal] IRS Tax Transcript (for loans over $50k)" at bounding box center [225, 183] width 201 height 15
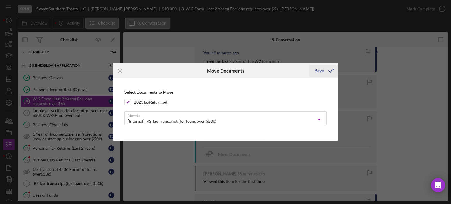
click at [322, 70] on div "Save" at bounding box center [319, 71] width 9 height 12
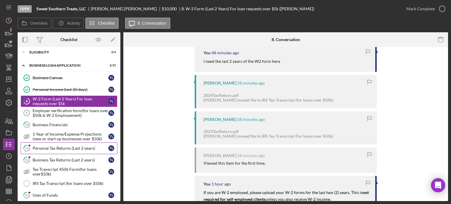
click at [49, 146] on div "Personal Tax Returns (Last 2 years)" at bounding box center [71, 148] width 76 height 5
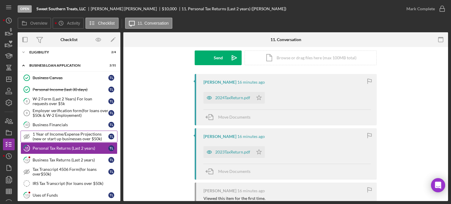
scroll to position [46, 0]
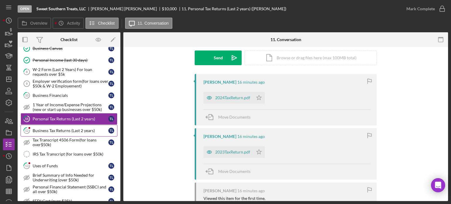
click at [57, 130] on div "Business Tax Returns (Last 2 years)" at bounding box center [71, 130] width 76 height 5
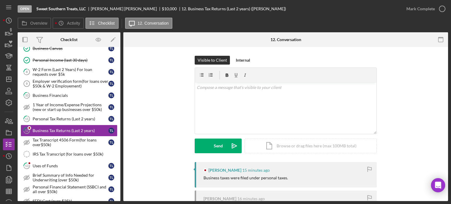
scroll to position [59, 0]
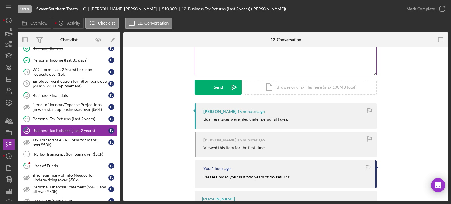
click at [245, 70] on div "v Color teal Color pink Remove color Add row above Add row below Add column bef…" at bounding box center [285, 49] width 181 height 51
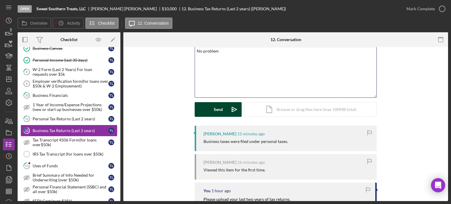
click at [204, 111] on button "Send Icon/icon-invite-send" at bounding box center [218, 109] width 47 height 15
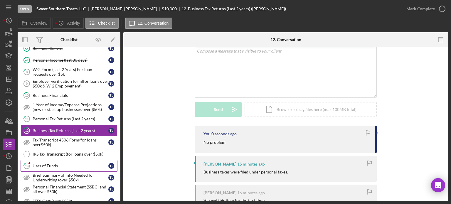
click at [45, 165] on div "Uses of Funds" at bounding box center [71, 166] width 76 height 5
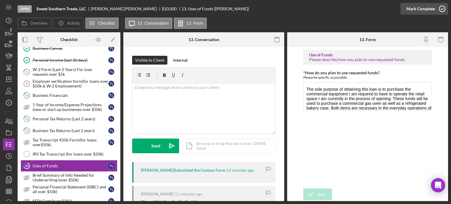
click at [442, 7] on icon "button" at bounding box center [442, 8] width 15 height 15
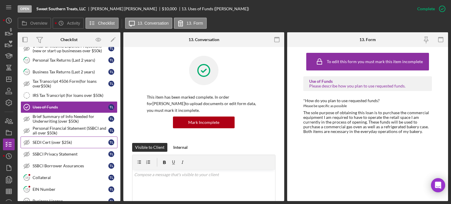
scroll to position [134, 0]
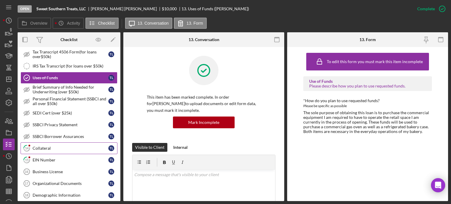
click at [43, 146] on div "Collateral" at bounding box center [71, 148] width 76 height 5
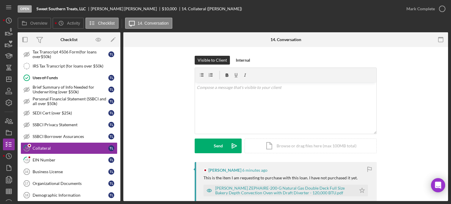
scroll to position [29, 0]
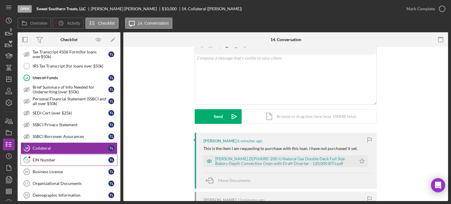
click at [55, 161] on link "15 EIN Number T L" at bounding box center [69, 160] width 97 height 12
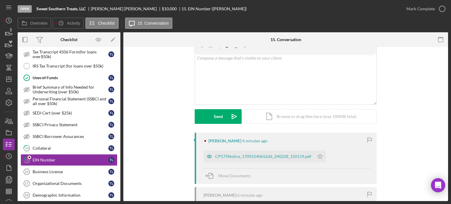
scroll to position [59, 0]
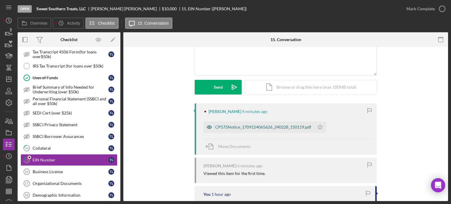
click at [231, 128] on div "CP575Notice_1709154065626_240228_150119.pdf" at bounding box center [263, 127] width 96 height 5
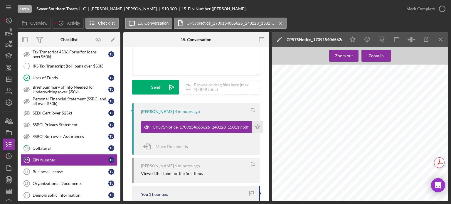
scroll to position [88, 0]
click at [443, 7] on icon "button" at bounding box center [442, 8] width 15 height 15
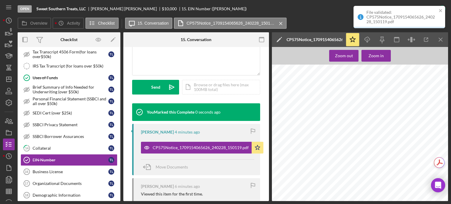
scroll to position [146, 0]
click at [51, 147] on div "Collateral" at bounding box center [71, 148] width 76 height 5
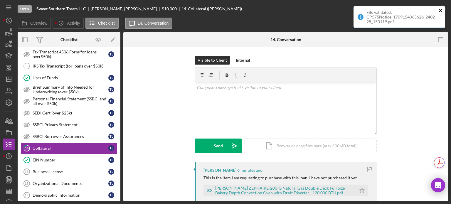
click at [442, 9] on icon "close" at bounding box center [441, 10] width 4 height 5
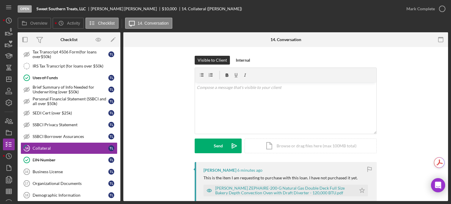
click at [442, 9] on div "Open Sweet Southern Treats, LLC Tiffany Lewis $10,000 $10,000 14. Collateral (T…" at bounding box center [225, 102] width 451 height 204
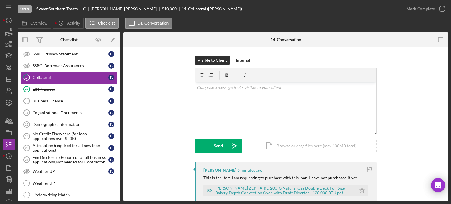
scroll to position [117, 0]
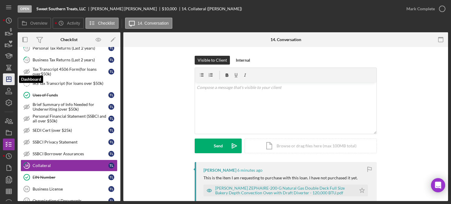
click at [9, 75] on icon "Icon/Dashboard" at bounding box center [8, 79] width 15 height 15
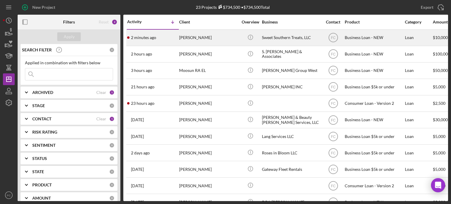
click at [167, 38] on div "2 minutes ago Tiffany Lewis" at bounding box center [152, 38] width 51 height 16
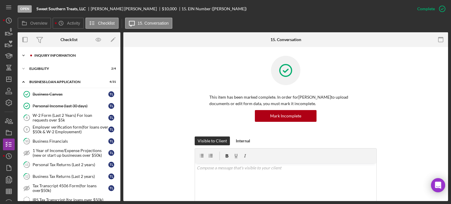
click at [49, 56] on div "INQUIRY INFORMATION" at bounding box center [73, 56] width 79 height 4
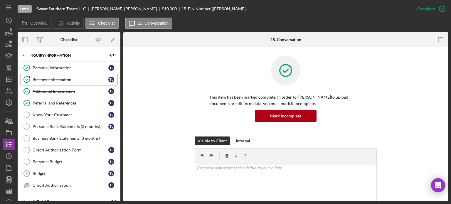
click at [41, 77] on div "Business Information" at bounding box center [71, 79] width 76 height 5
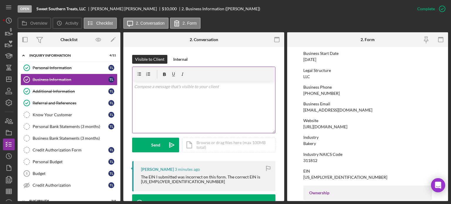
scroll to position [59, 0]
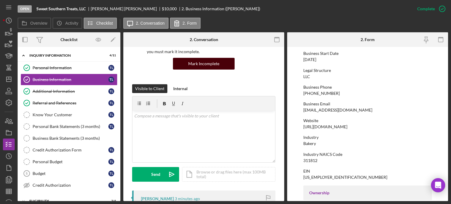
click at [202, 65] on div "Mark Incomplete" at bounding box center [203, 64] width 31 height 12
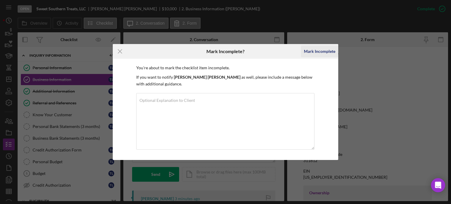
click at [317, 53] on div "Mark Incomplete" at bounding box center [319, 52] width 31 height 12
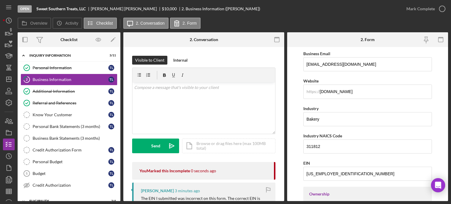
scroll to position [193, 0]
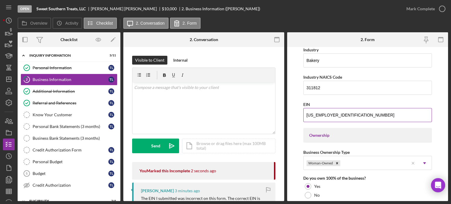
click at [334, 113] on input "92-2526509" at bounding box center [367, 115] width 129 height 14
type input "9#-#######"
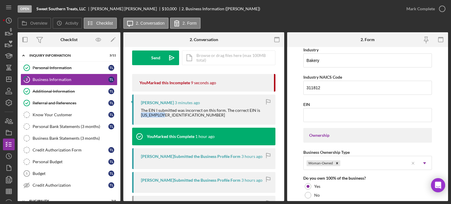
drag, startPoint x: 259, startPoint y: 107, endPoint x: 264, endPoint y: 116, distance: 10.0
click at [264, 116] on div "Tiffany Lewis 3 minutes ago The EIN I submitted was incorrect on this form. The…" at bounding box center [203, 110] width 143 height 30
copy div "[US_EMPLOYER_IDENTIFICATION_NUMBER]"
paste input "[US_EMPLOYER_IDENTIFICATION_NUMBER]"
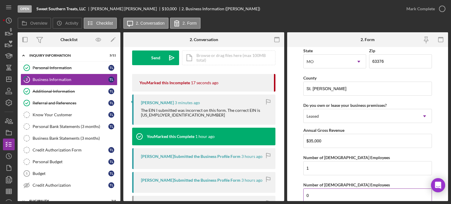
scroll to position [604, 0]
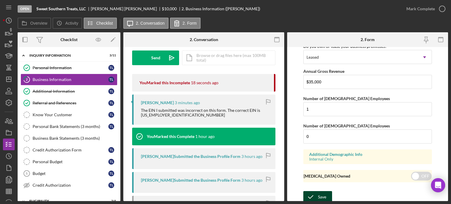
type input "[US_EMPLOYER_IDENTIFICATION_NUMBER]"
click at [316, 194] on icon "submit" at bounding box center [310, 197] width 15 height 15
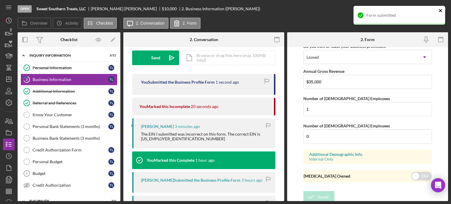
click at [439, 11] on icon "close" at bounding box center [441, 10] width 4 height 5
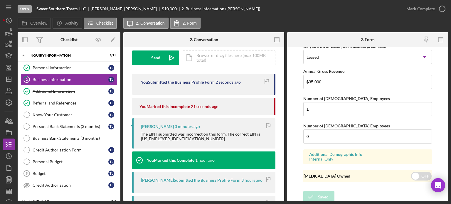
click at [443, 7] on div "Form submitted" at bounding box center [399, 6] width 94 height 2
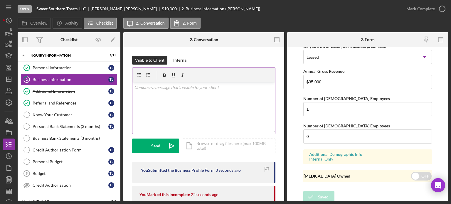
click at [161, 96] on div "v Color teal Color pink Remove color Add row above Add row below Add column bef…" at bounding box center [203, 108] width 143 height 51
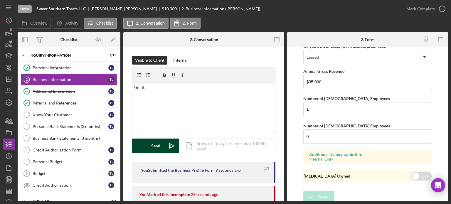
click at [158, 144] on div "Send" at bounding box center [155, 146] width 9 height 15
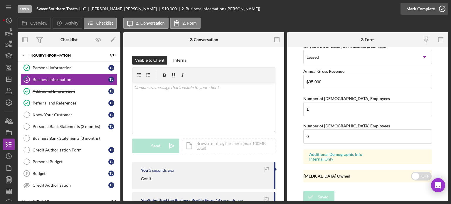
click at [441, 8] on icon "button" at bounding box center [442, 8] width 15 height 15
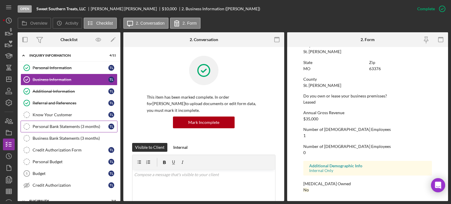
scroll to position [59, 0]
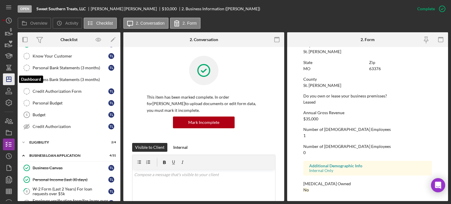
click at [11, 81] on icon "Icon/Dashboard" at bounding box center [8, 79] width 15 height 15
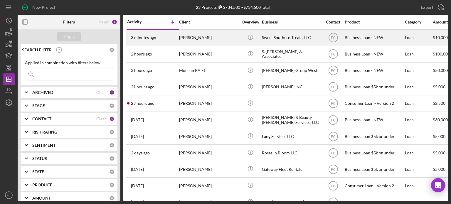
click at [170, 40] on div "3 minutes ago Tiffany Lewis" at bounding box center [152, 38] width 51 height 16
click at [168, 37] on div "1 hour ago [PERSON_NAME]" at bounding box center [152, 38] width 51 height 16
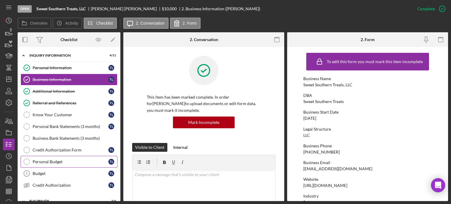
scroll to position [59, 0]
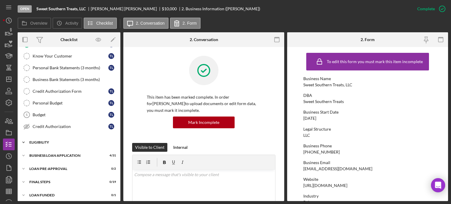
click at [47, 143] on div "Icon/Expander ELIGIBILITY 2 / 4" at bounding box center [69, 143] width 103 height 12
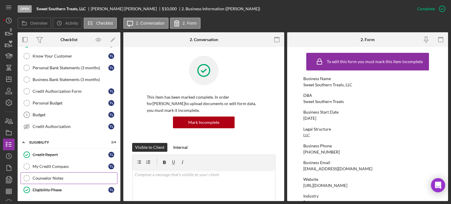
scroll to position [110, 0]
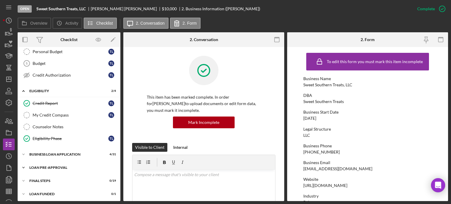
click at [47, 164] on div "Icon/Expander LOAN PRE-APPROVAL 0 / 2" at bounding box center [69, 168] width 103 height 12
click at [46, 153] on div "BUSINESS LOAN APPLICATION" at bounding box center [71, 155] width 84 height 4
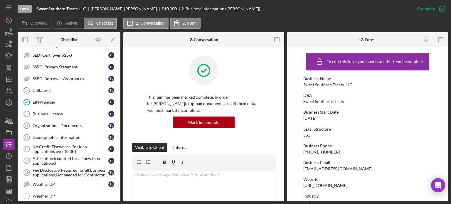
scroll to position [404, 0]
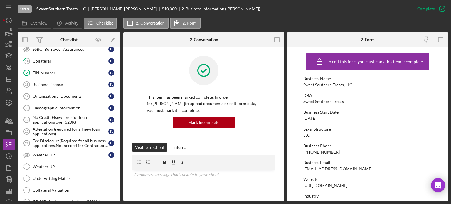
click at [45, 176] on div "Underwriting Matrix" at bounding box center [75, 178] width 85 height 5
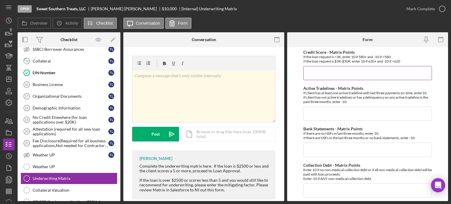
click at [319, 73] on input "Credit Score - Matrix Points" at bounding box center [367, 73] width 129 height 14
type input "10"
click at [296, 174] on form "Credit Score - Matrix Points If the loan request is <3K, enter 10 if 580+ and -…" at bounding box center [367, 124] width 161 height 154
click at [317, 114] on input "Active Tradelines - Matrix Points" at bounding box center [367, 114] width 129 height 14
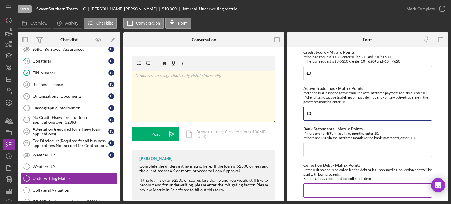
type input "10"
click at [314, 188] on input "Collection Debt - Matrix Points" at bounding box center [367, 191] width 129 height 14
type input "10"
click at [313, 148] on input "Bank Statements - Matrix Points" at bounding box center [367, 150] width 129 height 14
click at [320, 148] on input "Bank Statements - Matrix Points" at bounding box center [367, 150] width 129 height 14
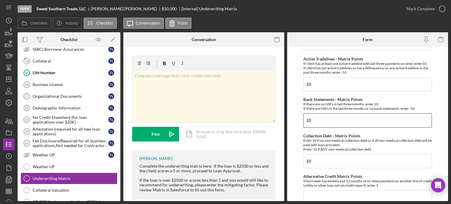
scroll to position [59, 0]
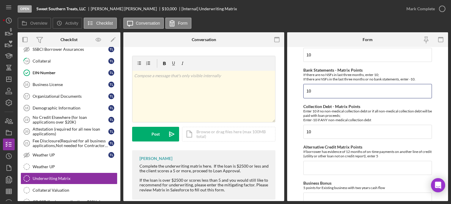
type input "10"
click at [310, 163] on input "Alternative Credit Matrix Points" at bounding box center [367, 168] width 129 height 14
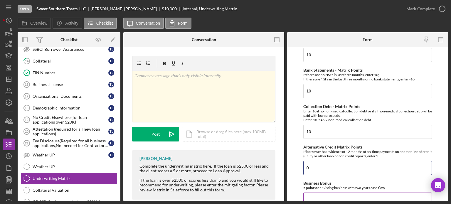
scroll to position [88, 0]
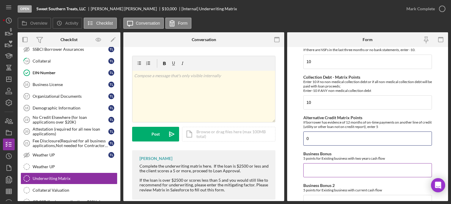
type input "0"
click at [314, 170] on input "Business Bonus" at bounding box center [367, 170] width 129 height 14
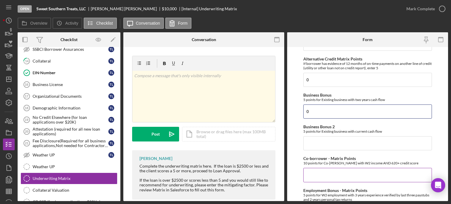
type input "0"
click at [314, 170] on input "Co-borrower - Matrix Points" at bounding box center [367, 175] width 129 height 14
type input "0"
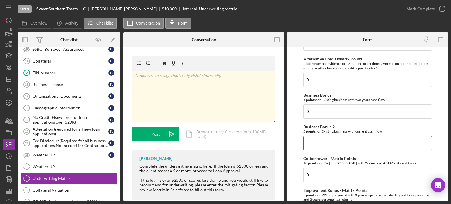
click at [309, 142] on input "Business Bonus 2" at bounding box center [367, 143] width 129 height 14
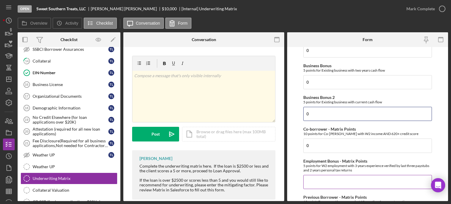
type input "0"
click at [316, 171] on div "Employment Bonus - Matrix Points 5 points for W2 employment with 3 years experi…" at bounding box center [367, 174] width 129 height 30
click at [316, 177] on input "Employment Bonus - Matrix Points" at bounding box center [367, 182] width 129 height 14
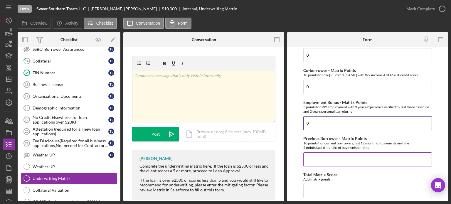
type input "0"
click at [314, 157] on input "Previous Borrower - Matrix Points" at bounding box center [367, 159] width 129 height 14
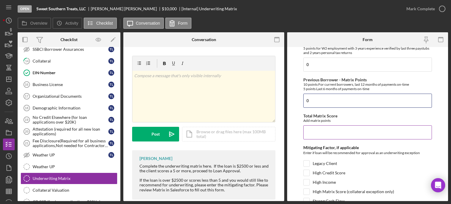
type input "0"
click at [312, 133] on input "Total Matrix Score" at bounding box center [367, 132] width 129 height 14
type input "40"
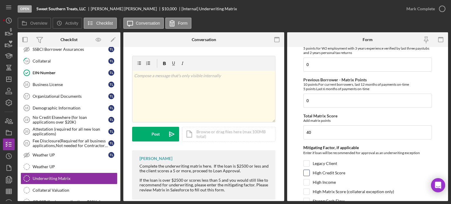
click at [308, 172] on input "High Credit Score" at bounding box center [307, 173] width 6 height 6
checkbox input "true"
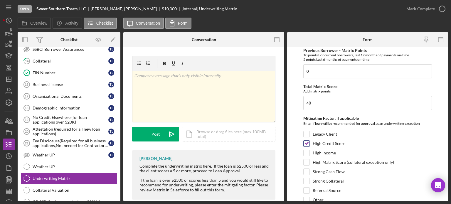
scroll to position [347, 0]
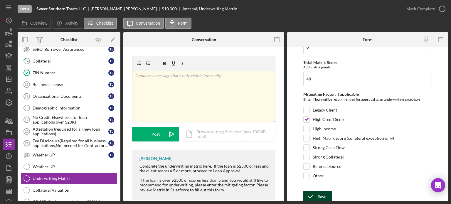
click at [318, 194] on div "Save" at bounding box center [322, 197] width 8 height 12
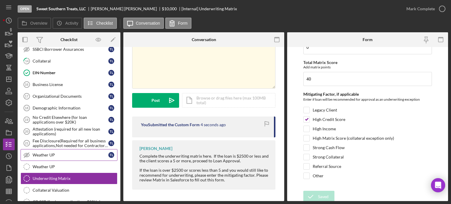
scroll to position [463, 0]
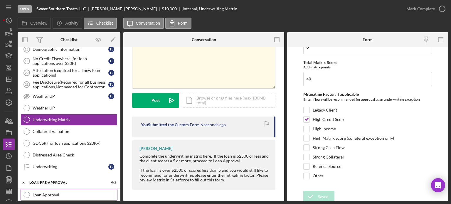
click at [53, 193] on div "Loan Approval" at bounding box center [75, 195] width 85 height 5
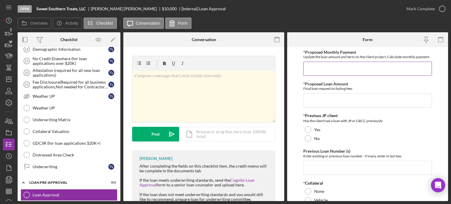
click at [317, 68] on input "*Proposed Monthly Payment" at bounding box center [367, 69] width 129 height 14
type input "$300"
click at [325, 95] on input "*Proposed Loan Amount" at bounding box center [367, 100] width 129 height 14
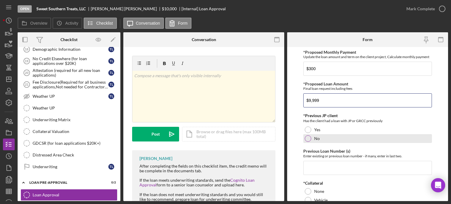
type input "$9,999"
click at [307, 138] on div at bounding box center [308, 138] width 6 height 6
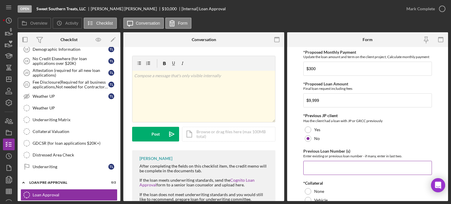
click at [313, 167] on input "Previous Loan Number (s)" at bounding box center [367, 168] width 129 height 14
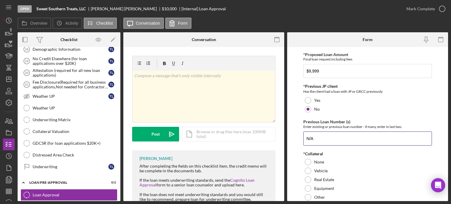
scroll to position [59, 0]
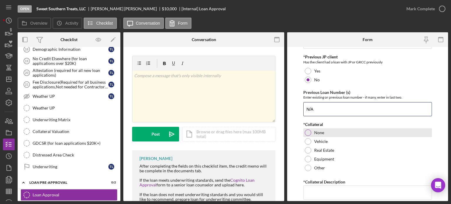
type input "N/A"
click at [307, 132] on div at bounding box center [308, 133] width 6 height 6
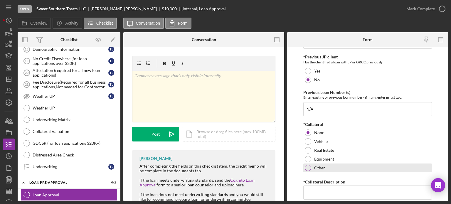
scroll to position [88, 0]
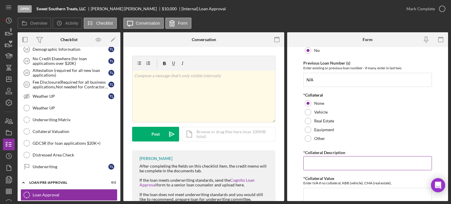
click at [308, 163] on input "*Collateral Description" at bounding box center [367, 163] width 129 height 14
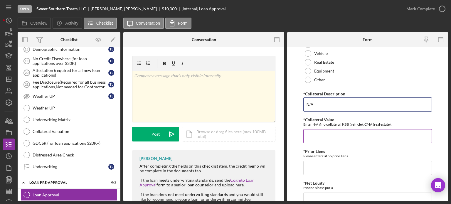
type input "N/A"
click at [307, 132] on input "*Collateral Value" at bounding box center [367, 136] width 129 height 14
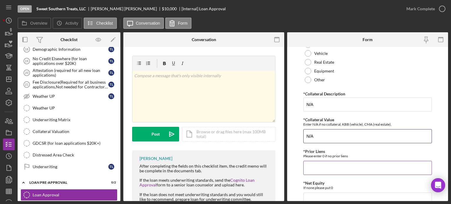
type input "N/A"
click at [316, 166] on input "*Prior Liens" at bounding box center [367, 168] width 129 height 14
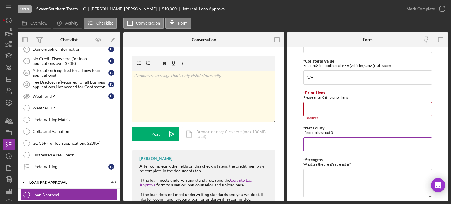
click at [310, 137] on input "*Net Equity" at bounding box center [367, 144] width 129 height 14
type input "0"
click at [315, 169] on textarea "*Strengths" at bounding box center [367, 183] width 129 height 28
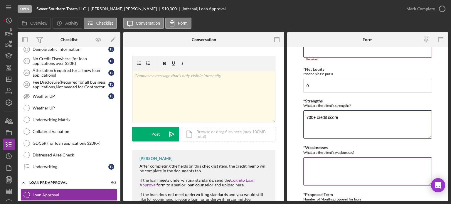
type textarea "700+ credit score"
click at [333, 161] on textarea "*Weaknesses" at bounding box center [367, 171] width 129 height 28
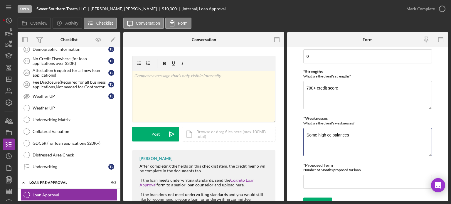
scroll to position [302, 0]
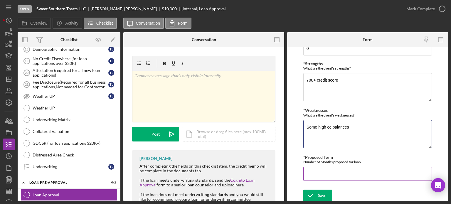
type textarea "Some high cc balances"
click at [320, 173] on input "*Proposed Term" at bounding box center [367, 174] width 129 height 14
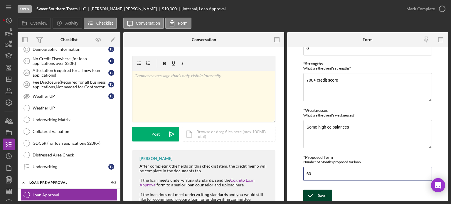
type input "60"
click at [310, 194] on icon "submit" at bounding box center [310, 195] width 15 height 15
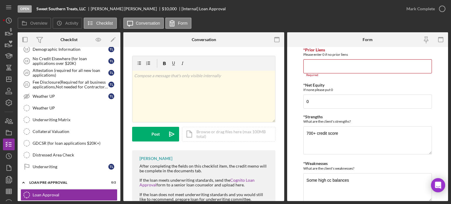
scroll to position [43, 0]
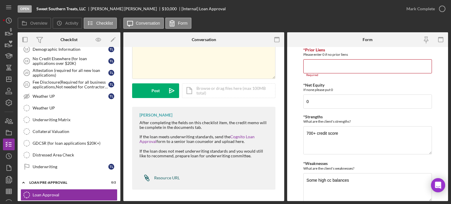
click at [159, 176] on div "Resource URL" at bounding box center [167, 178] width 26 height 5
drag, startPoint x: 92, startPoint y: 8, endPoint x: 116, endPoint y: 8, distance: 23.8
click at [116, 8] on div "Tiffany Lewis" at bounding box center [126, 8] width 71 height 5
copy div "Tiffany Lewis"
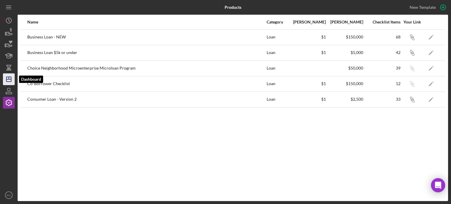
click at [9, 81] on icon "Icon/Dashboard" at bounding box center [8, 79] width 15 height 15
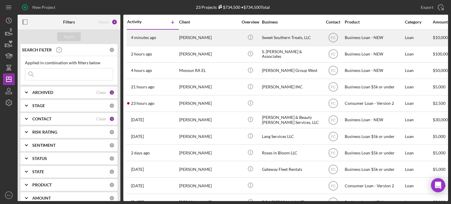
click at [164, 38] on div "4 minutes ago [PERSON_NAME]" at bounding box center [152, 38] width 51 height 16
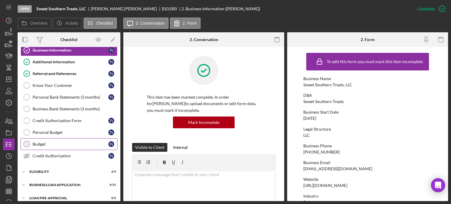
scroll to position [59, 0]
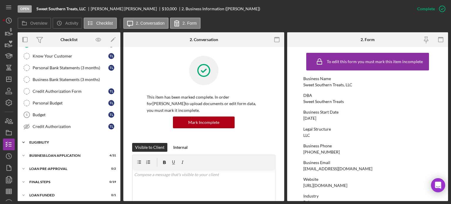
click at [53, 141] on div "ELIGIBILITY" at bounding box center [71, 143] width 84 height 4
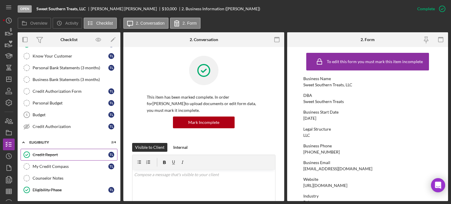
click at [46, 154] on div "Credit Report" at bounding box center [71, 154] width 76 height 5
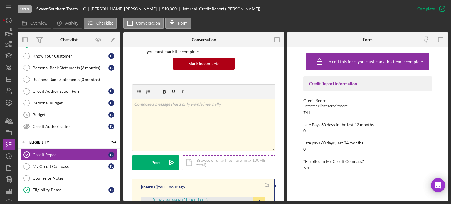
scroll to position [88, 0]
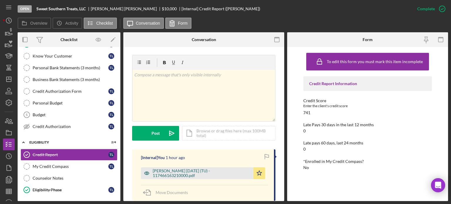
click at [169, 171] on div "[PERSON_NAME] [DATE] (TU) - 117466163210000.pdf" at bounding box center [202, 173] width 98 height 9
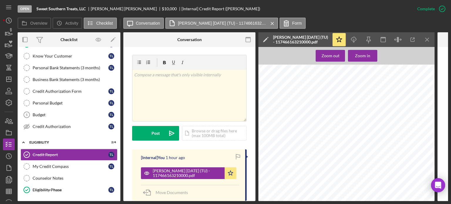
scroll to position [0, 0]
click at [352, 41] on icon "Icon/Download" at bounding box center [353, 39] width 13 height 13
